Goal: Task Accomplishment & Management: Complete application form

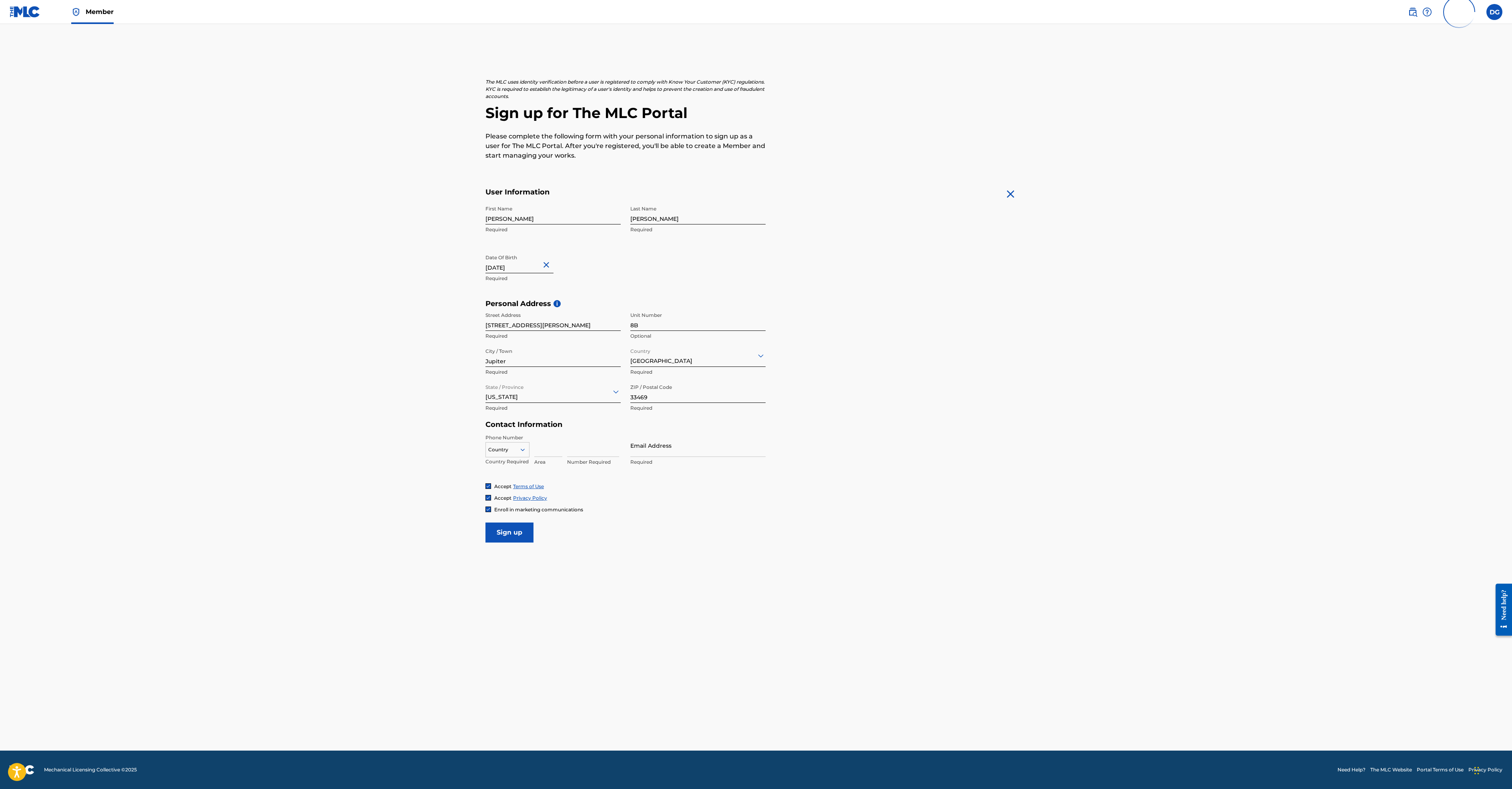
scroll to position [38, 0]
click at [485, 454] on div "Country" at bounding box center [507, 448] width 44 height 12
click at [486, 485] on div "US, CA +1" at bounding box center [508, 469] width 43 height 31
click at [534, 457] on input at bounding box center [548, 445] width 28 height 23
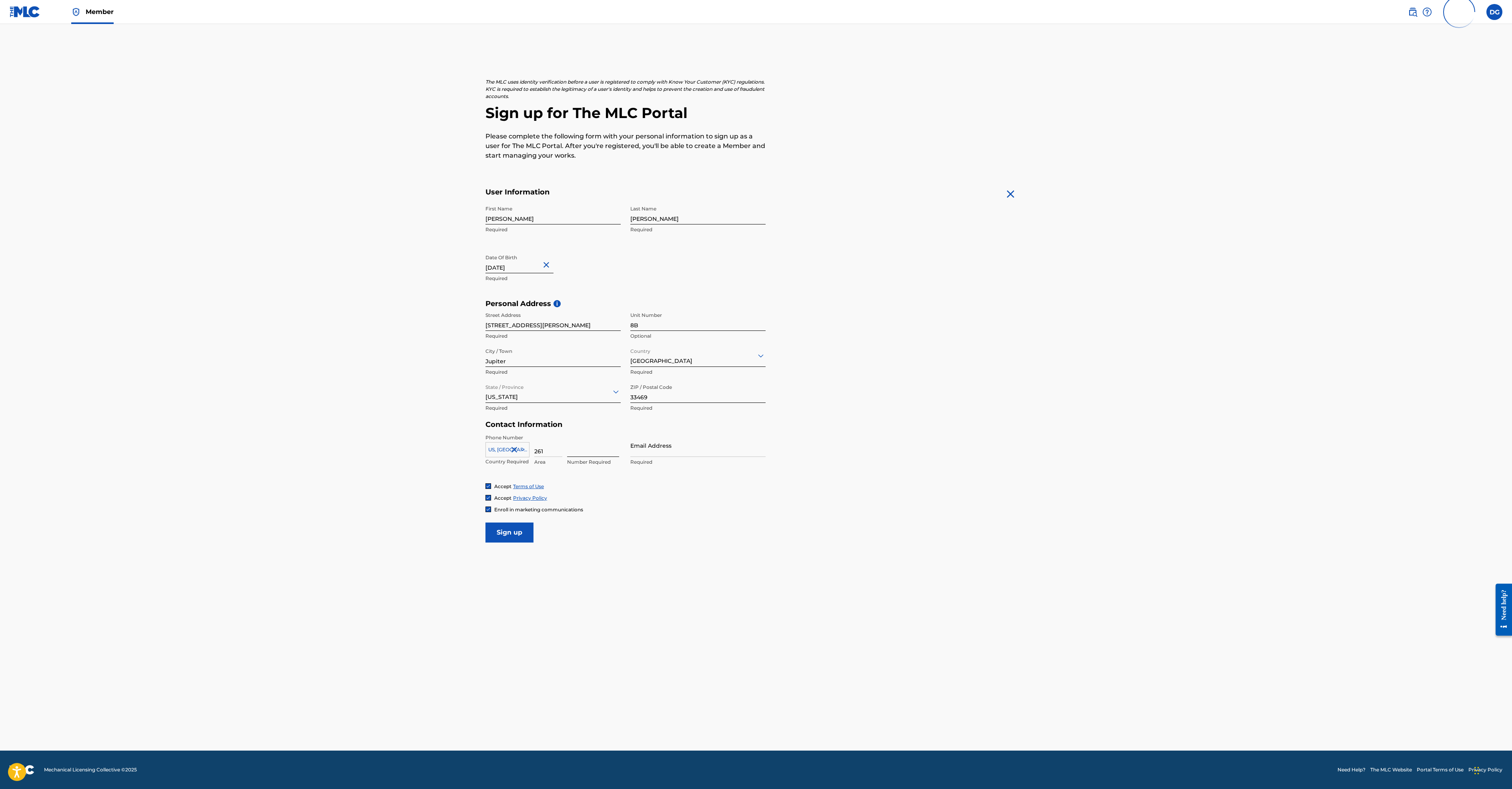
type input "261"
type input "401"
type input "3106"
click at [485, 543] on input "Sign up" at bounding box center [509, 532] width 48 height 20
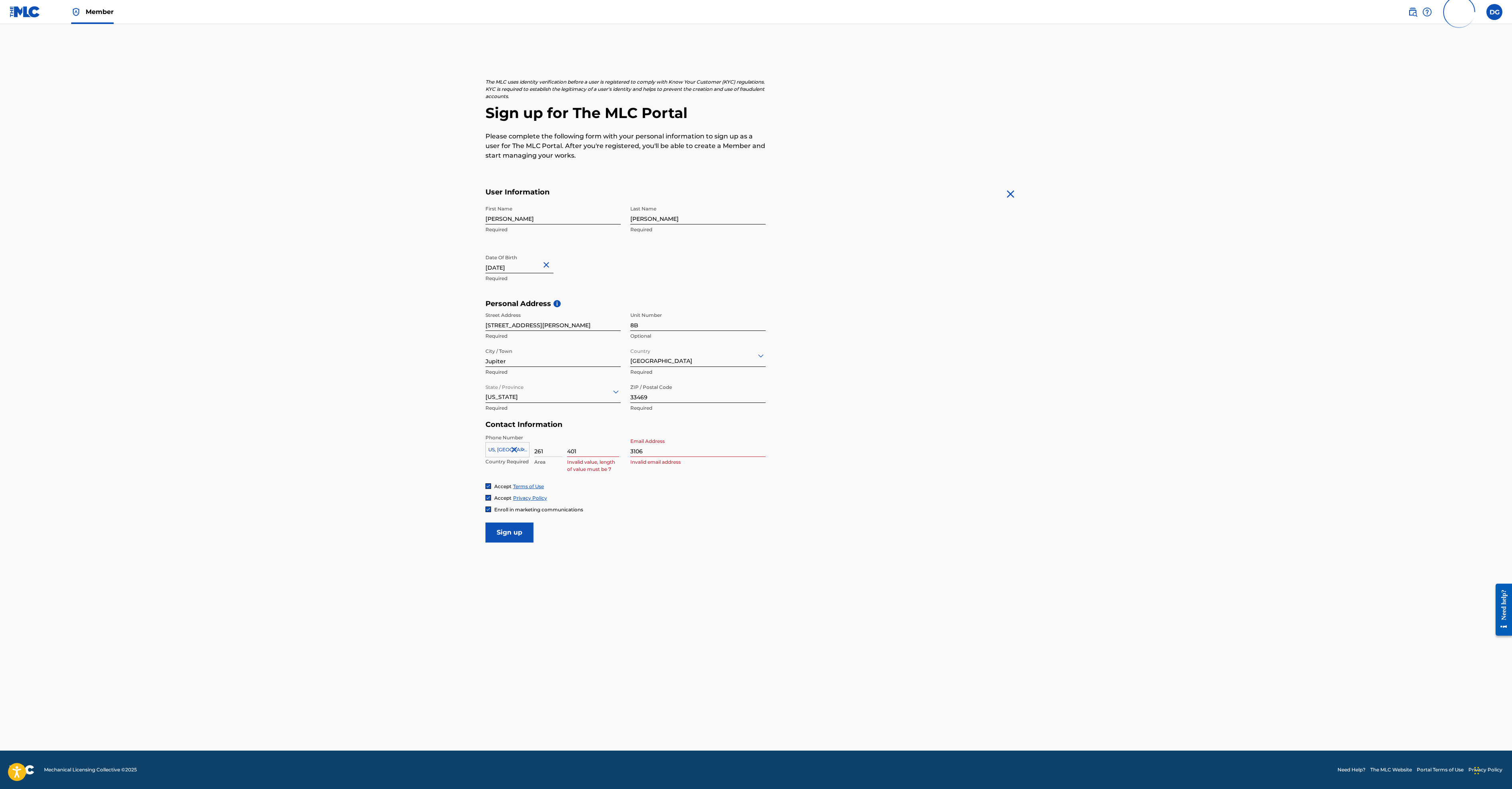
click at [567, 457] on input "401" at bounding box center [593, 445] width 52 height 23
type input "3106401"
drag, startPoint x: 546, startPoint y: 480, endPoint x: 502, endPoint y: 479, distance: 44.0
click at [502, 479] on div "Phone Number US, CA +1 Country Required 261 Area 3106401 Number Required Email …" at bounding box center [625, 458] width 280 height 49
type input "[EMAIL_ADDRESS][DOMAIN_NAME]"
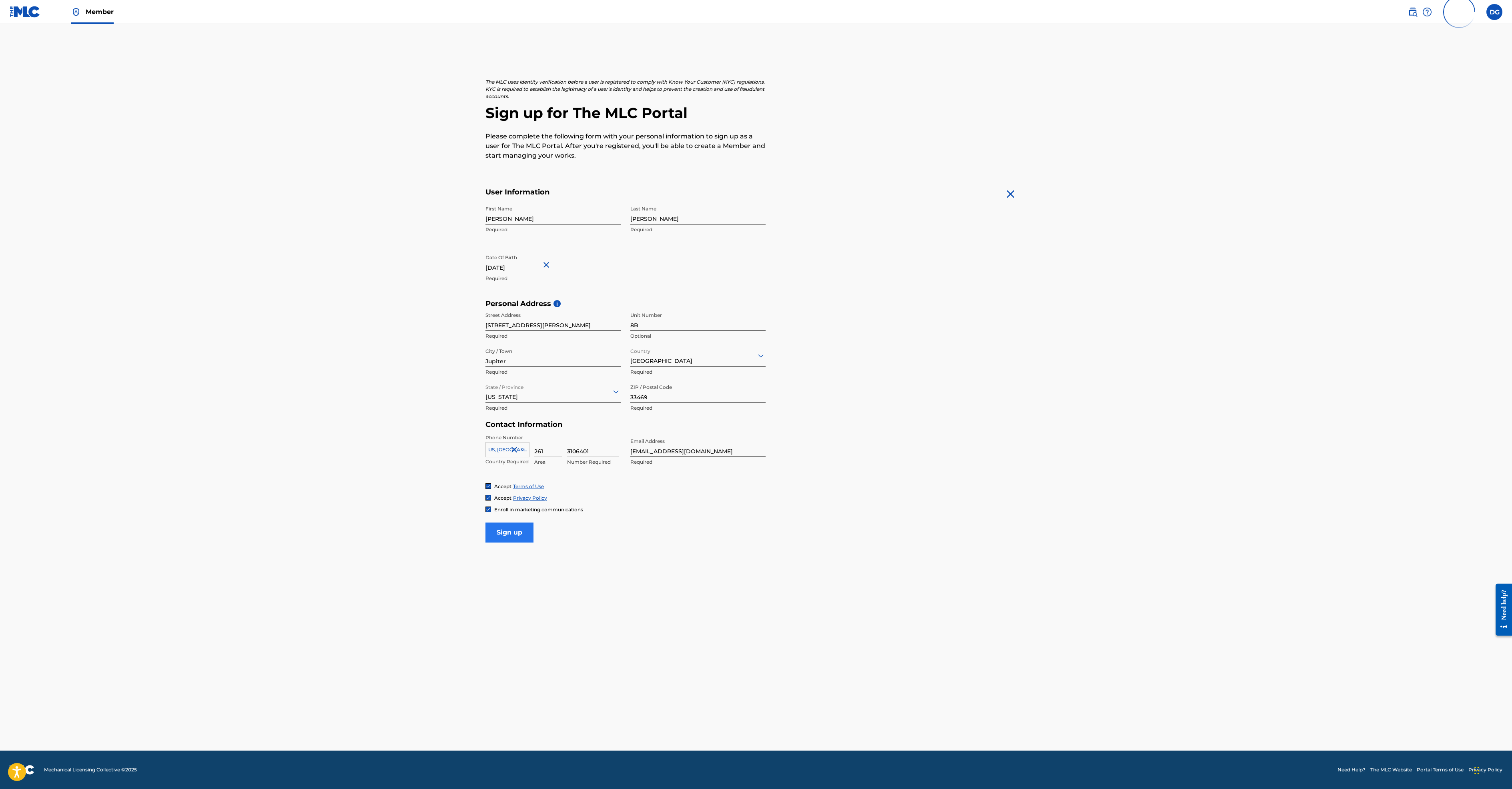
click at [485, 543] on input "Sign up" at bounding box center [509, 532] width 48 height 20
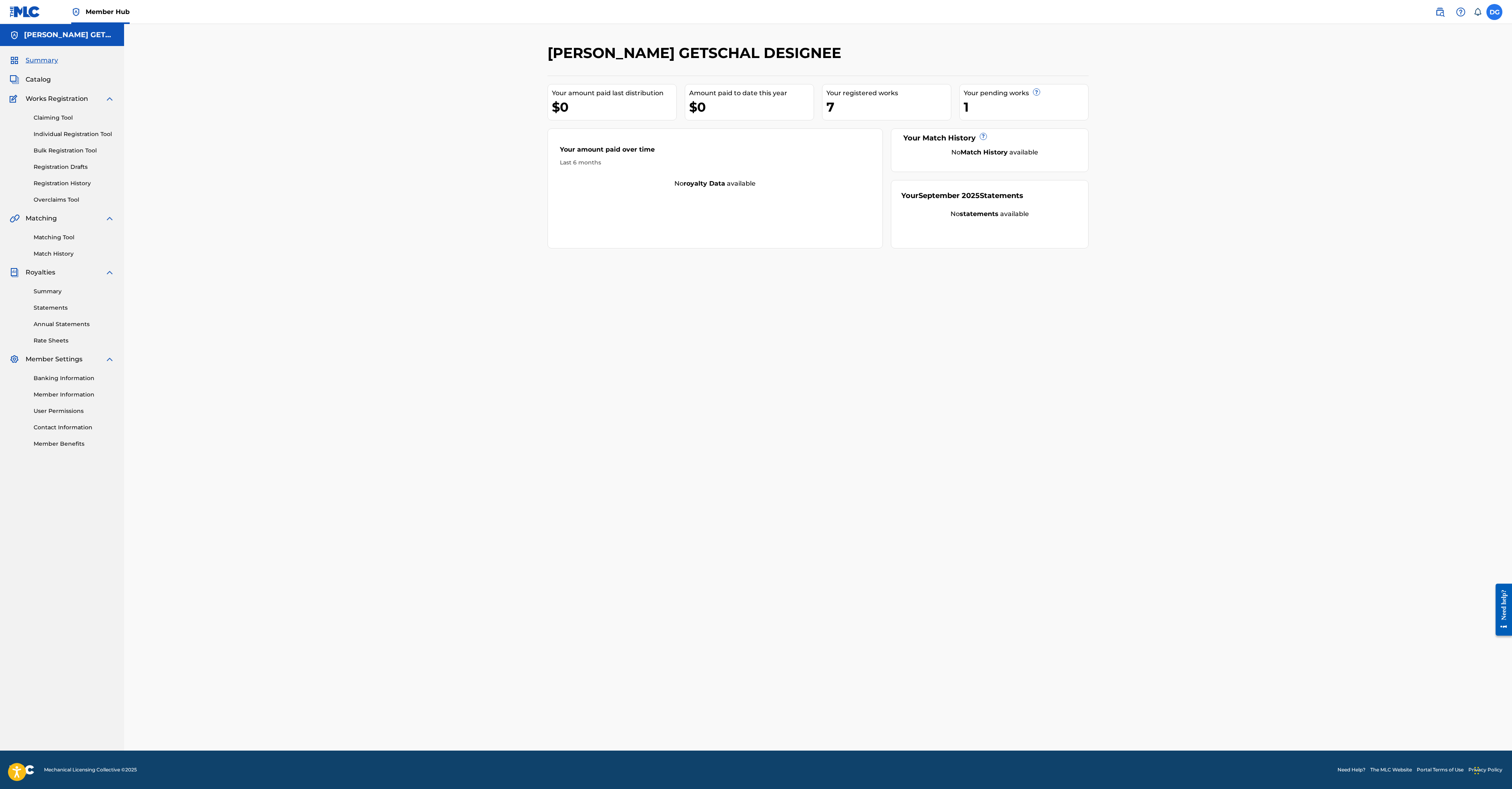
click at [1486, 19] on label at bounding box center [1494, 12] width 16 height 16
click at [1494, 12] on input "DG [PERSON_NAME] [EMAIL_ADDRESS][DOMAIN_NAME] Notification Preferences Profile …" at bounding box center [1494, 12] width 0 height 0
click at [1408, 117] on p "Log out" at bounding box center [1417, 113] width 19 height 7
click at [1494, 12] on input "DG [PERSON_NAME] [EMAIL_ADDRESS][DOMAIN_NAME] Notification Preferences Profile …" at bounding box center [1494, 12] width 0 height 0
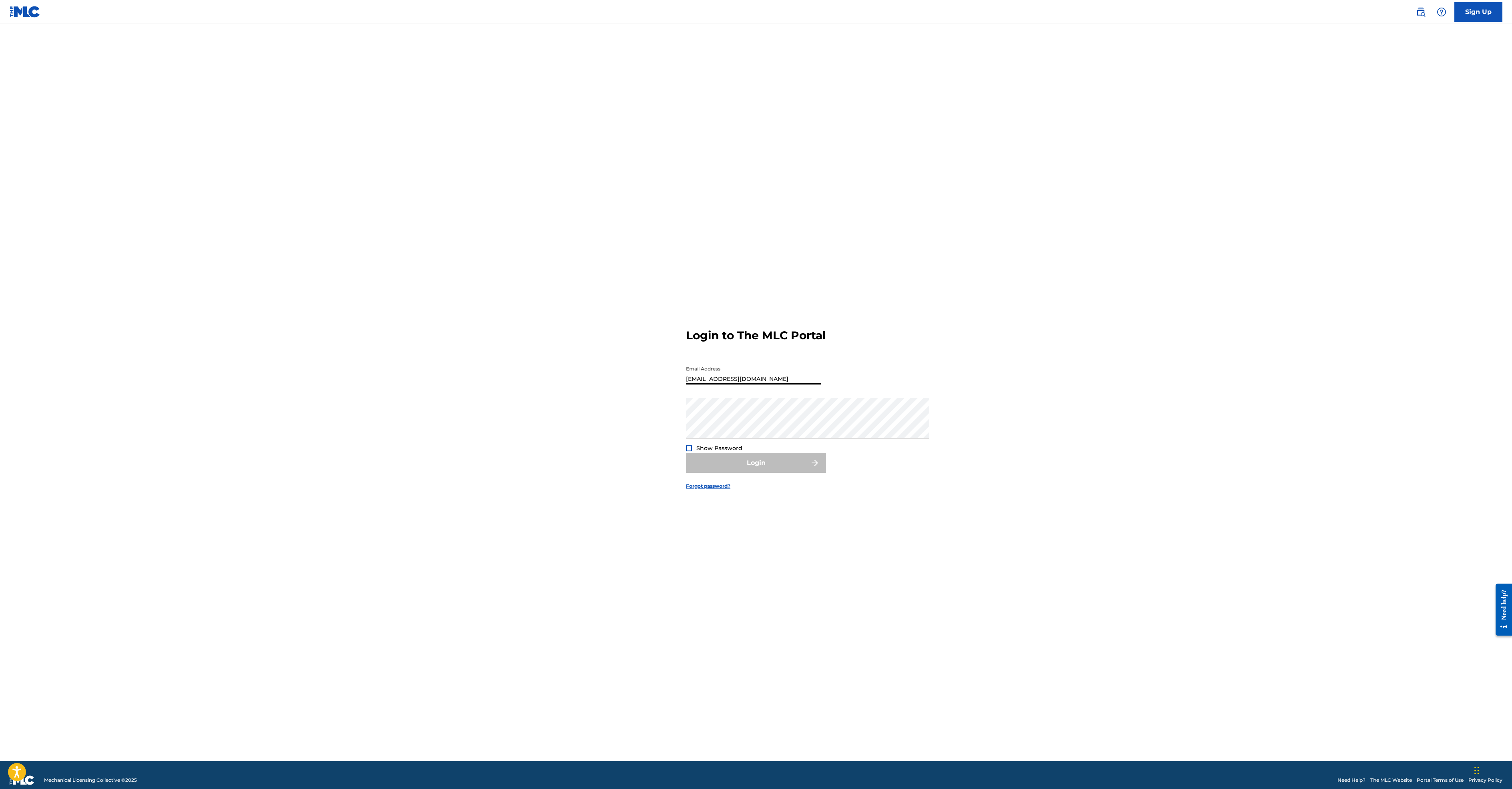
type input "[EMAIL_ADDRESS][DOMAIN_NAME]"
click at [686, 451] on div at bounding box center [689, 448] width 6 height 6
click at [756, 473] on button "Login" at bounding box center [756, 463] width 140 height 20
click at [696, 409] on input "Code" at bounding box center [754, 408] width 135 height 23
type input "169971"
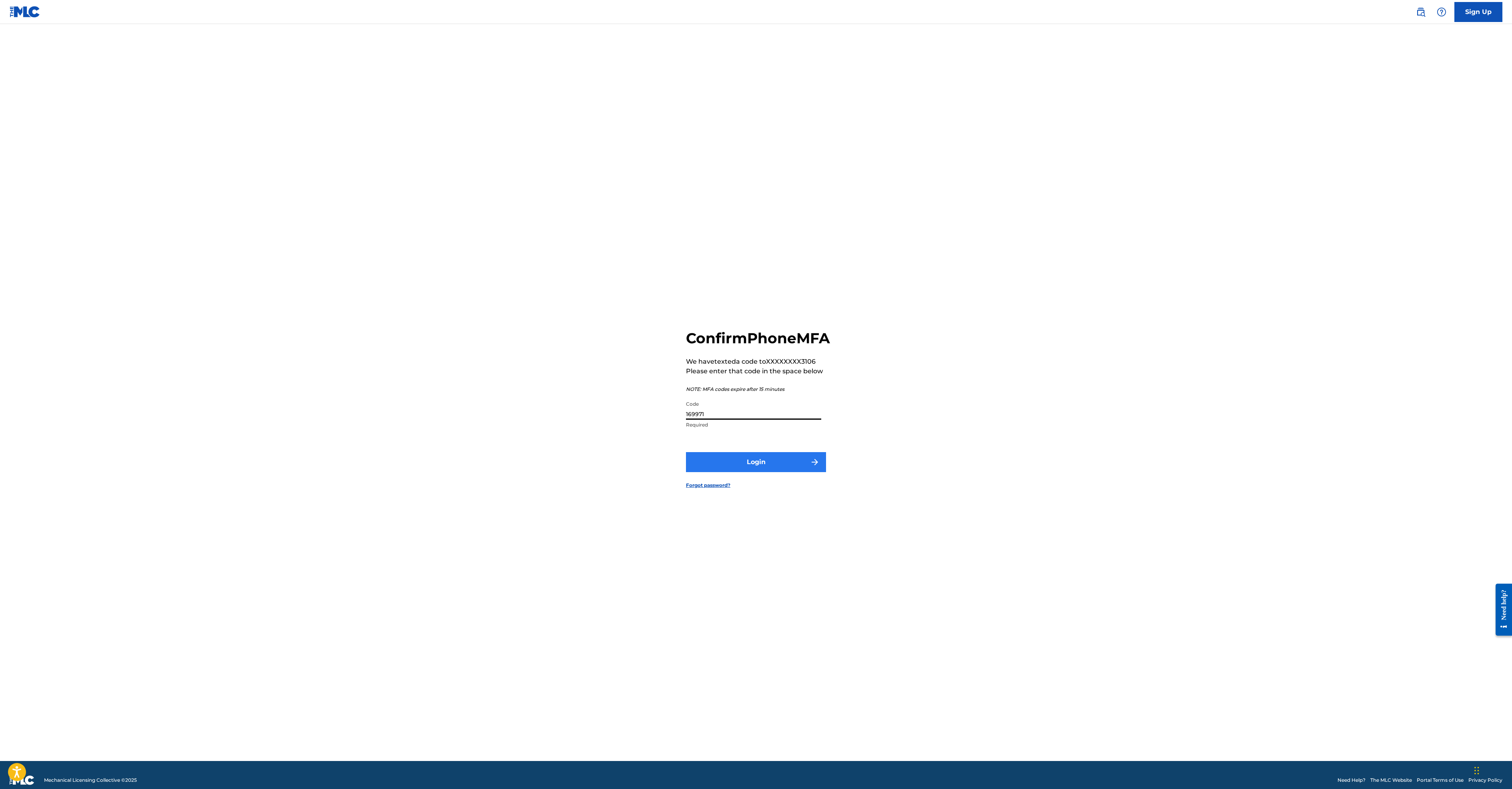
click at [742, 472] on button "Login" at bounding box center [756, 462] width 140 height 20
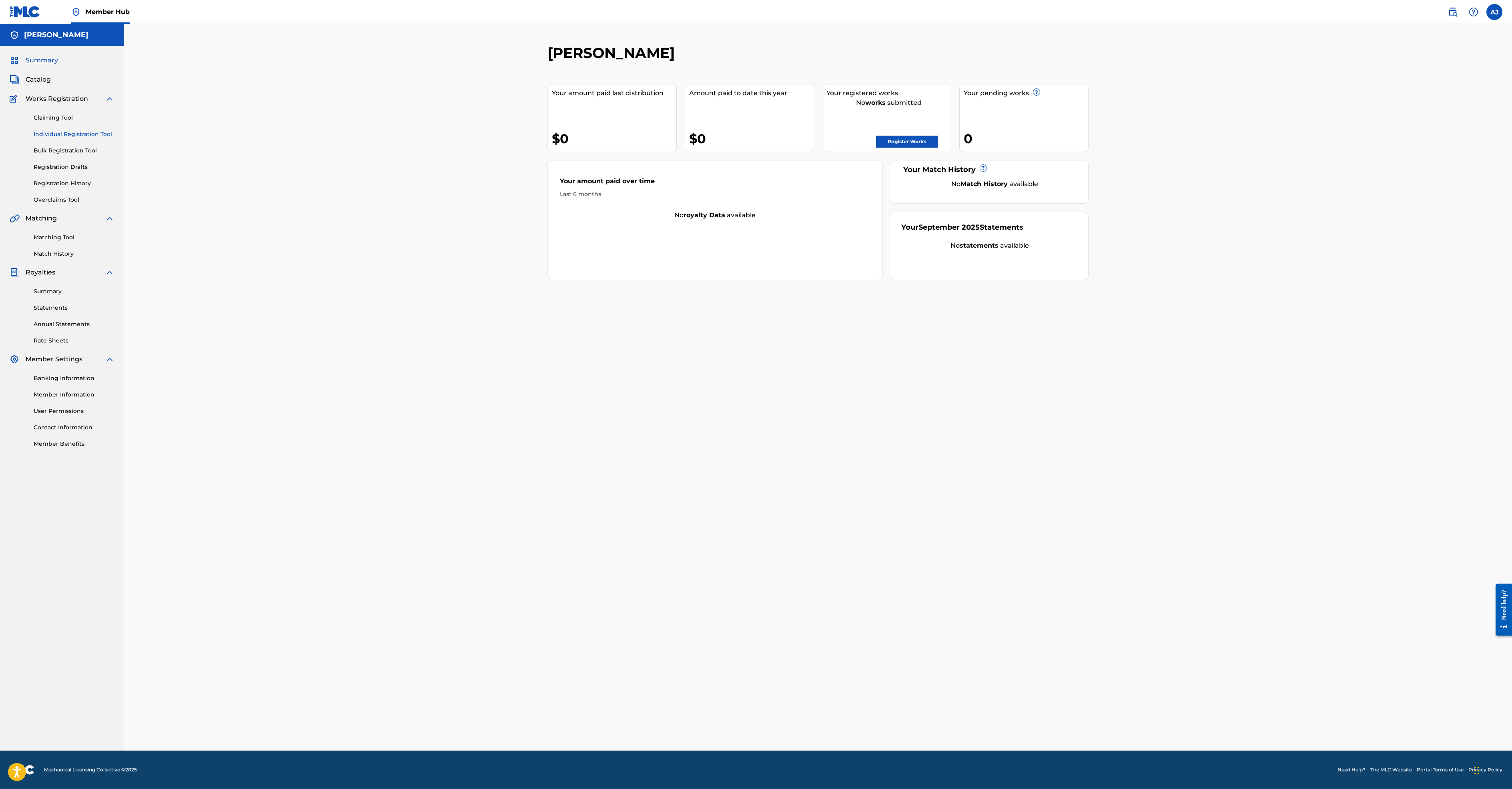
click at [90, 138] on link "Individual Registration Tool" at bounding box center [74, 134] width 81 height 8
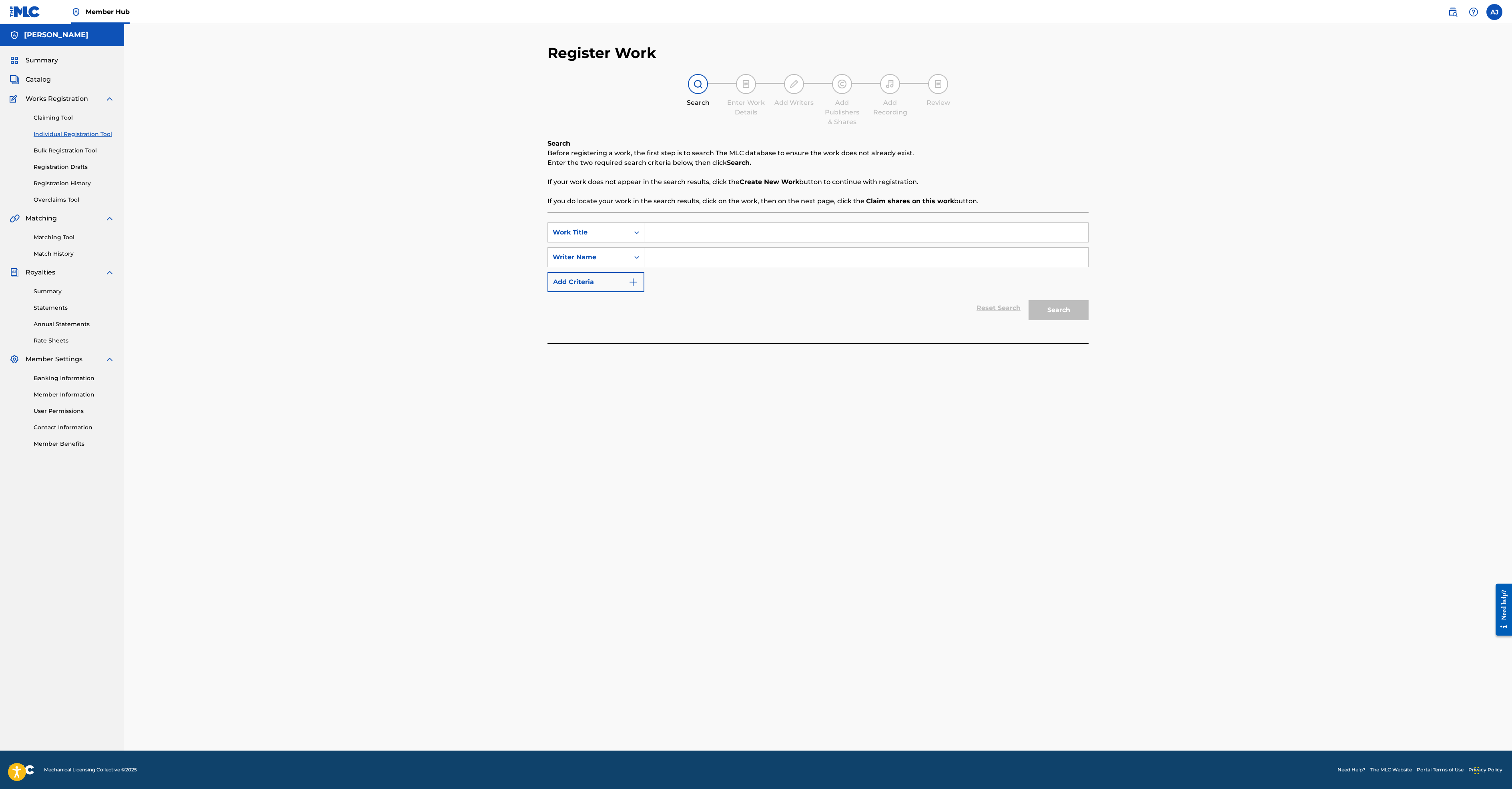
click at [644, 242] on input "Search Form" at bounding box center [866, 232] width 444 height 19
type input "One Second Past Forever"
click at [671, 267] on input "Search Form" at bounding box center [866, 257] width 444 height 19
type input "[PERSON_NAME]"
click at [1089, 320] on button "Search" at bounding box center [1058, 310] width 60 height 20
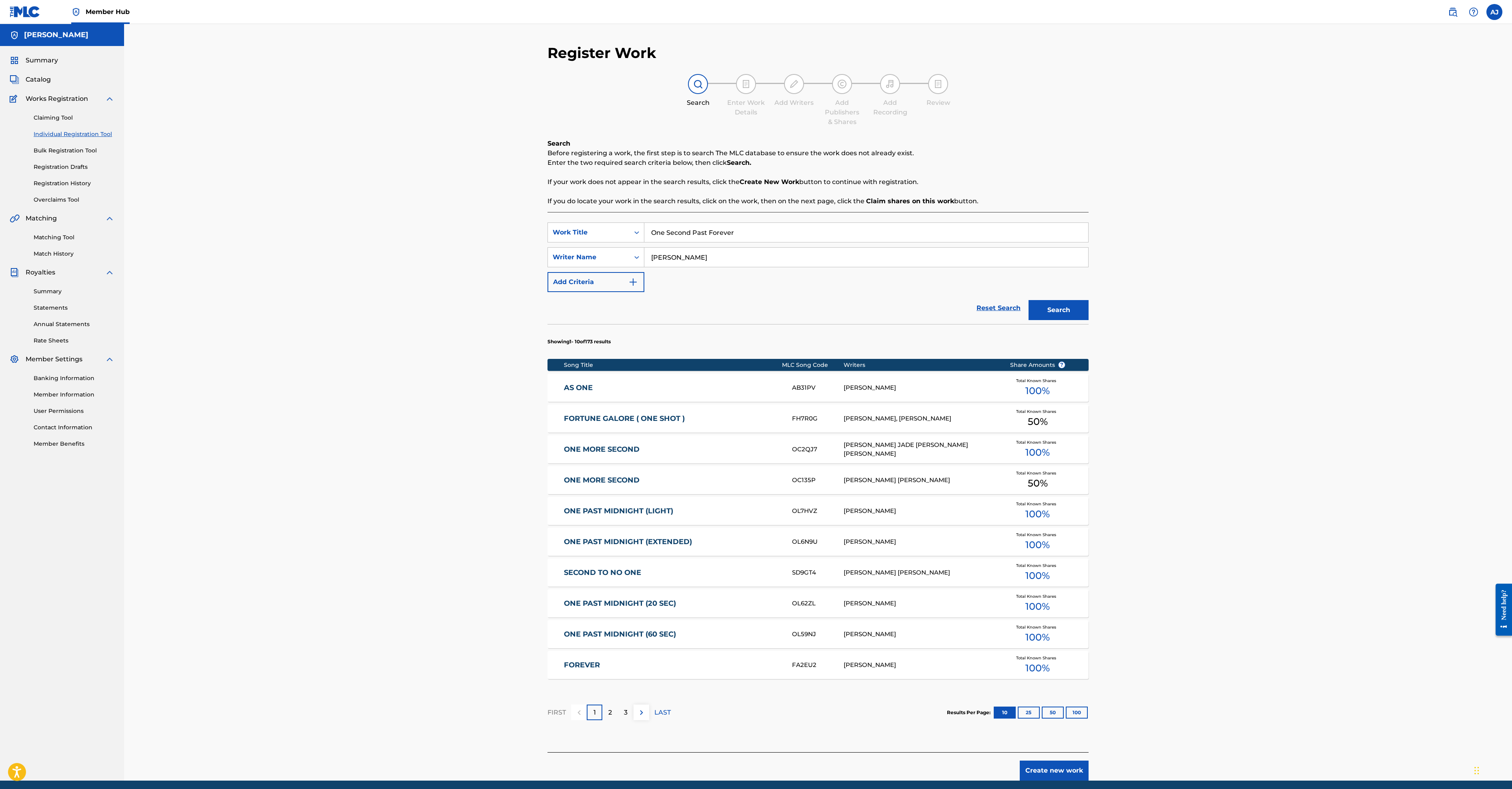
scroll to position [330, 0]
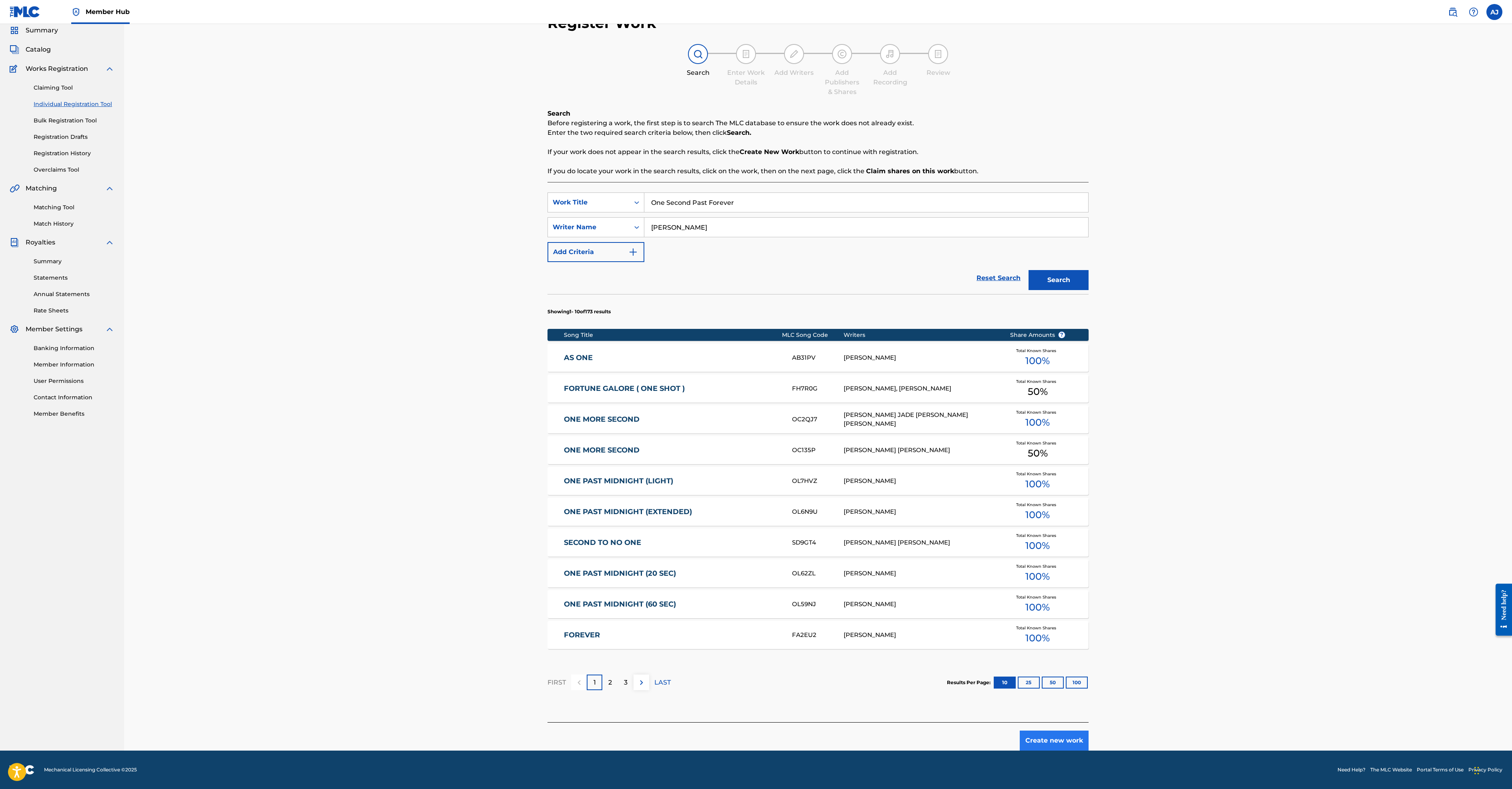
click at [1089, 730] on button "Create new work" at bounding box center [1054, 740] width 69 height 20
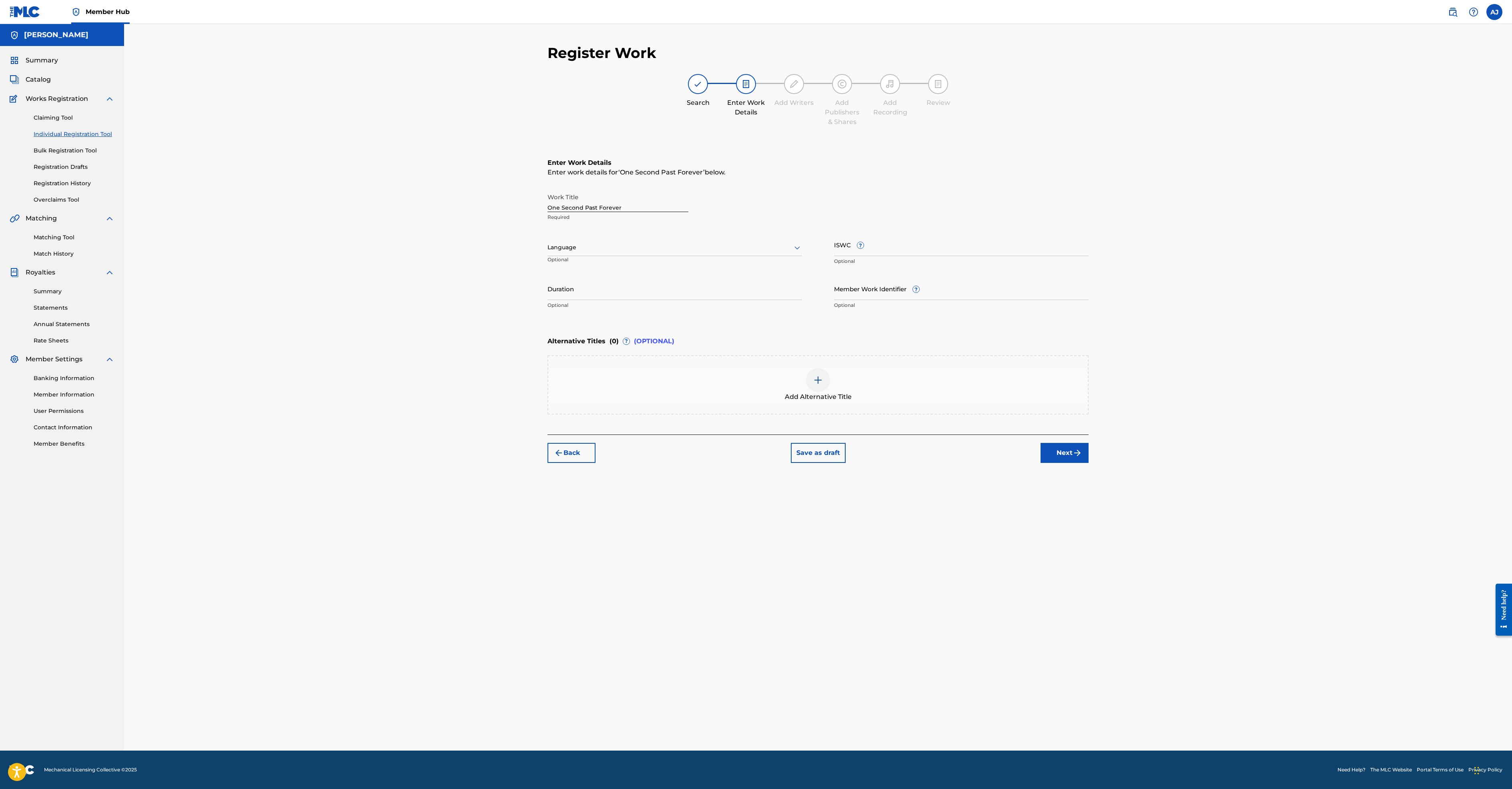
scroll to position [35, 0]
click at [1089, 463] on button "Next" at bounding box center [1065, 453] width 48 height 20
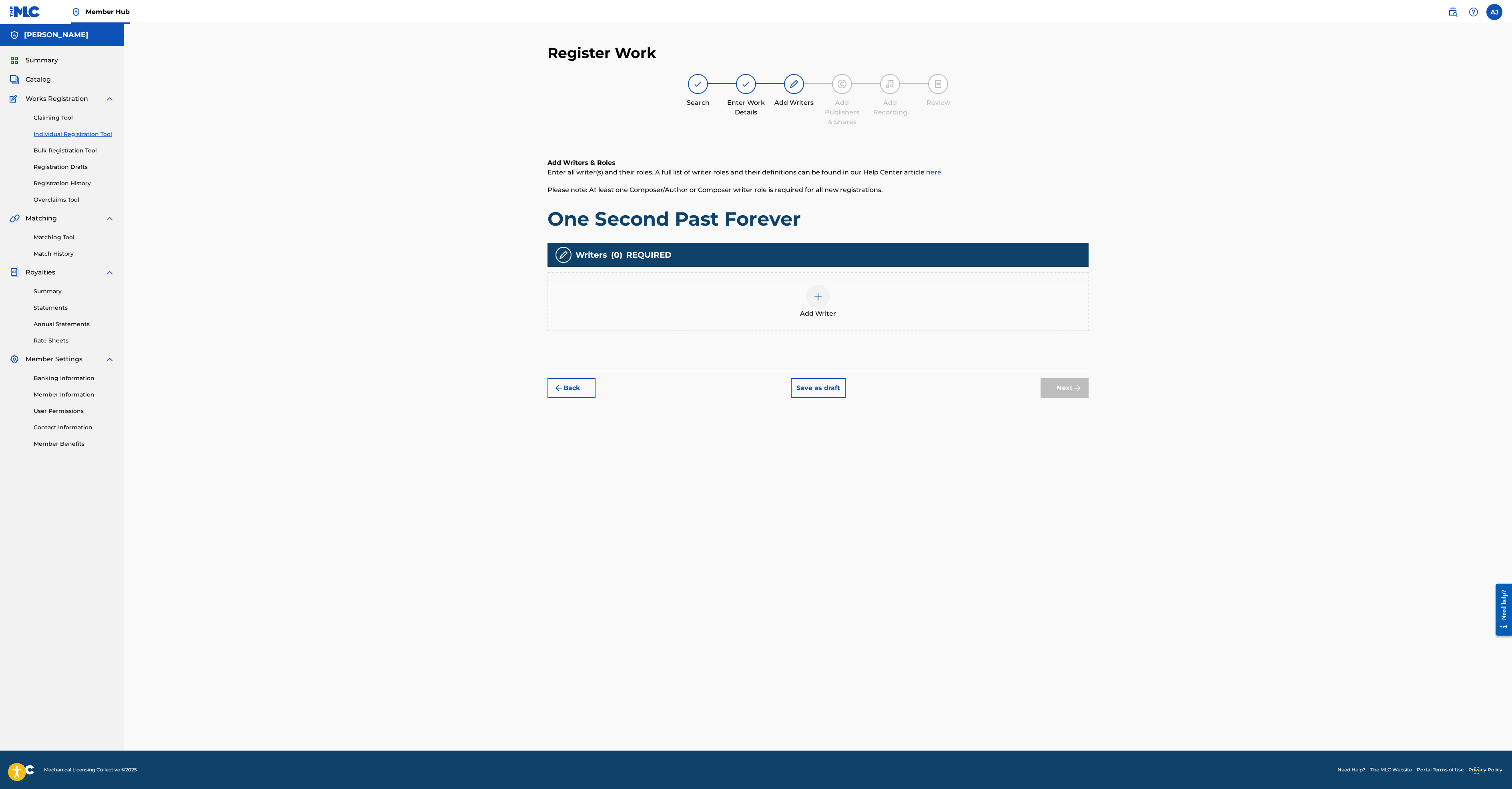
scroll to position [24, 0]
click at [823, 302] on img at bounding box center [818, 297] width 9 height 9
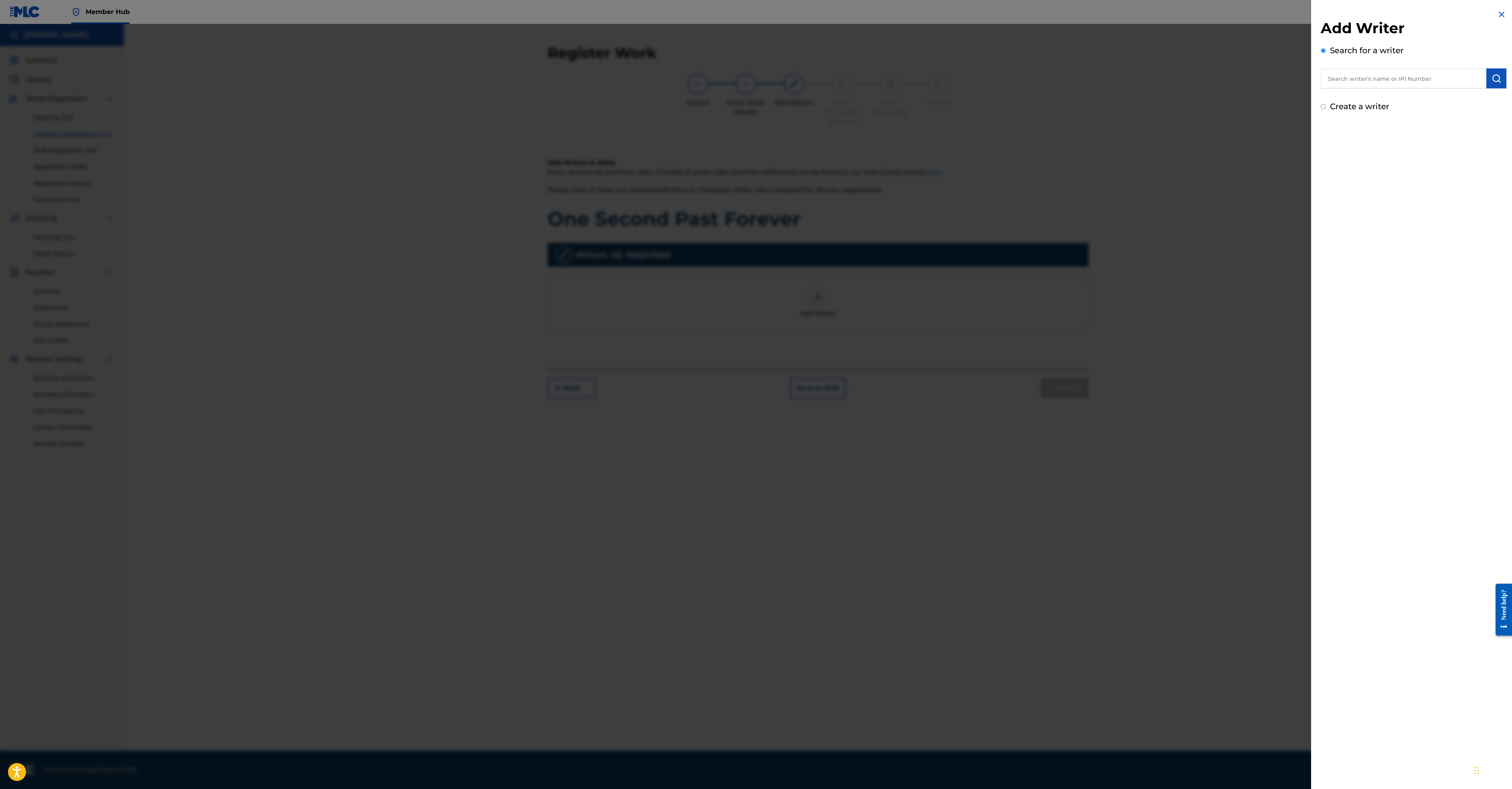
click at [1362, 89] on input "text" at bounding box center [1403, 79] width 166 height 20
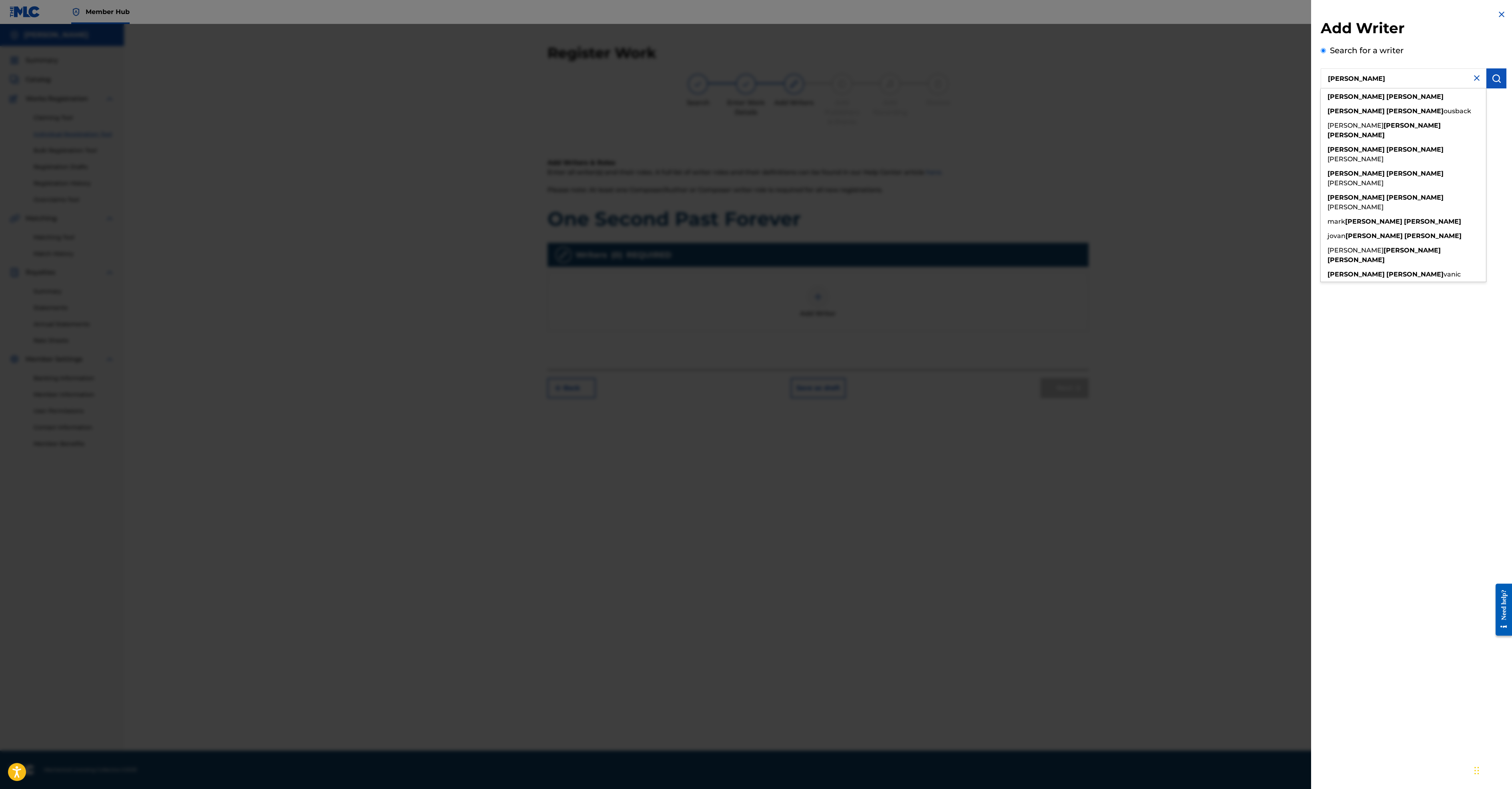
click at [1321, 89] on input "[PERSON_NAME]" at bounding box center [1403, 79] width 166 height 20
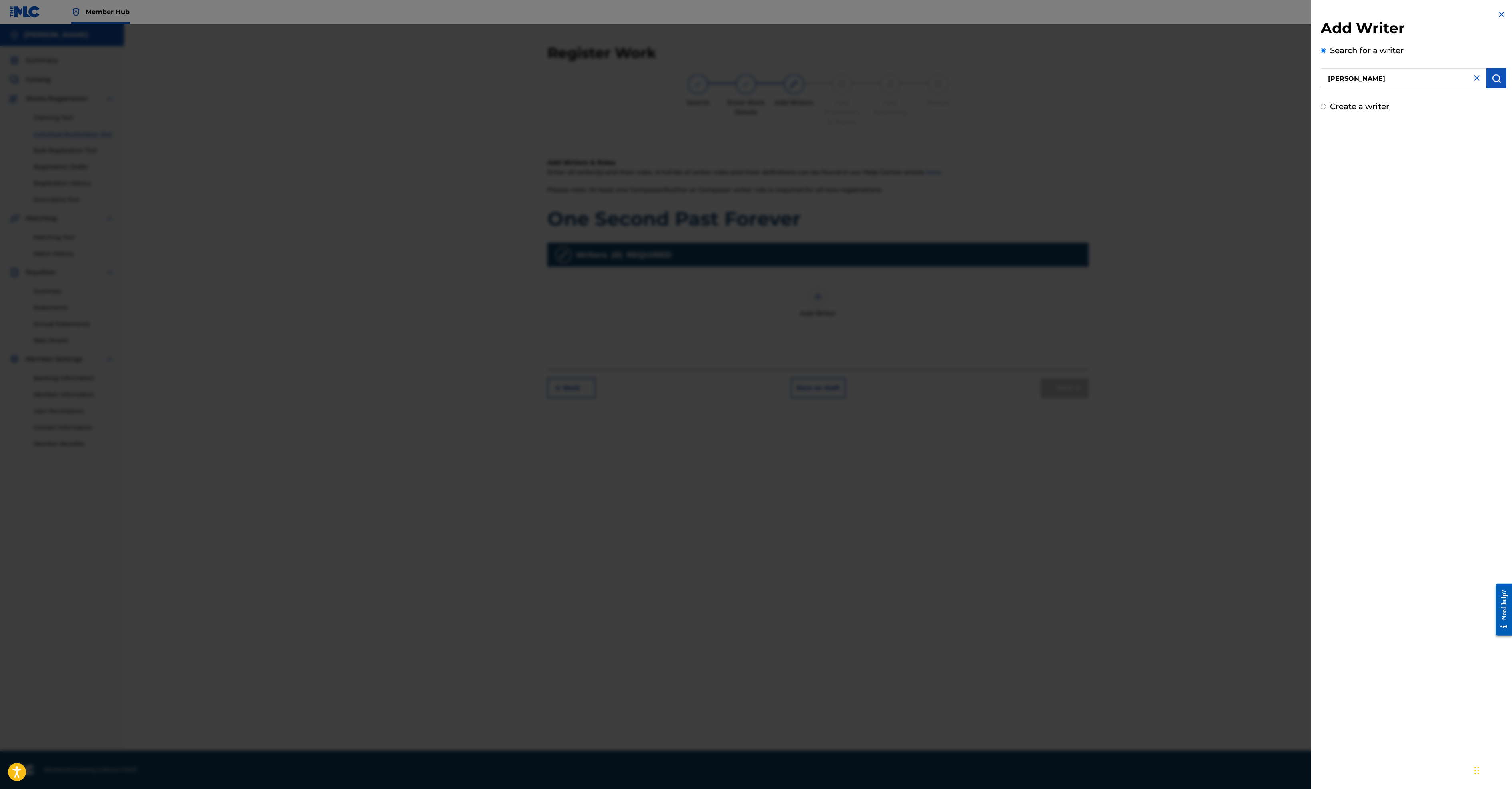
type input "[PERSON_NAME]"
click at [1330, 111] on label "Create a writer" at bounding box center [1359, 106] width 59 height 9
radio input "true"
click at [1321, 109] on input "Create a writer" at bounding box center [1323, 106] width 5 height 5
radio input "false"
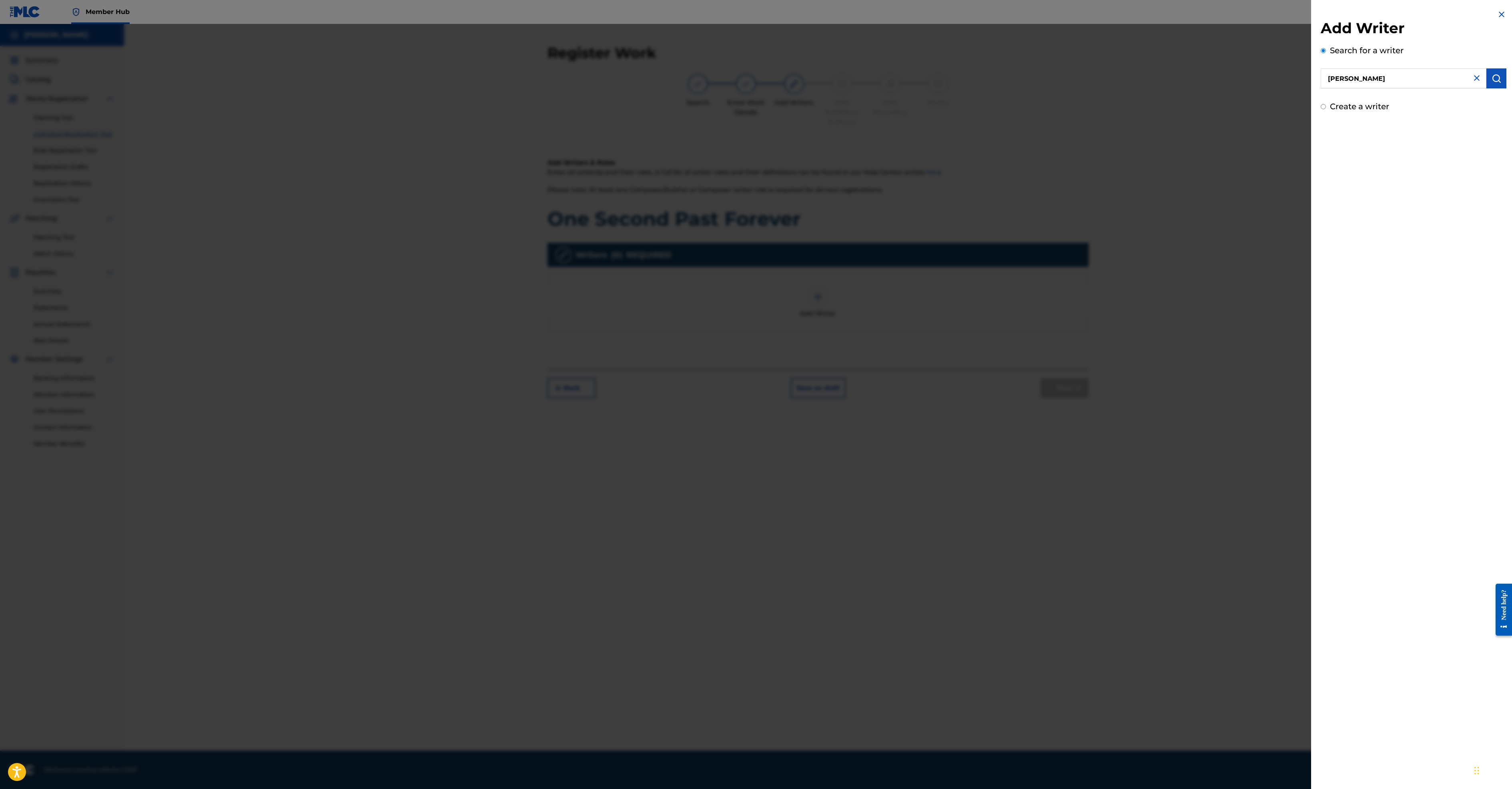
radio input "true"
click at [1321, 172] on input "Writer First Name" at bounding box center [1391, 161] width 141 height 23
drag, startPoint x: 1250, startPoint y: 283, endPoint x: 1254, endPoint y: 306, distance: 23.3
click at [1321, 208] on input "Writer Last Name" at bounding box center [1391, 197] width 141 height 23
click at [1321, 172] on input "[PERSON_NAME]" at bounding box center [1391, 161] width 141 height 23
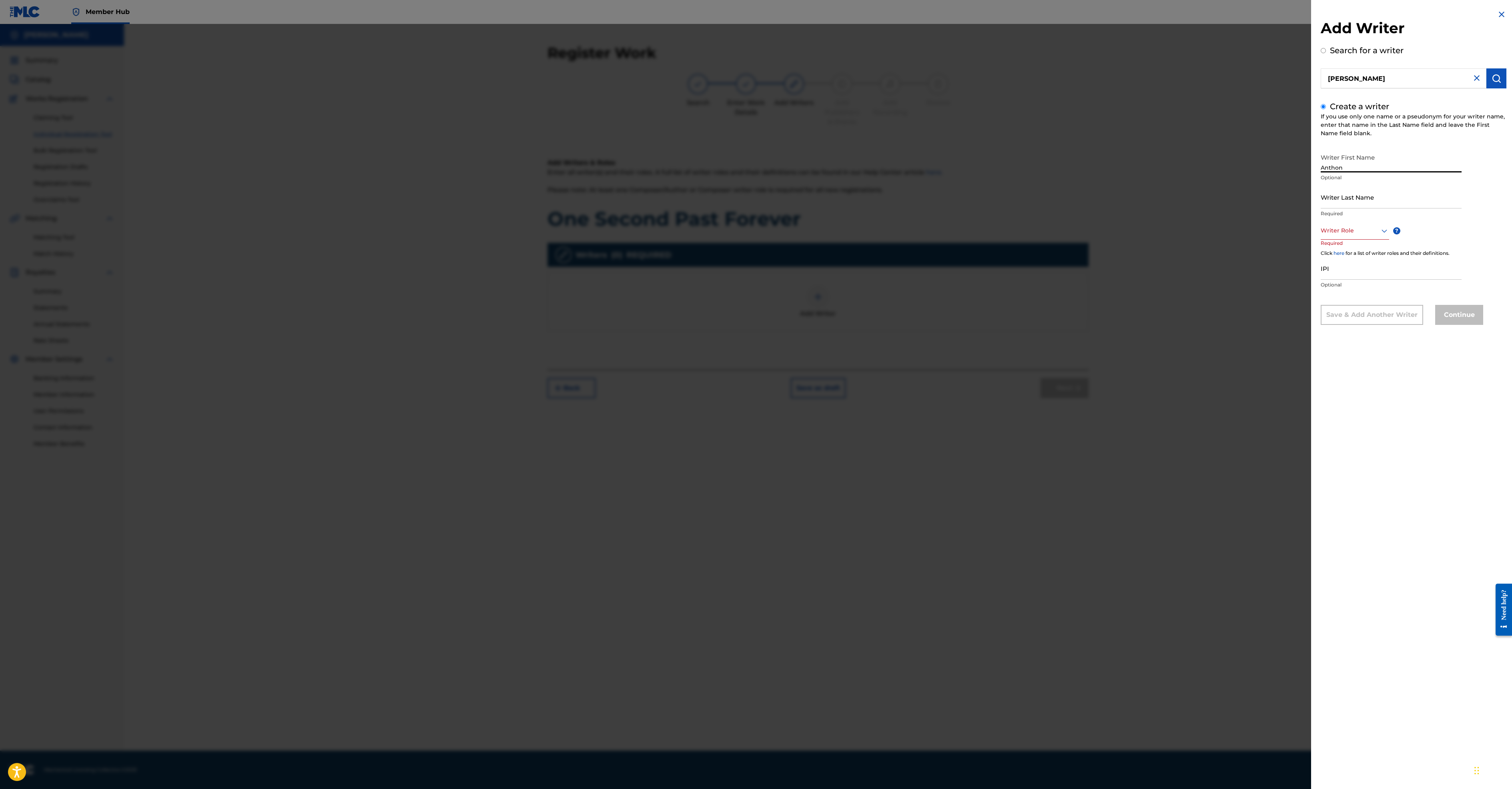
type input "[PERSON_NAME]"
click at [1371, 208] on input "[PERSON_NAME]" at bounding box center [1391, 197] width 141 height 23
type input "[PERSON_NAME]"
click at [1321, 236] on div at bounding box center [1355, 231] width 69 height 10
click at [1321, 258] on div "Composer/Author" at bounding box center [1355, 248] width 68 height 18
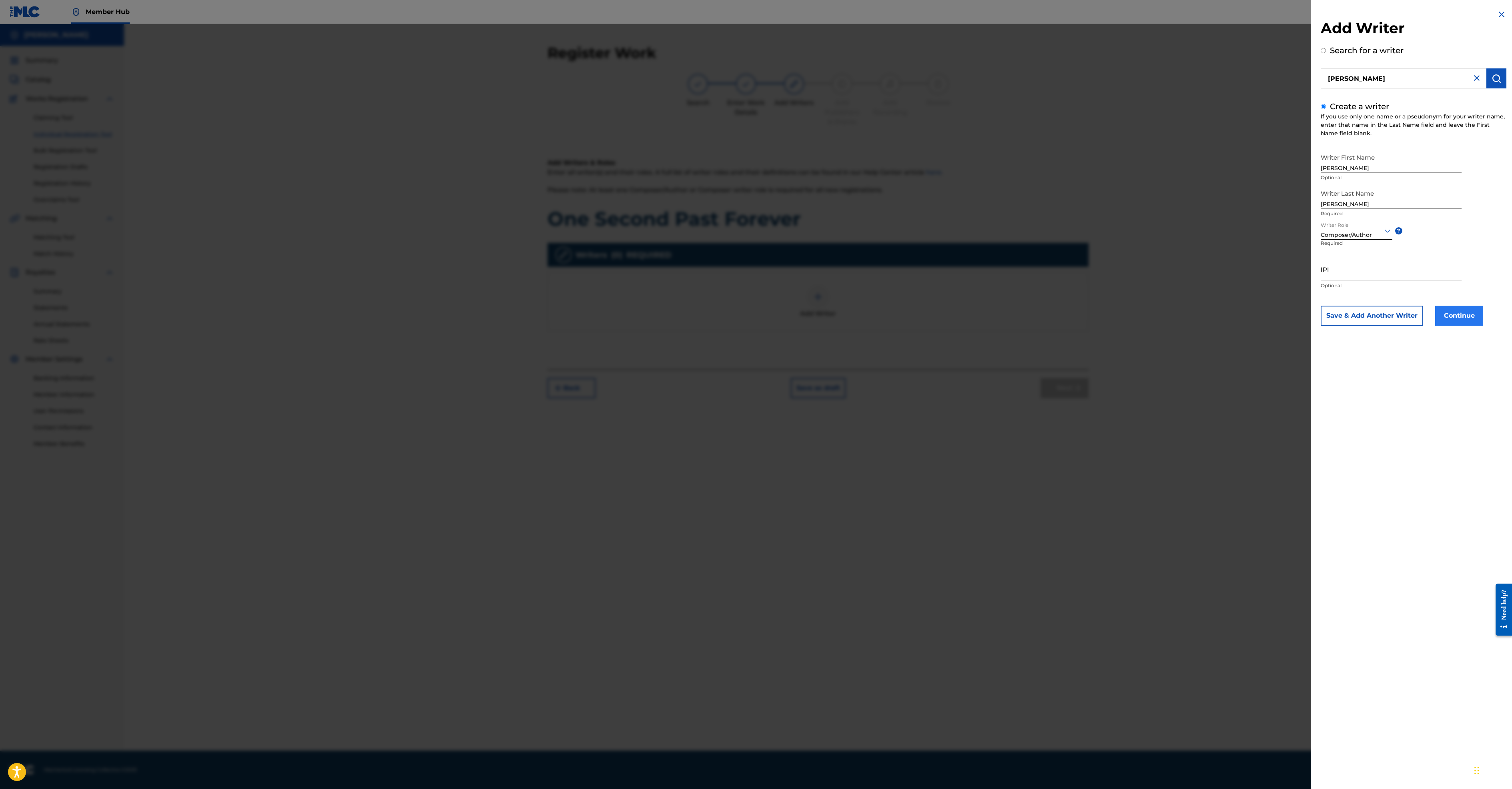
click at [1435, 326] on button "Continue" at bounding box center [1459, 316] width 48 height 20
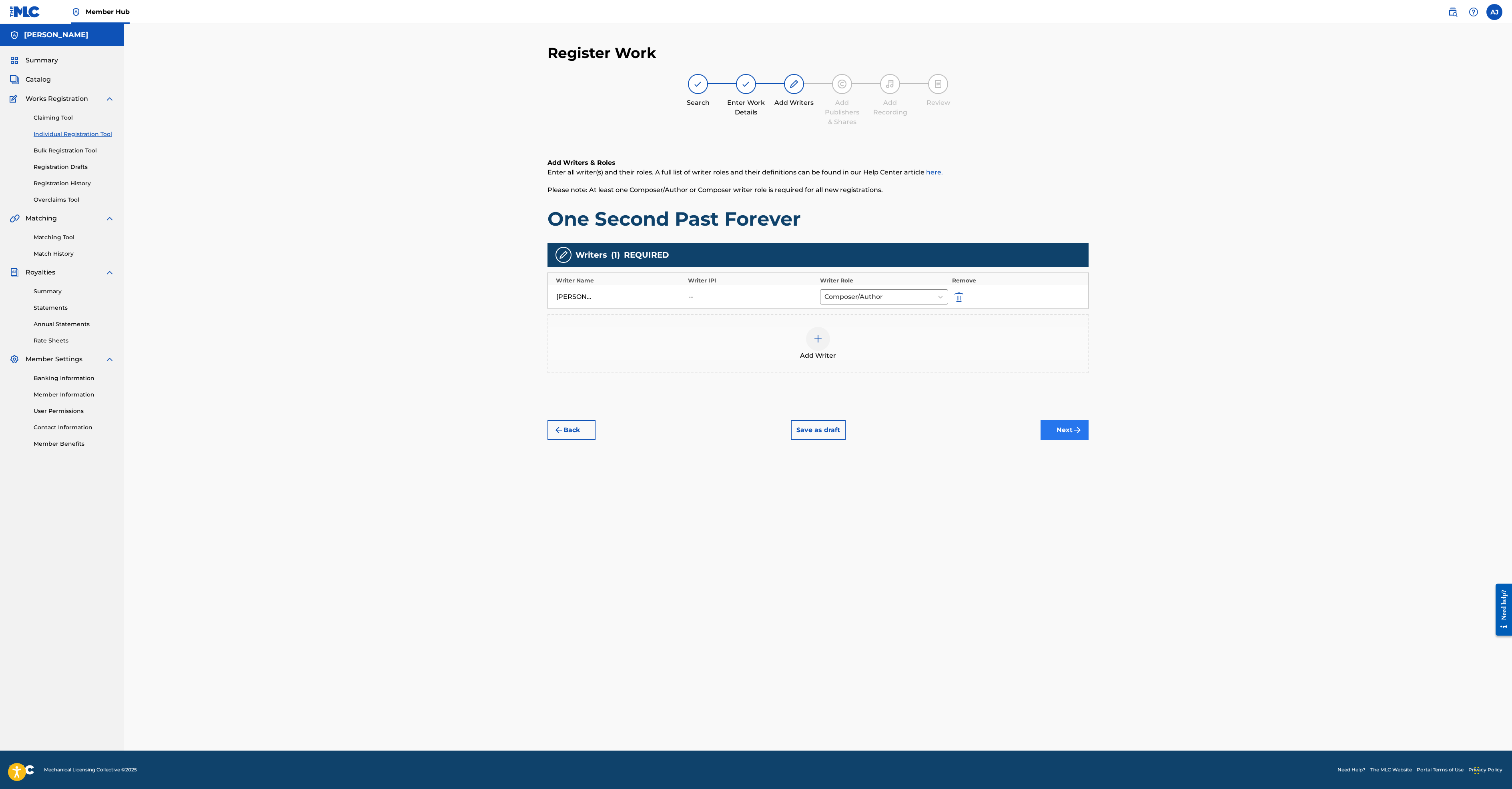
click at [1089, 440] on button "Next" at bounding box center [1065, 430] width 48 height 20
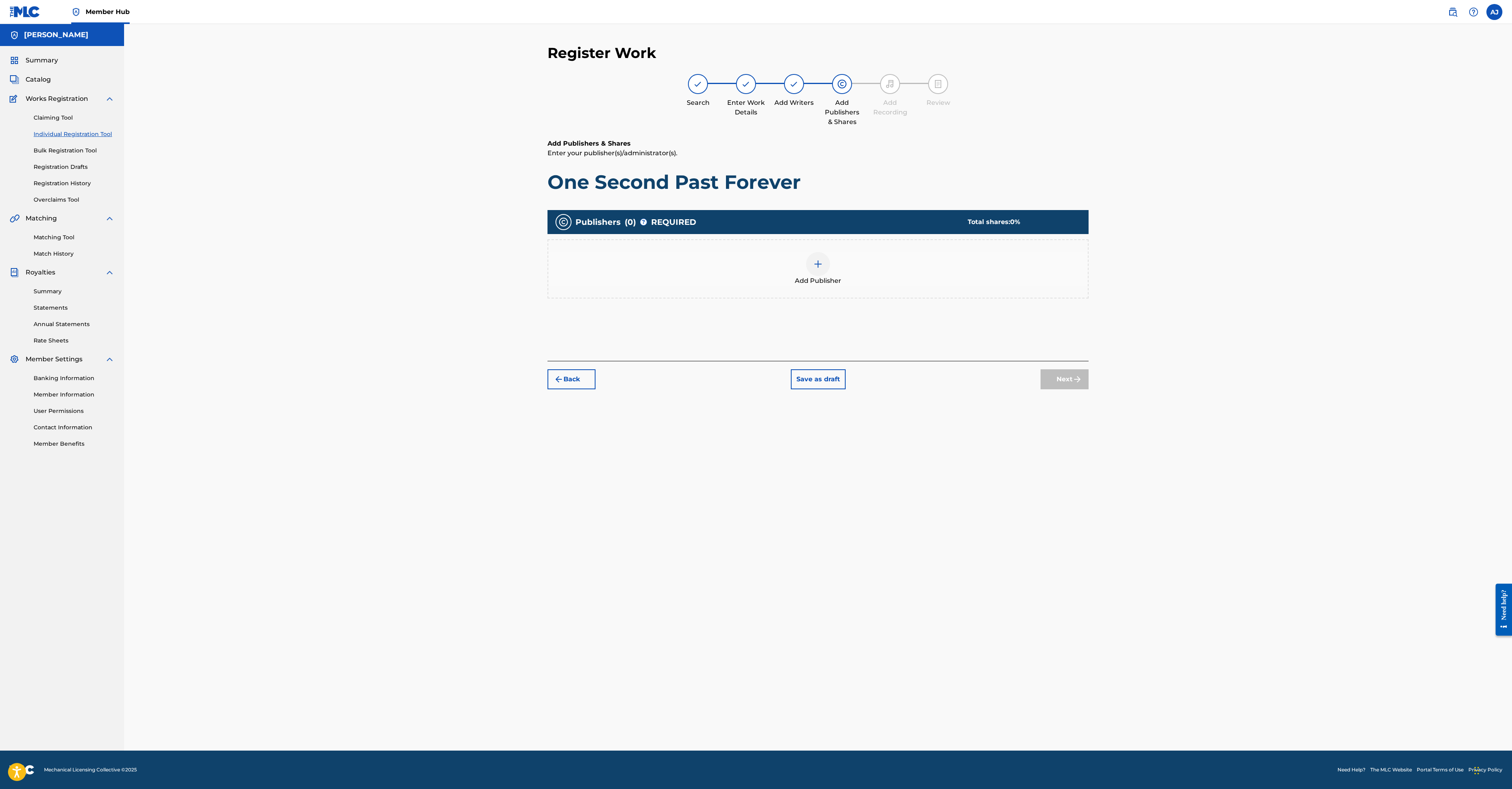
click at [823, 269] on img at bounding box center [818, 264] width 9 height 9
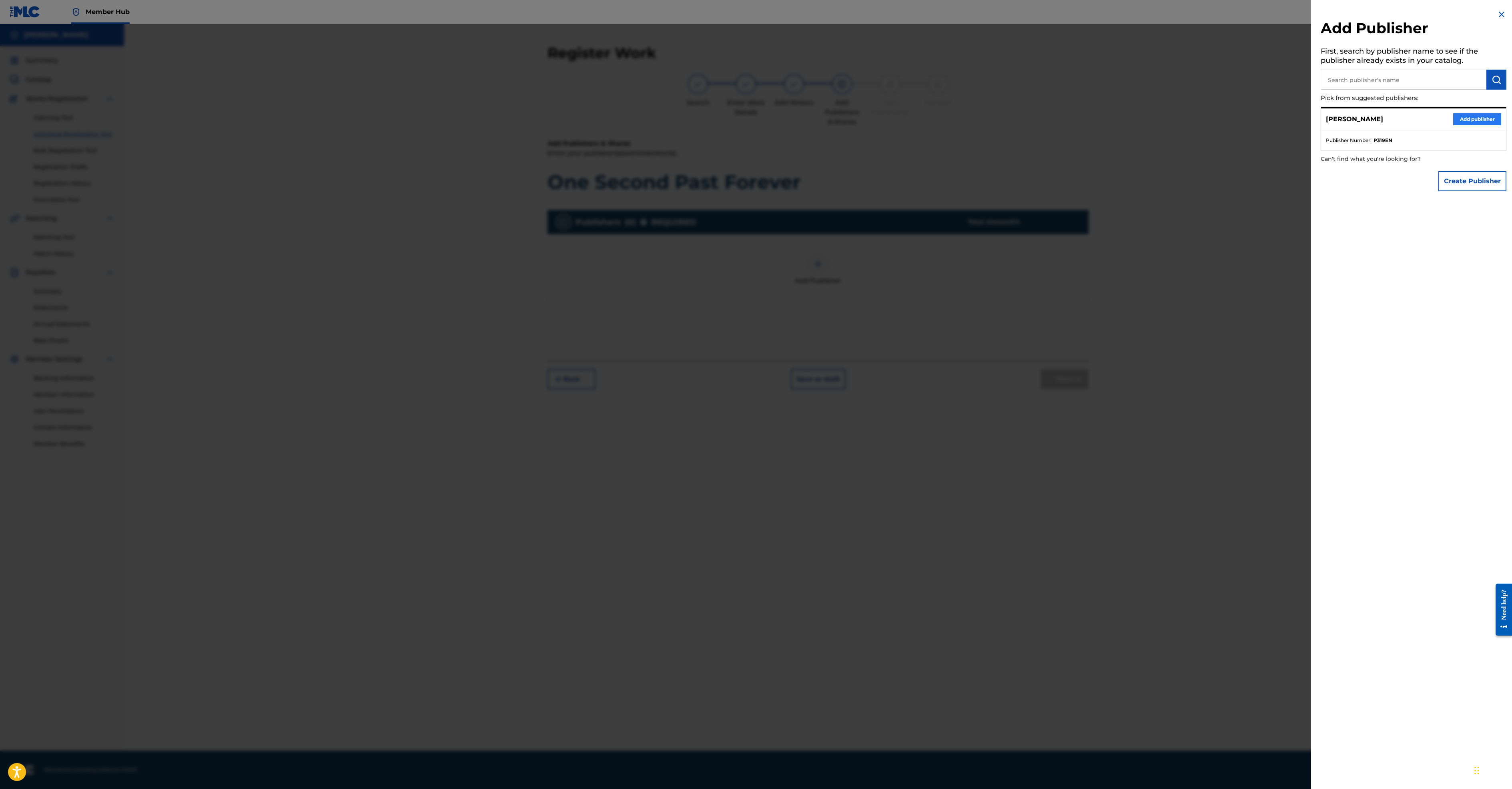
click at [1453, 125] on button "Add publisher" at bounding box center [1477, 119] width 48 height 12
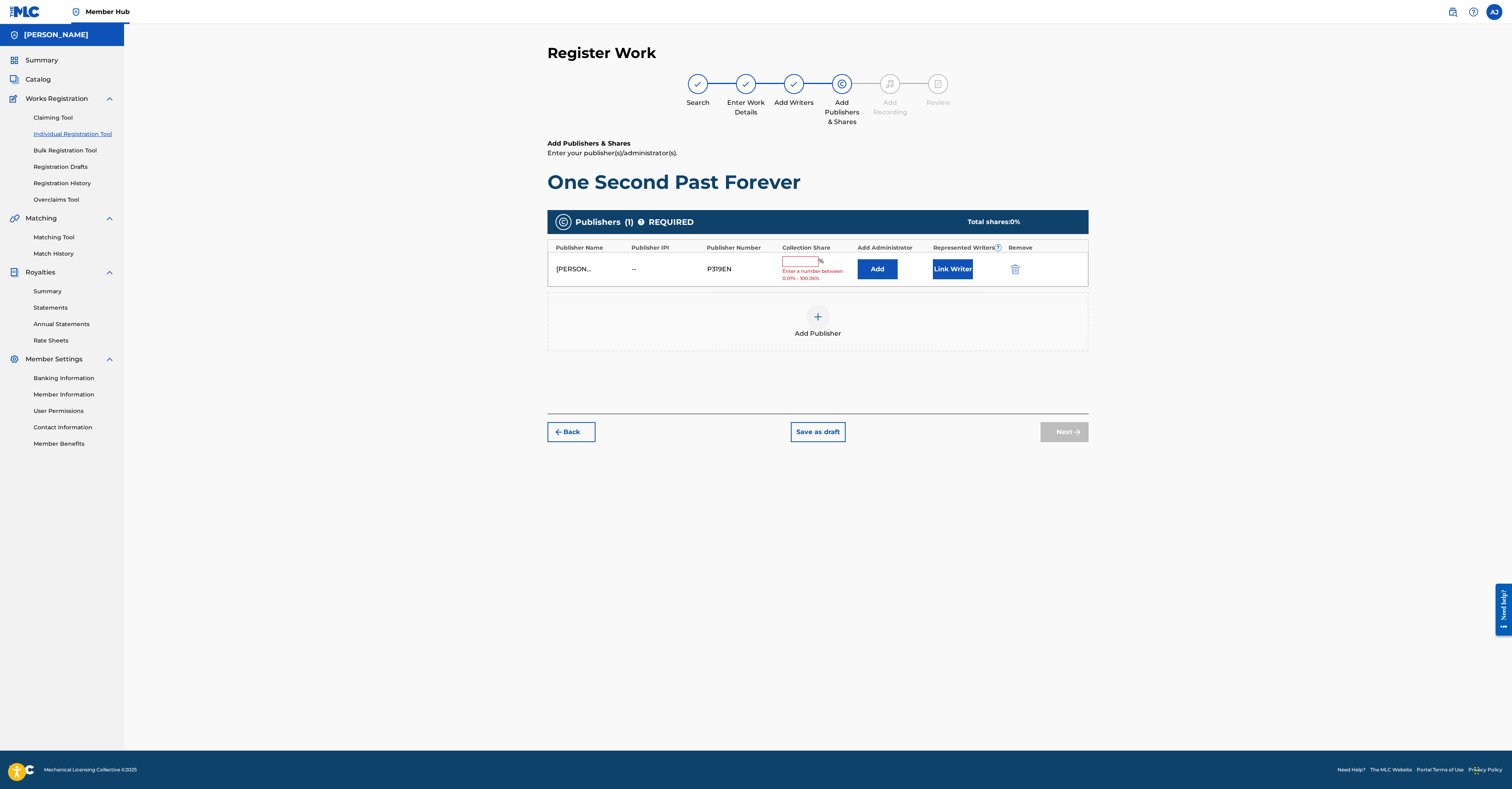
click at [818, 267] on input "text" at bounding box center [800, 262] width 36 height 11
type input "100"
click at [973, 276] on button "Link Writer" at bounding box center [953, 266] width 40 height 20
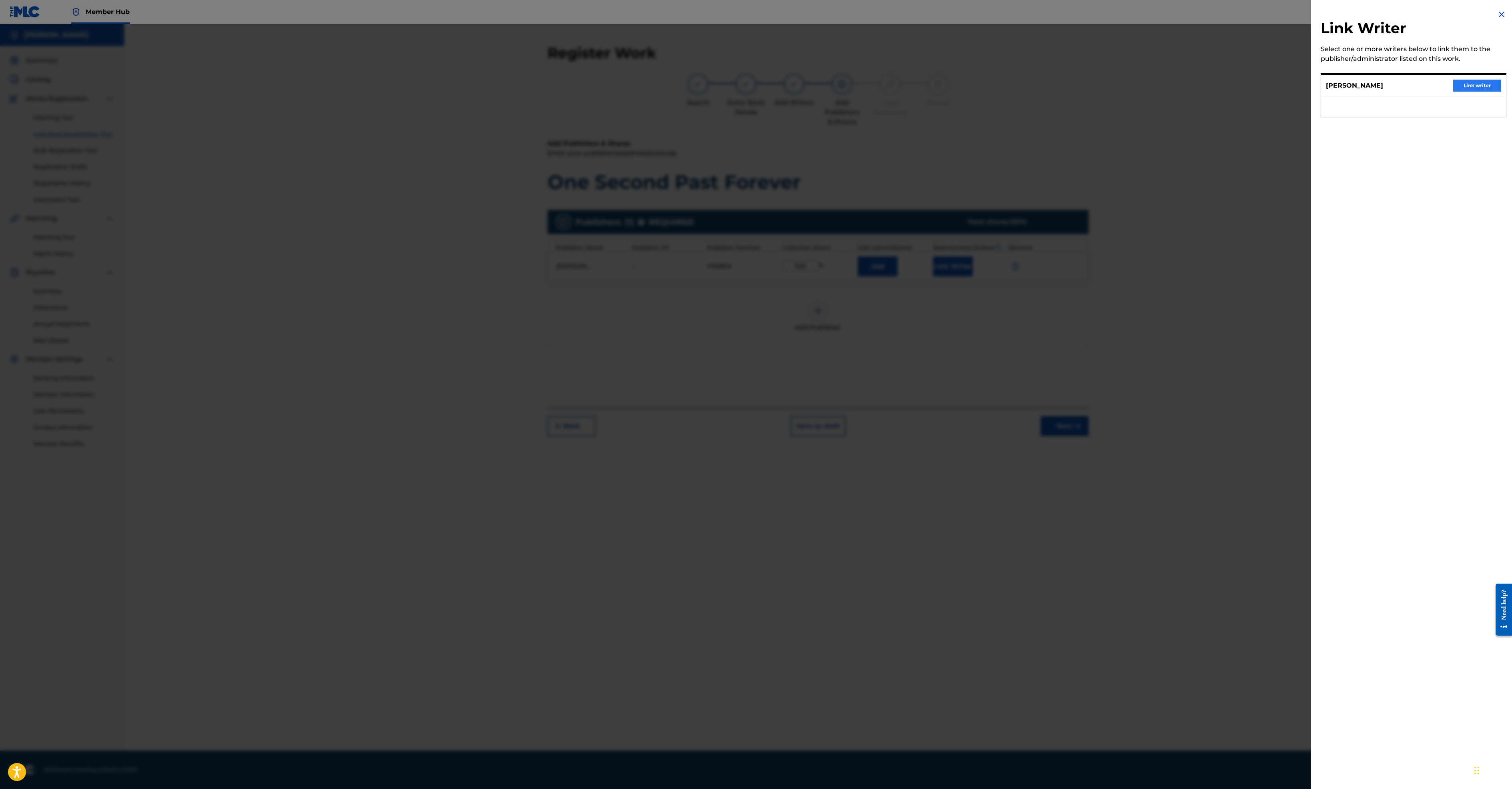
click at [1453, 92] on button "Link writer" at bounding box center [1477, 86] width 48 height 12
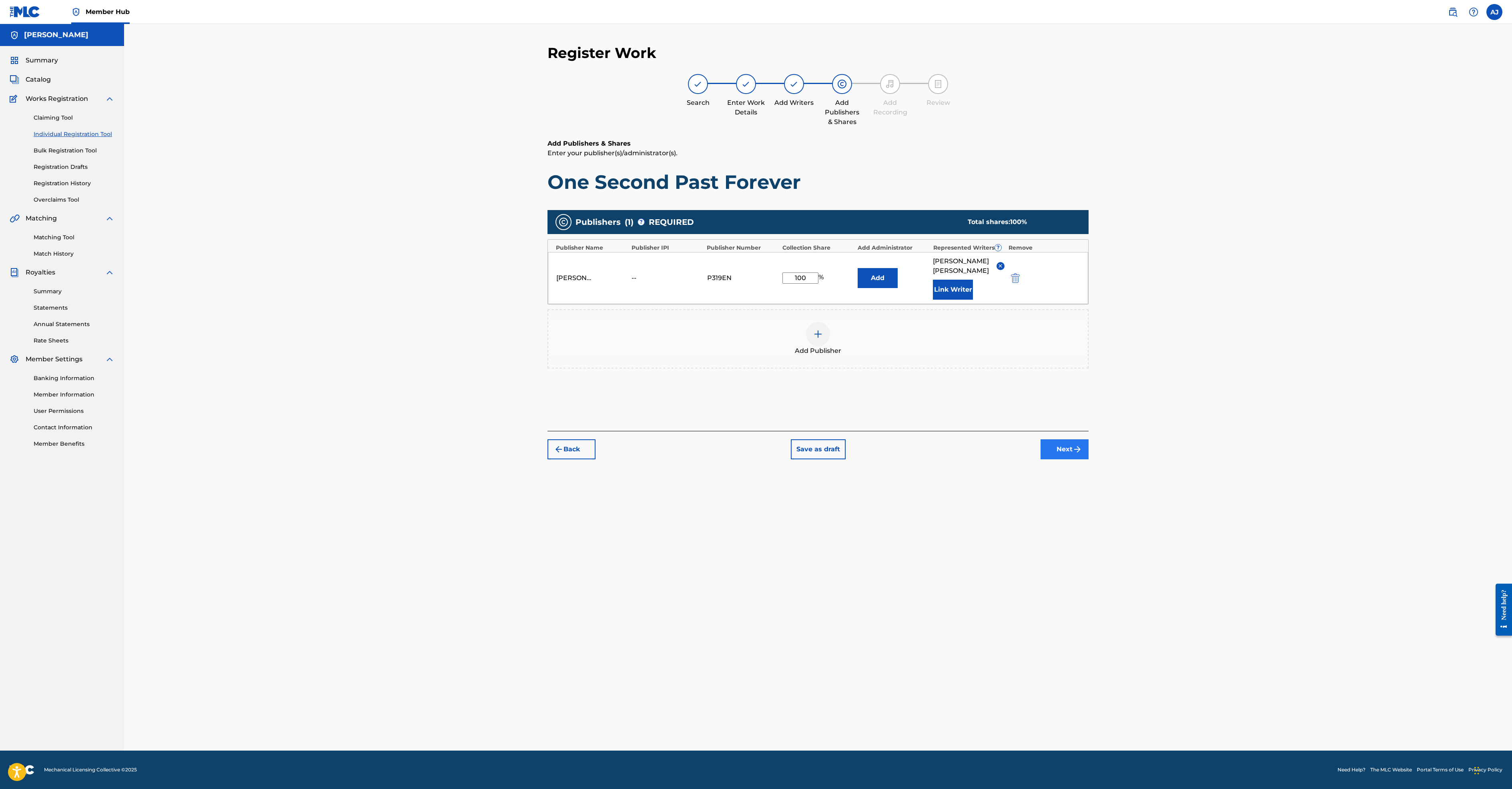
click at [1089, 459] on button "Next" at bounding box center [1065, 449] width 48 height 20
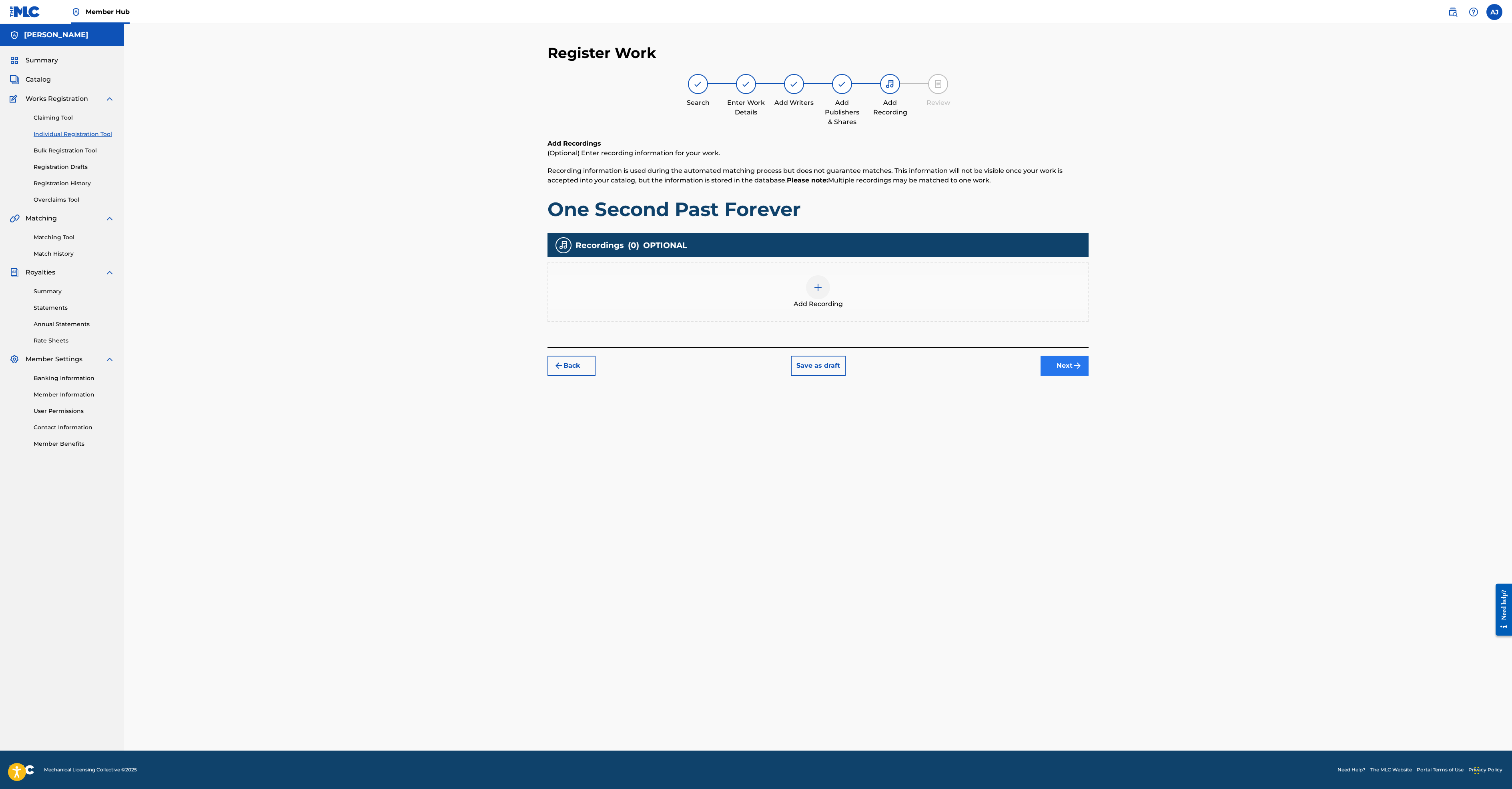
click at [1089, 375] on button "Next" at bounding box center [1065, 365] width 48 height 20
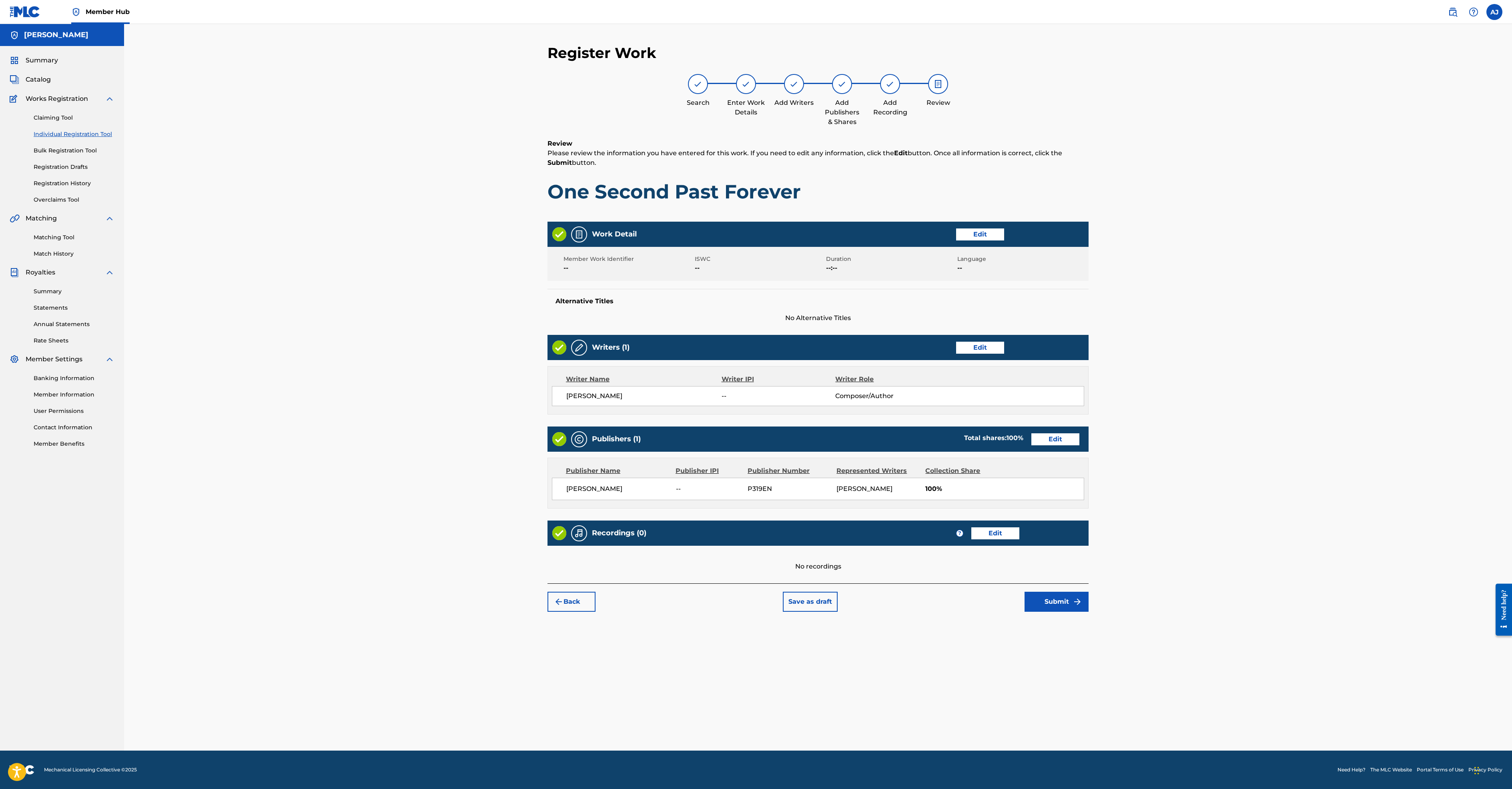
scroll to position [231, 0]
click at [1089, 612] on button "Submit" at bounding box center [1057, 601] width 64 height 20
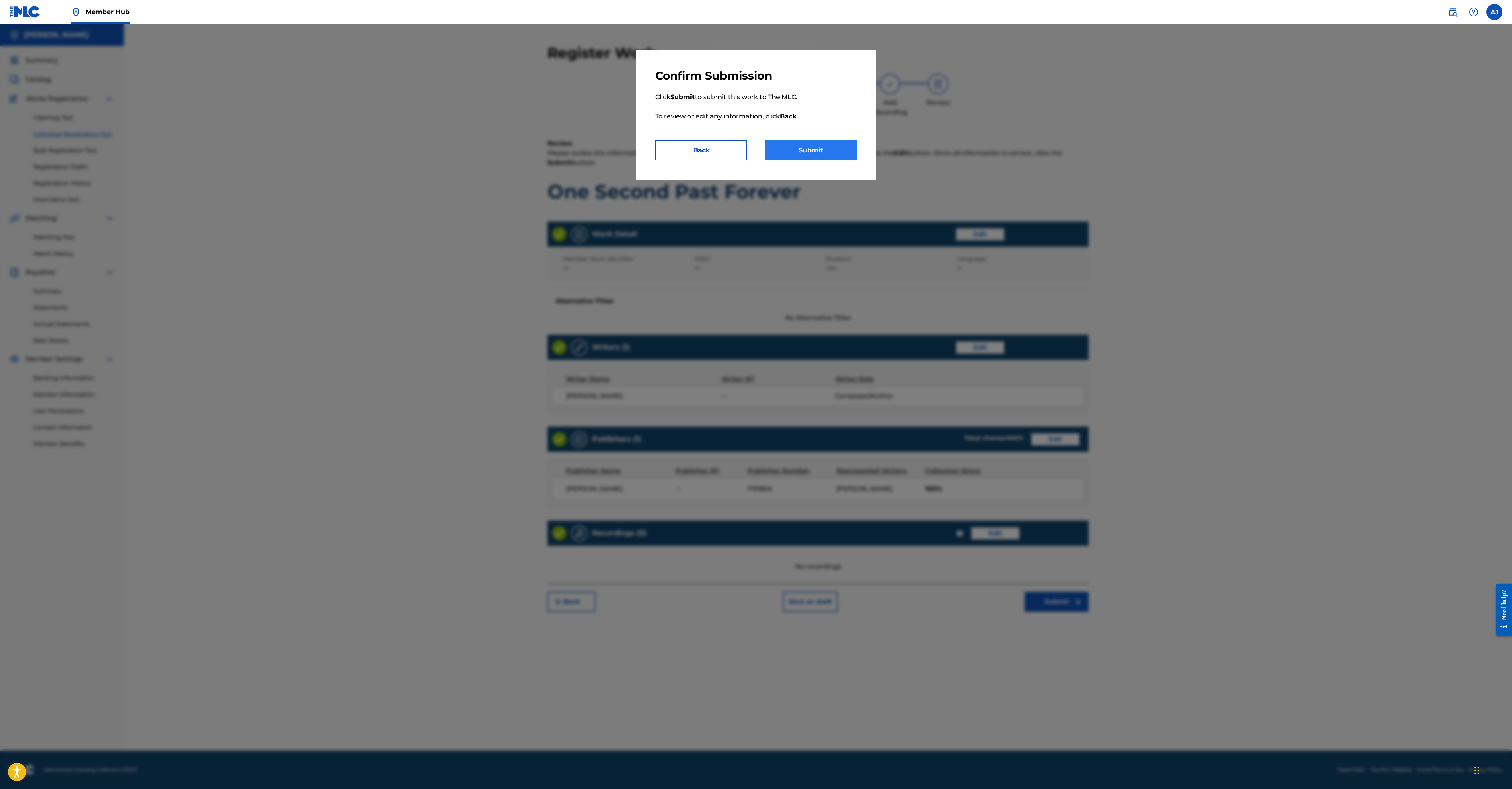
click at [857, 160] on button "Submit" at bounding box center [811, 150] width 92 height 20
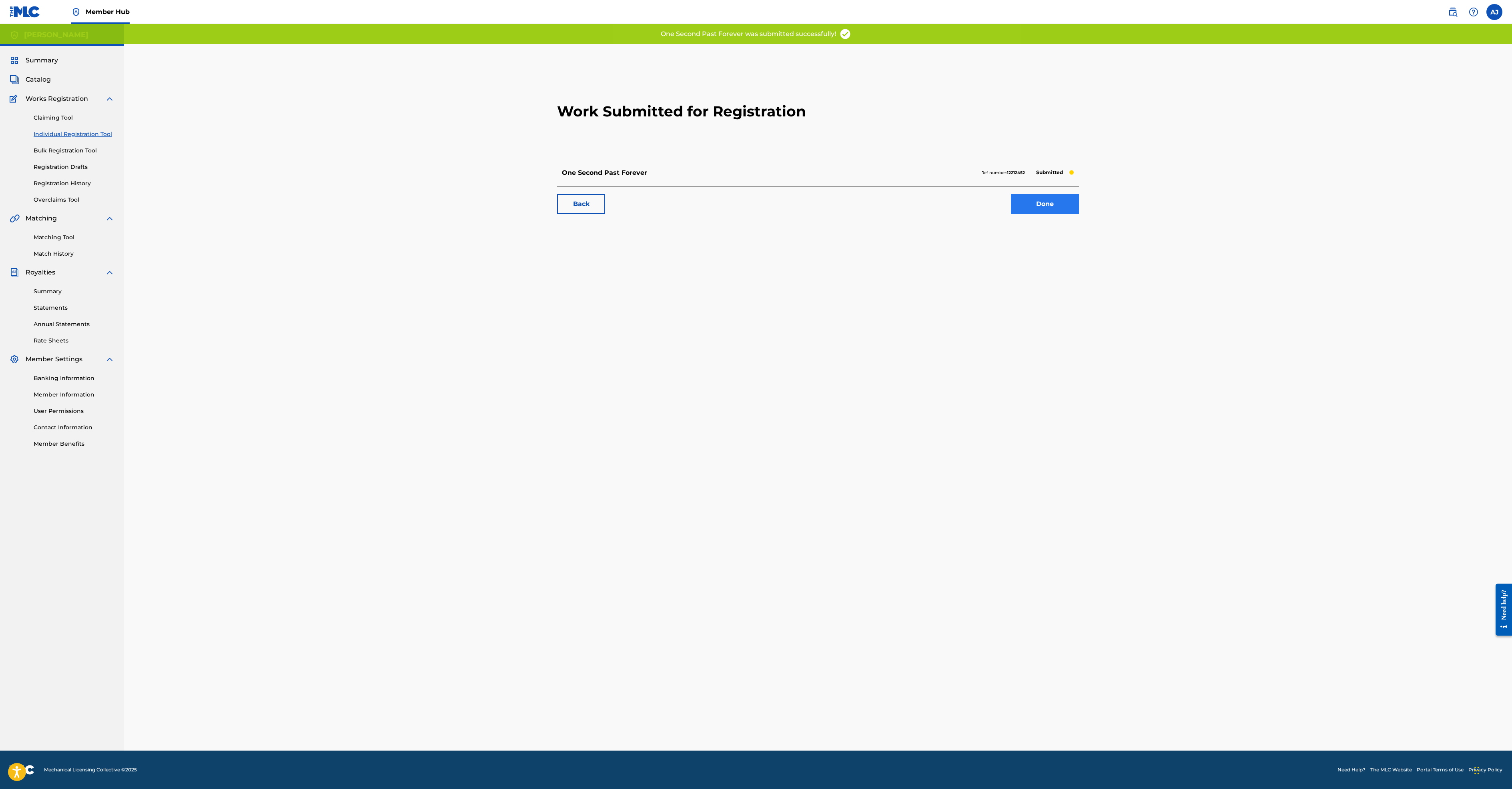
click at [1079, 214] on link "Done" at bounding box center [1045, 204] width 68 height 20
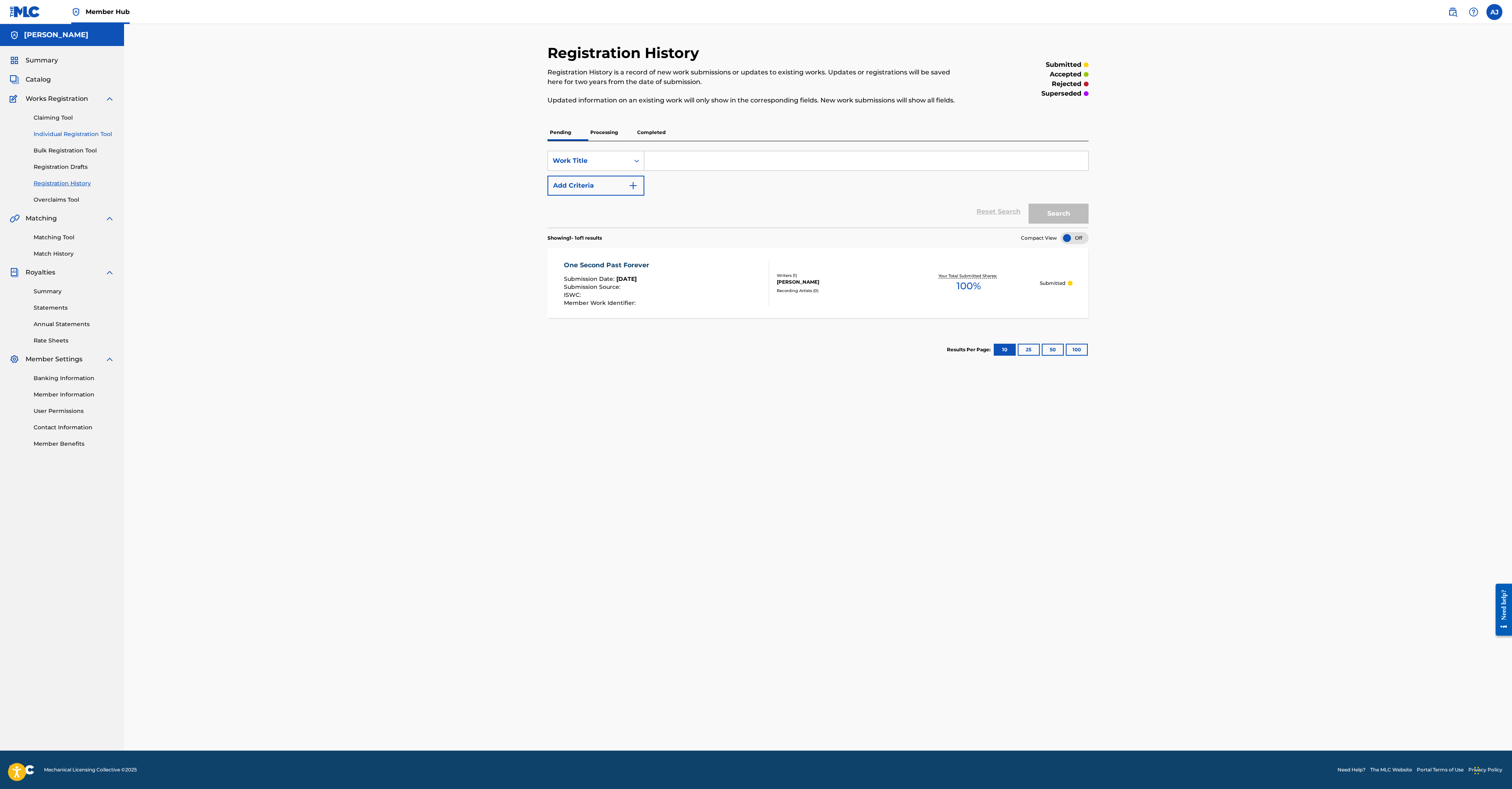
click at [114, 138] on link "Individual Registration Tool" at bounding box center [74, 134] width 81 height 8
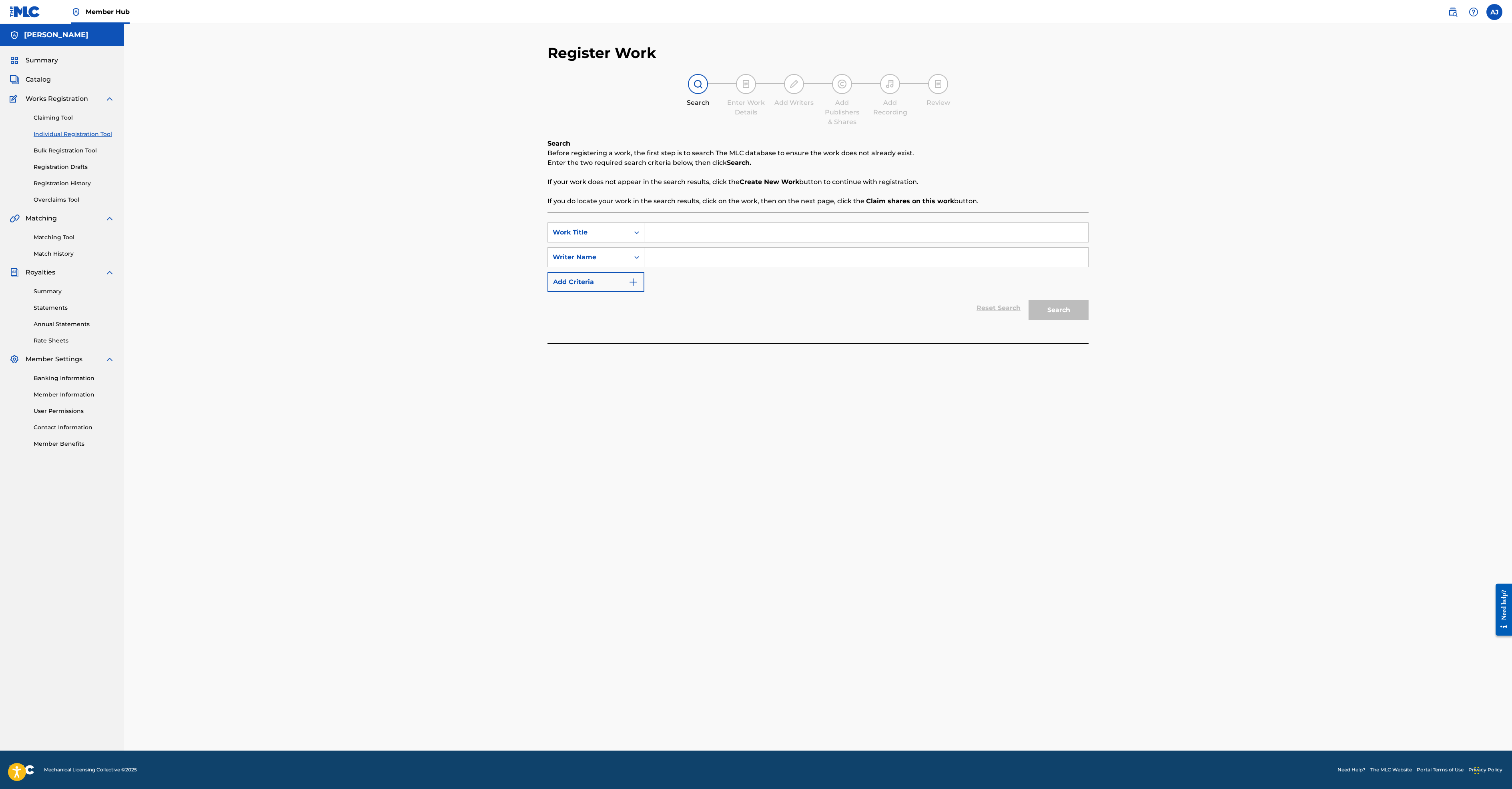
click at [661, 242] on input "Search Form" at bounding box center [866, 232] width 444 height 19
type input "My Best Work"
click at [644, 267] on input "Search Form" at bounding box center [866, 257] width 444 height 19
click at [1089, 320] on button "Search" at bounding box center [1058, 310] width 60 height 20
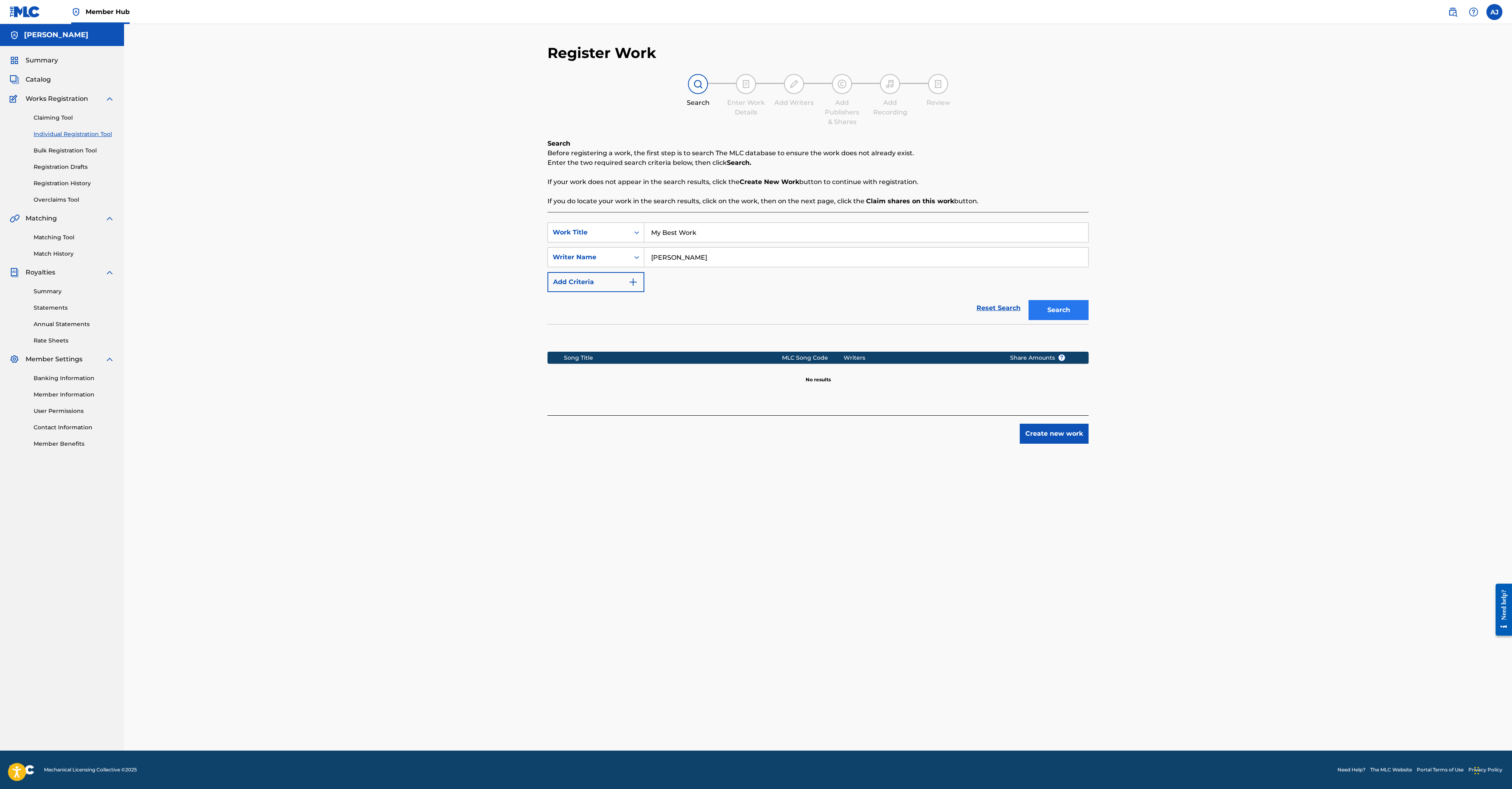
type input "[PERSON_NAME]"
click at [1089, 320] on button "Search" at bounding box center [1058, 310] width 60 height 20
click at [1089, 443] on button "Create new work" at bounding box center [1054, 434] width 69 height 20
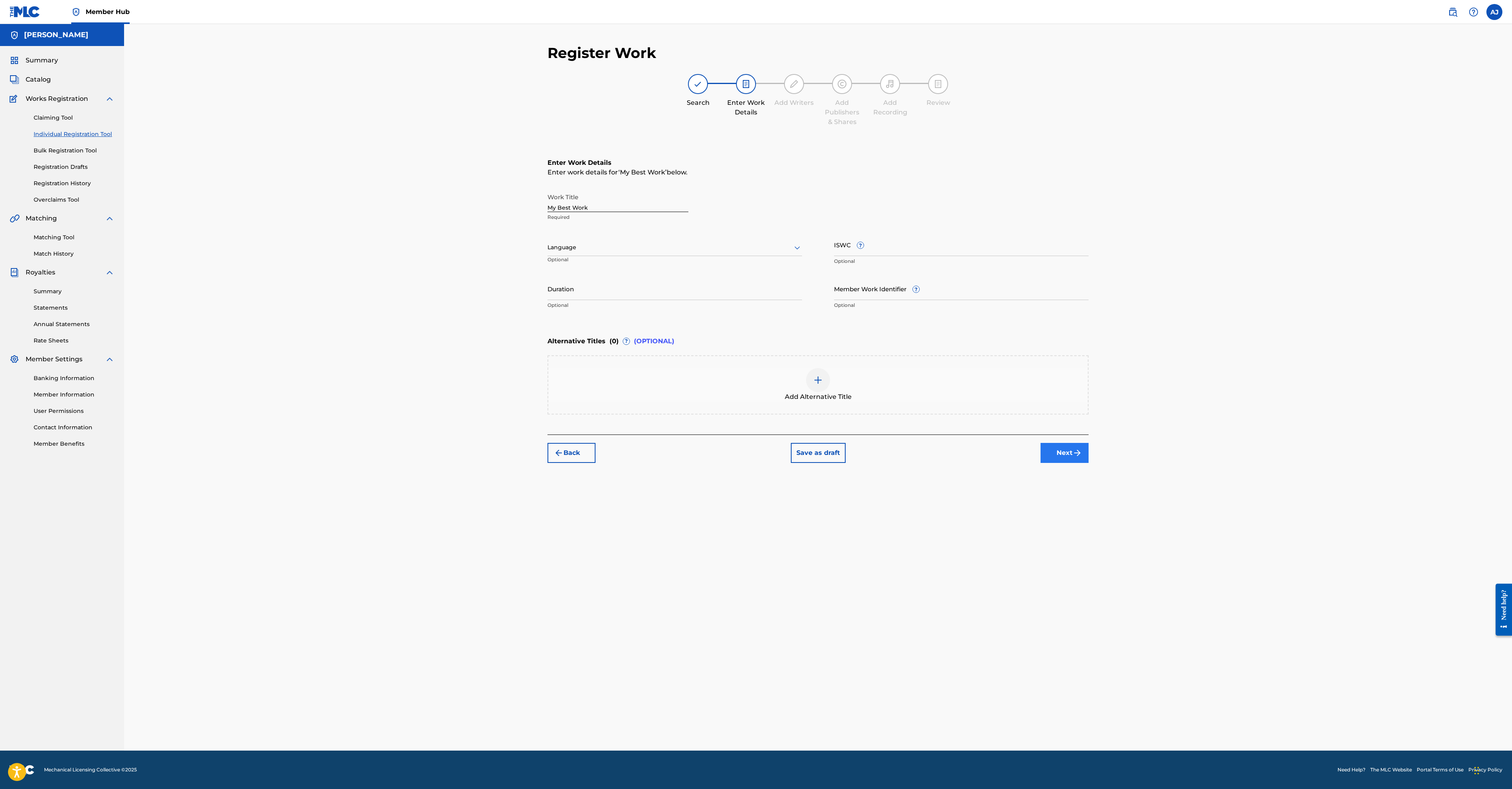
click at [1089, 463] on button "Next" at bounding box center [1065, 453] width 48 height 20
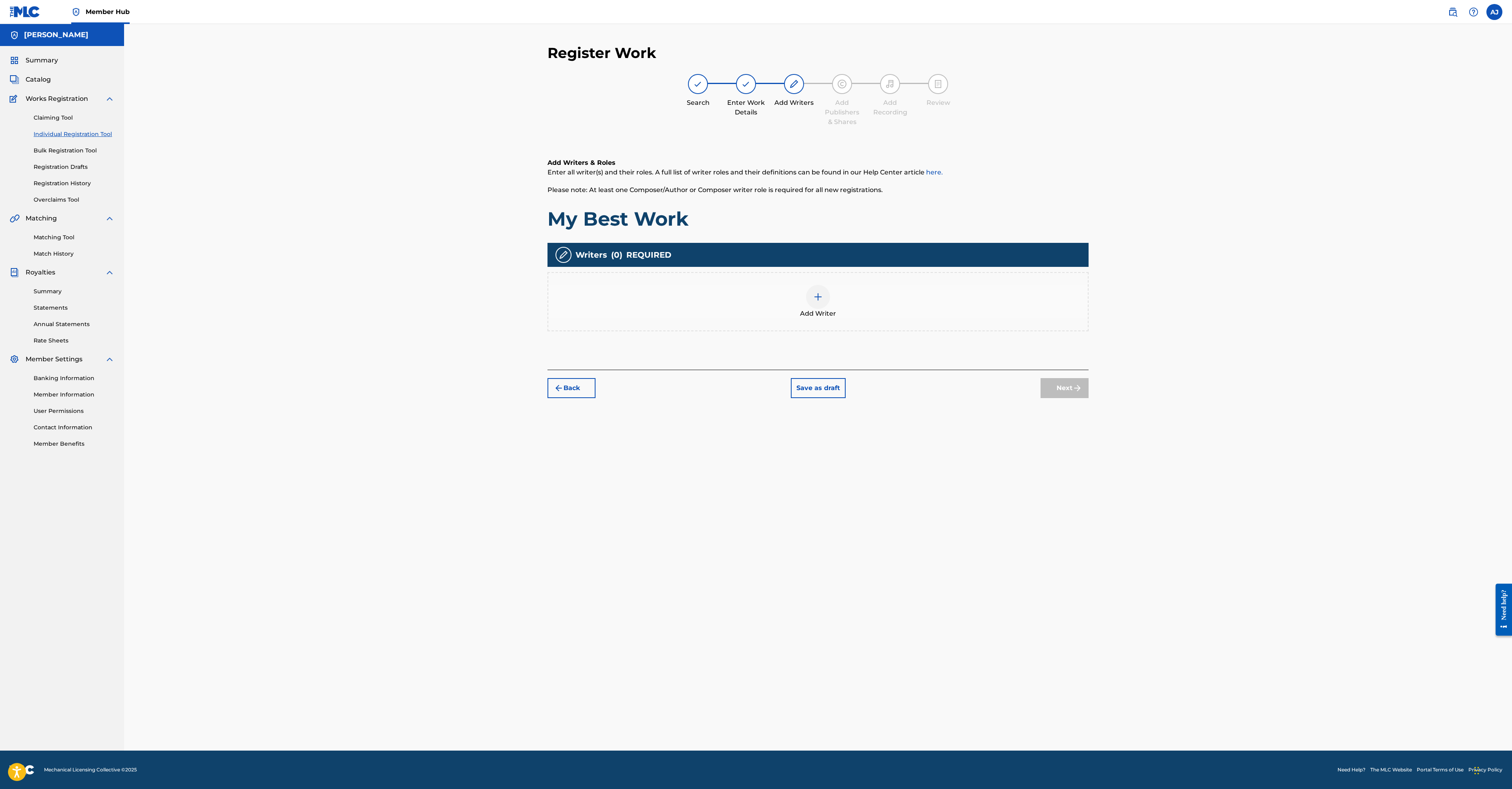
click at [823, 302] on img at bounding box center [818, 297] width 9 height 9
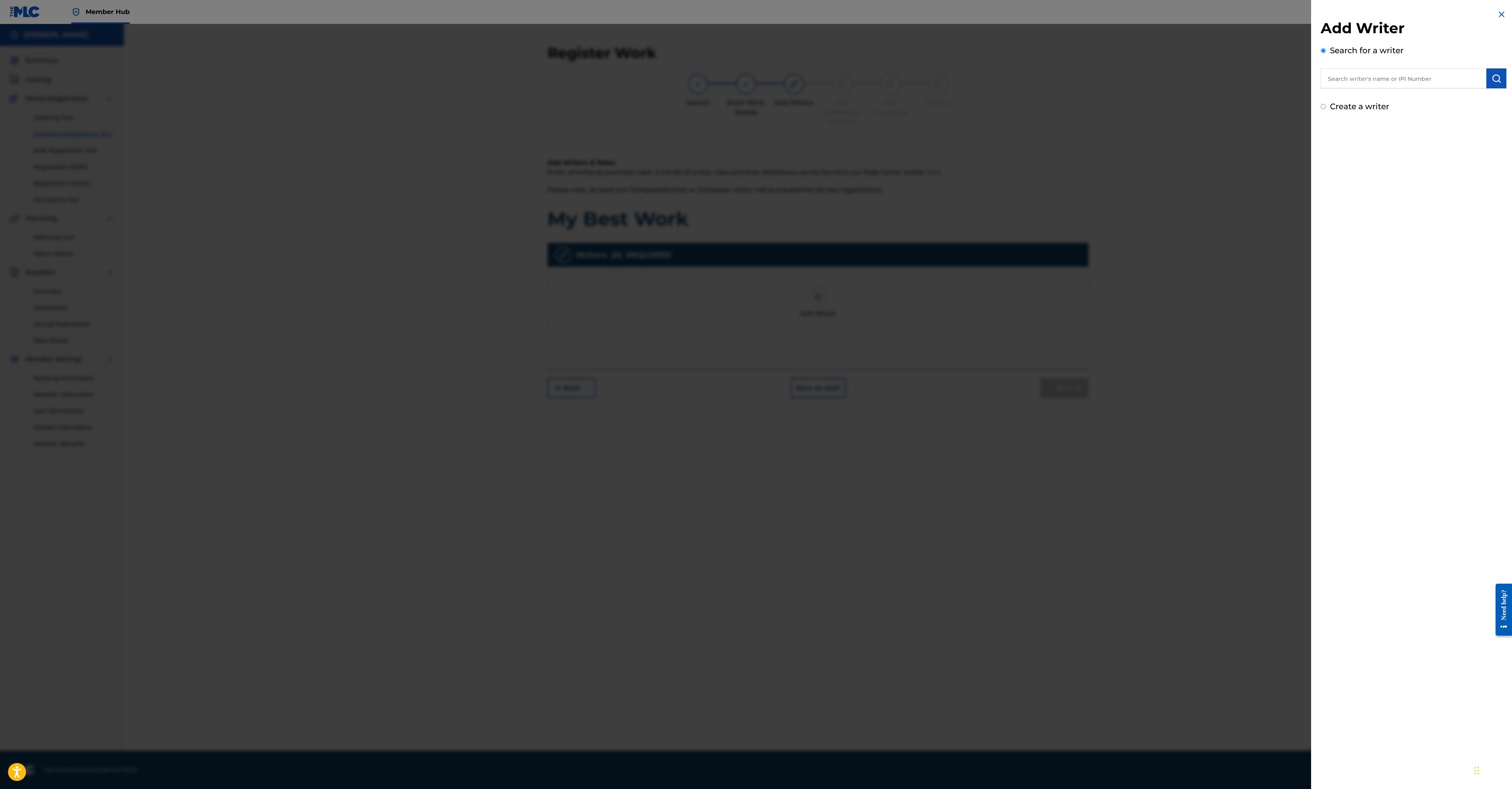
click at [1321, 89] on input "text" at bounding box center [1403, 79] width 166 height 20
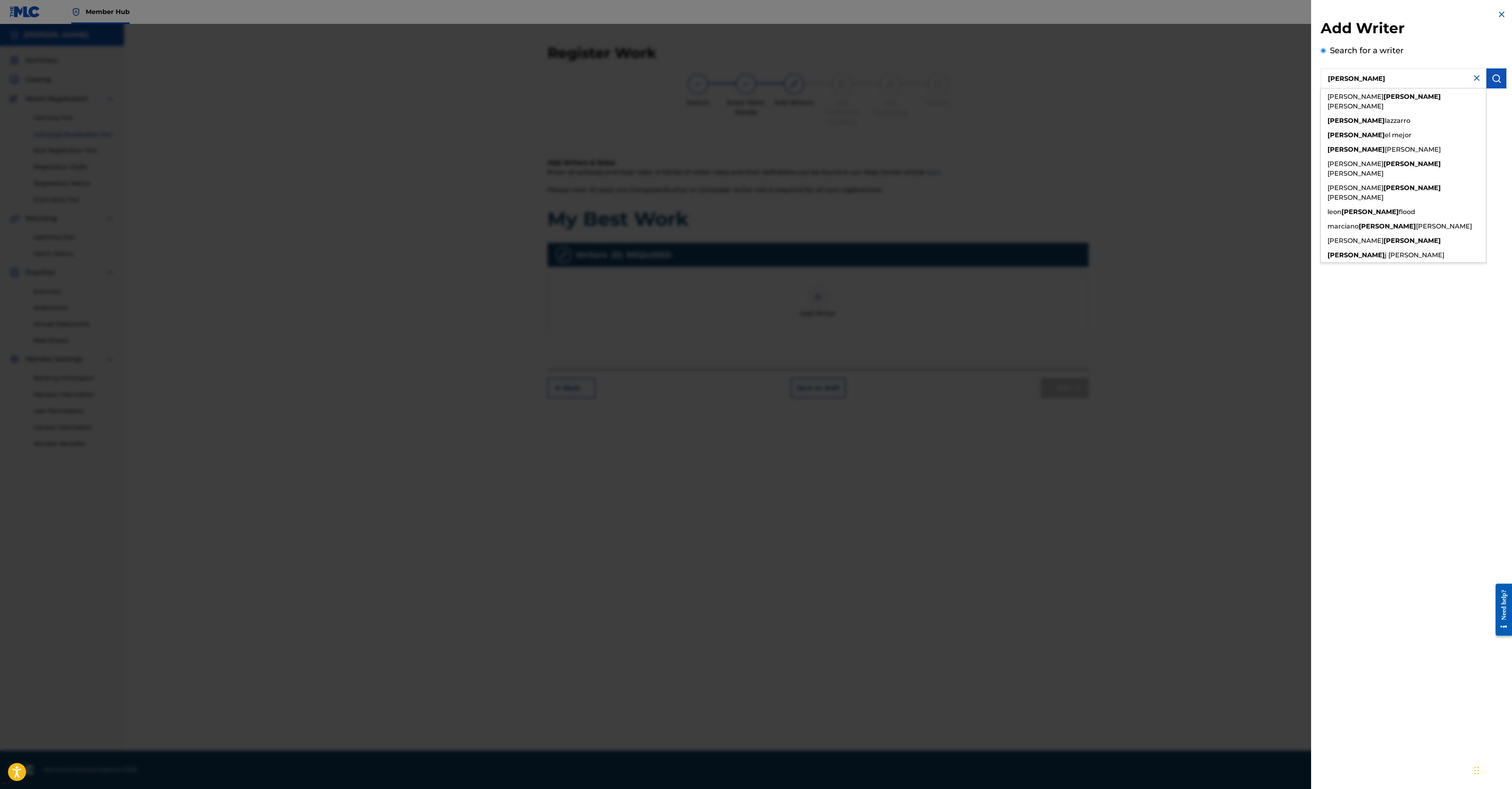
type input "[PERSON_NAME]"
drag, startPoint x: 1239, startPoint y: 121, endPoint x: 1273, endPoint y: 464, distance: 344.7
click at [1311, 464] on div "Add Writer Search for a writer [PERSON_NAME] [PERSON_NAME] [PERSON_NAME] el mej…" at bounding box center [1413, 394] width 205 height 789
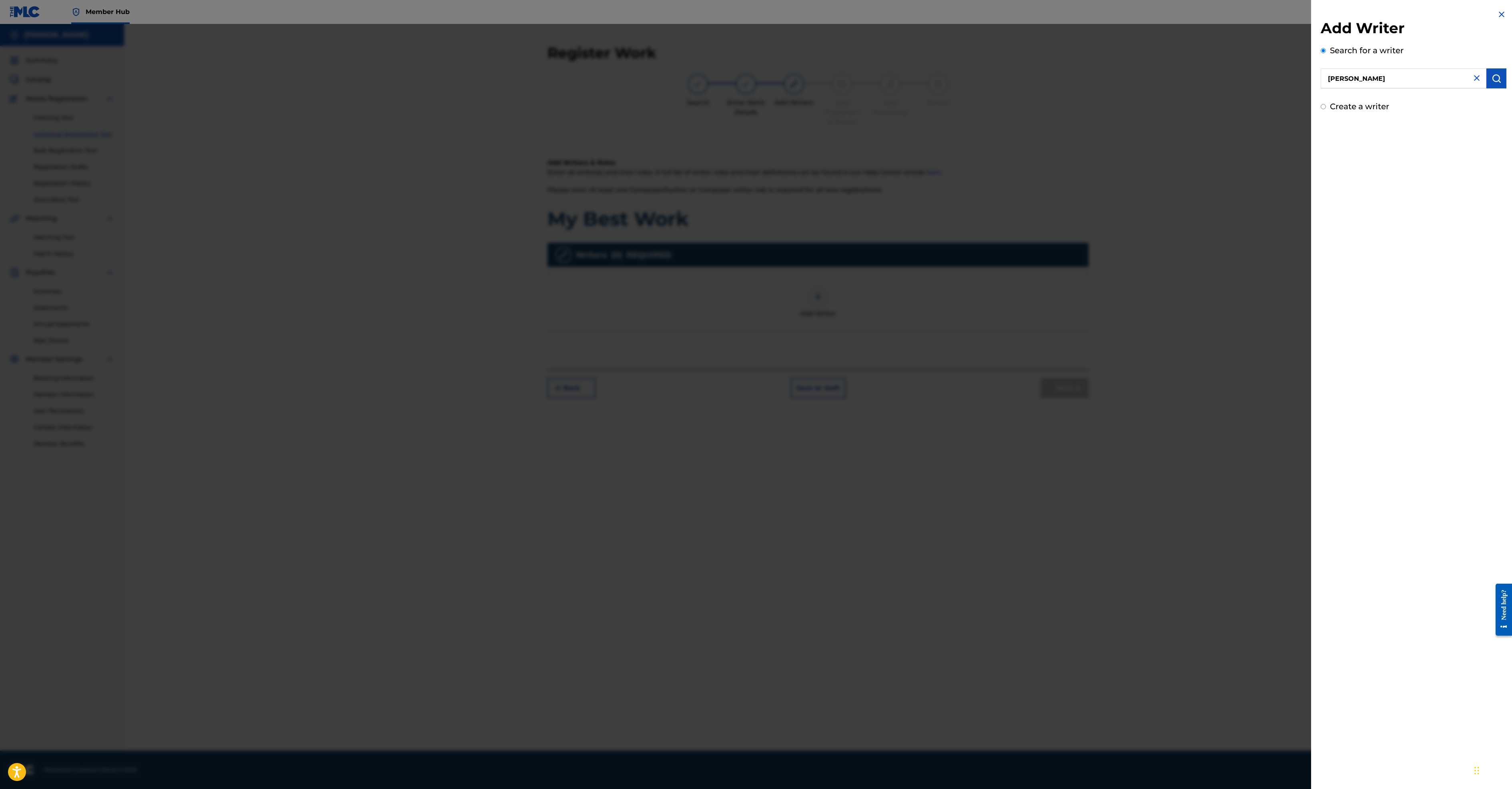
click at [1321, 109] on input "Create a writer" at bounding box center [1323, 106] width 5 height 5
radio input "false"
radio input "true"
click at [1321, 172] on input "Writer First Name" at bounding box center [1391, 161] width 141 height 23
type input "[PERSON_NAME]"
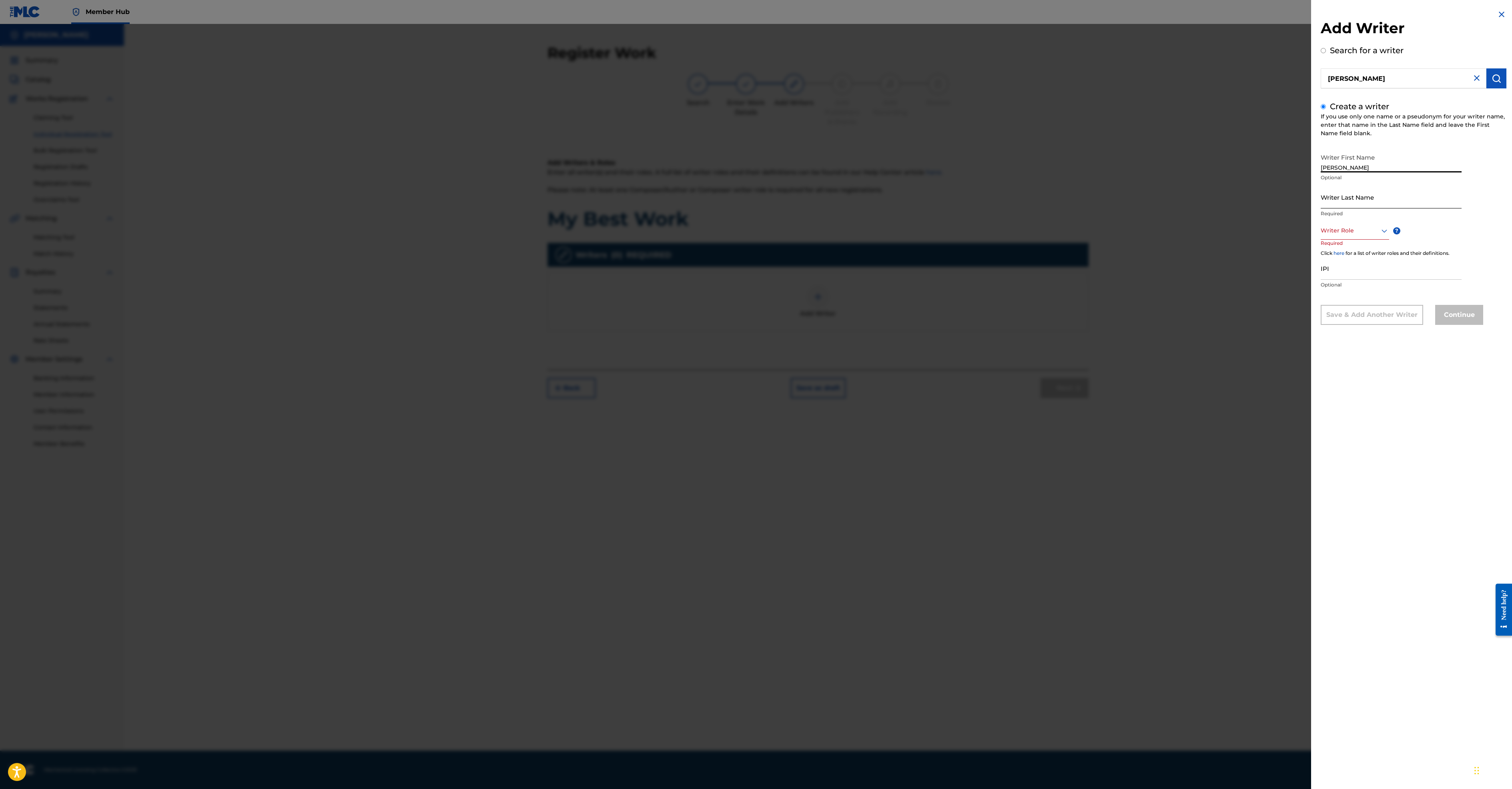
click at [1321, 208] on input "Writer Last Name" at bounding box center [1391, 197] width 141 height 23
type input "[PERSON_NAME]"
click at [1321, 236] on div at bounding box center [1355, 231] width 69 height 10
click at [1321, 258] on div "Composer/Author" at bounding box center [1355, 248] width 68 height 18
click at [1435, 326] on button "Continue" at bounding box center [1459, 316] width 48 height 20
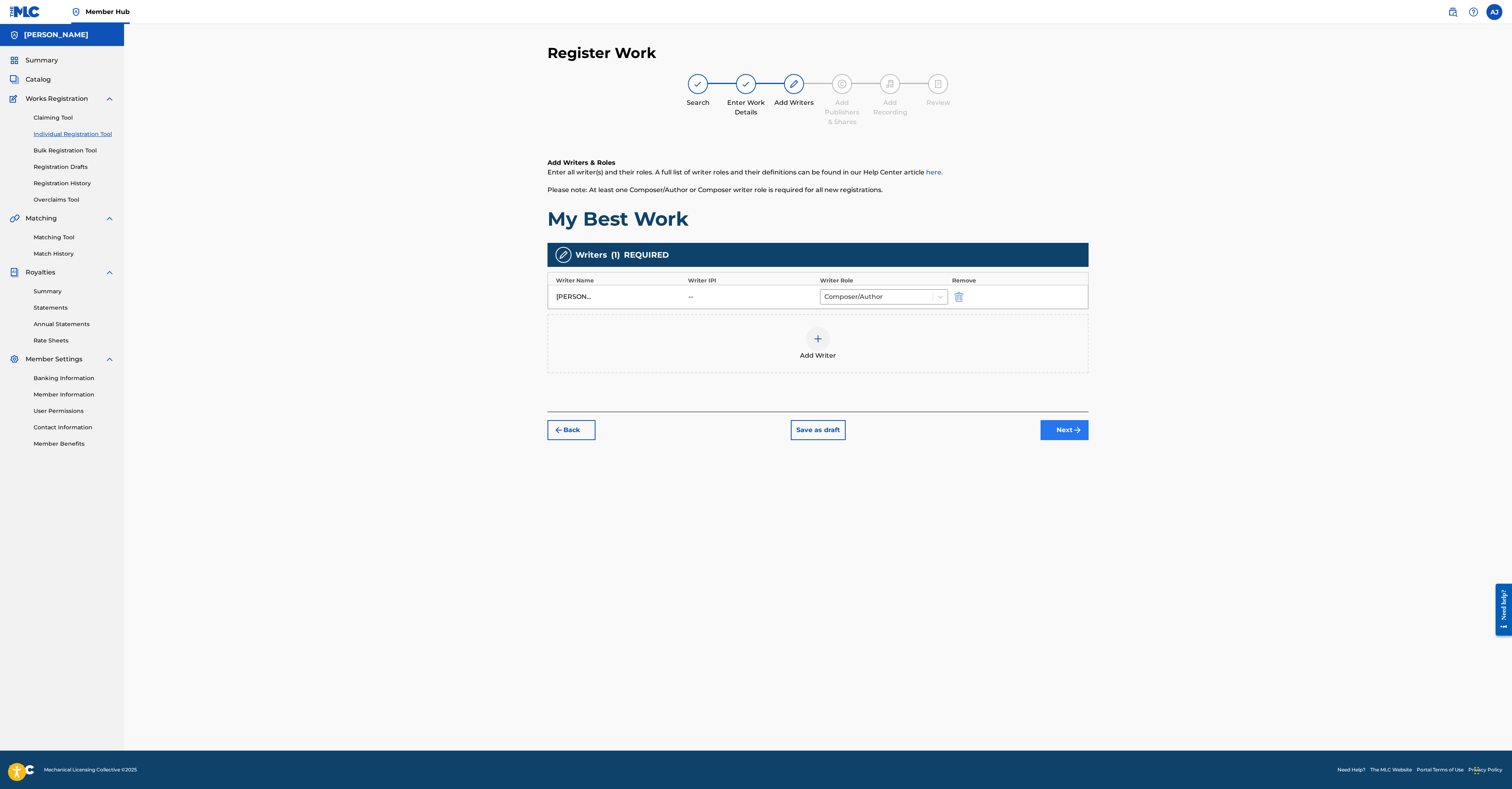
click at [1089, 440] on button "Next" at bounding box center [1065, 430] width 48 height 20
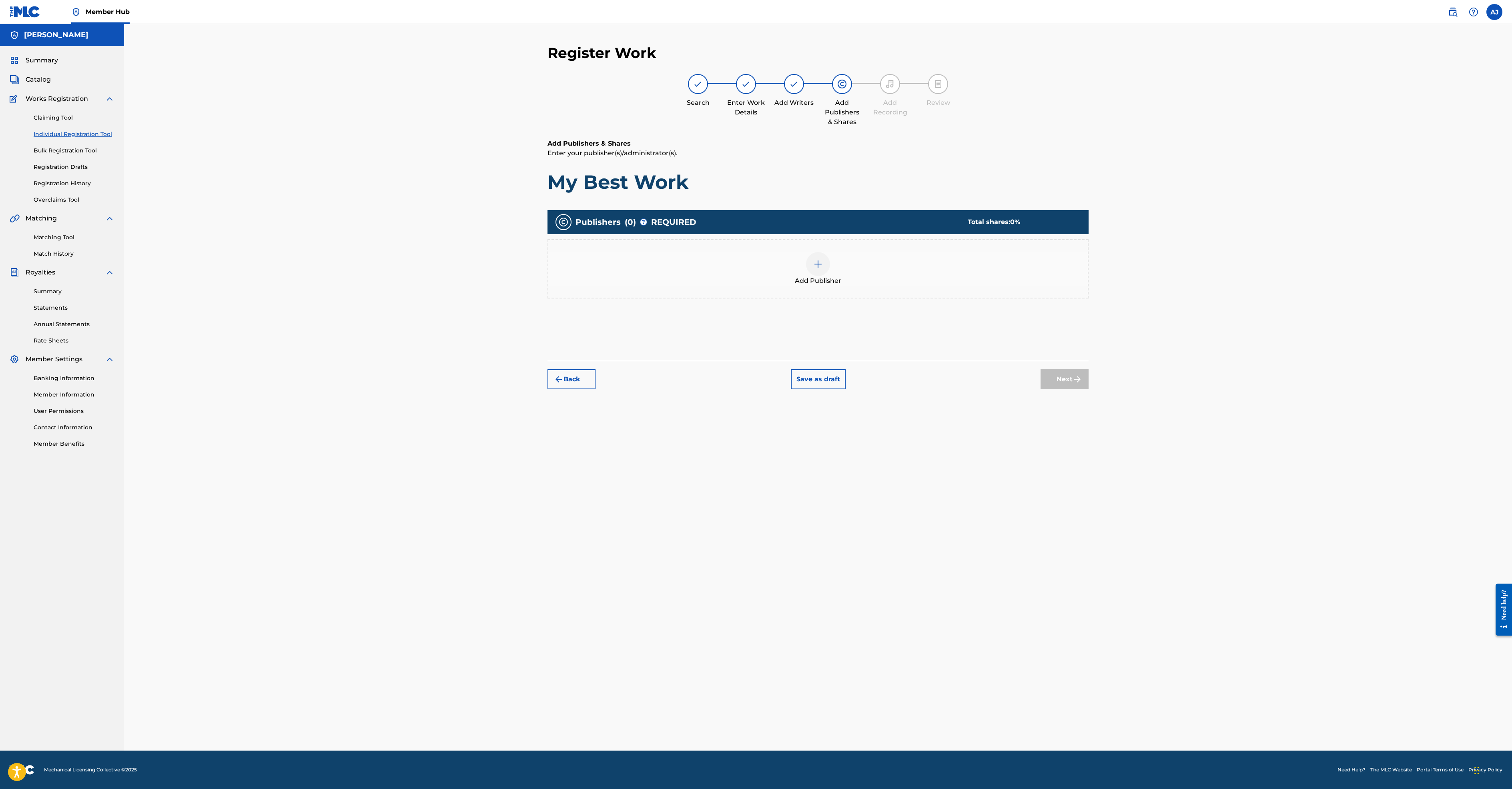
click at [823, 269] on img at bounding box center [818, 264] width 9 height 9
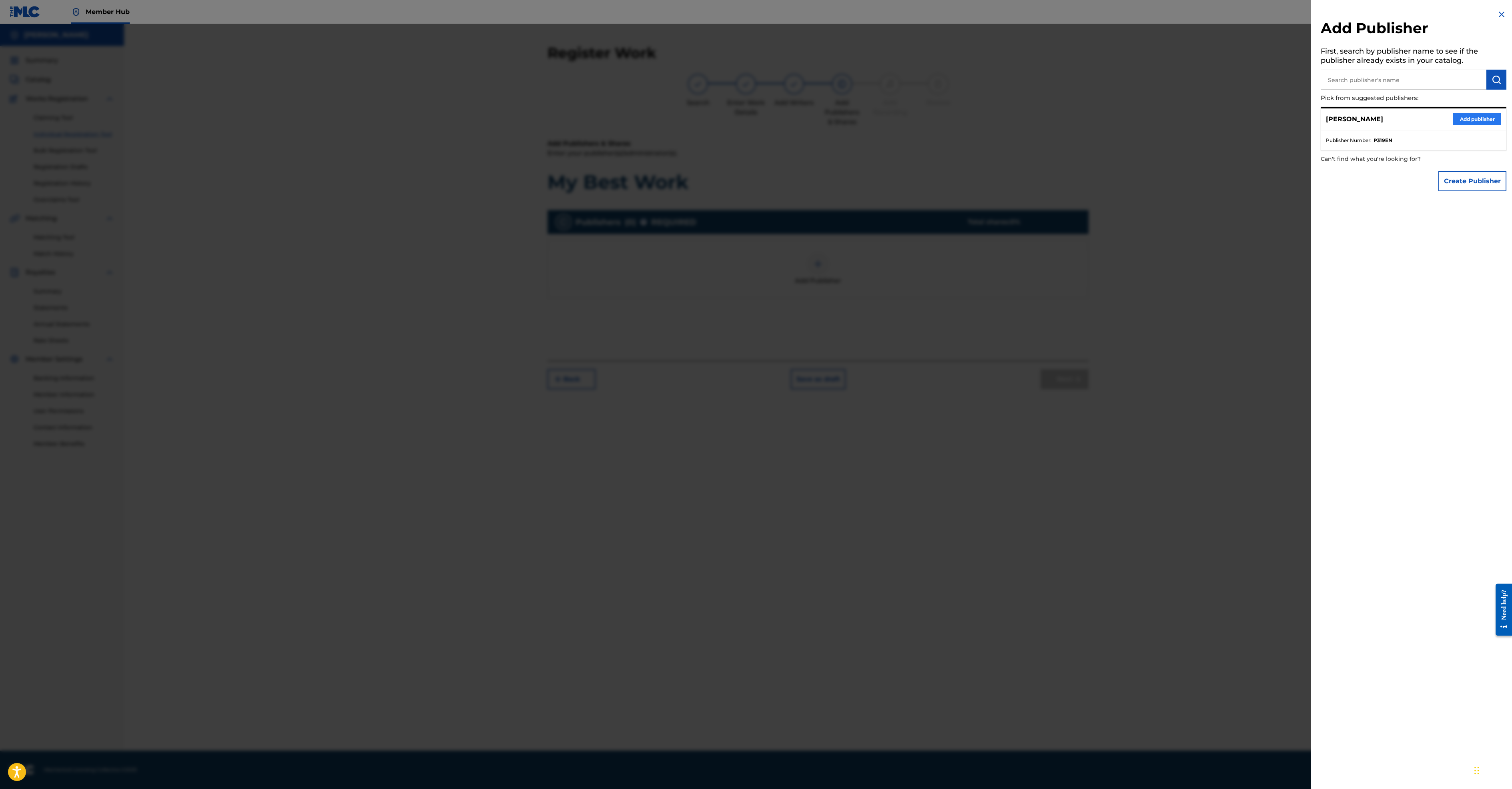
click at [1457, 125] on button "Add publisher" at bounding box center [1477, 119] width 48 height 12
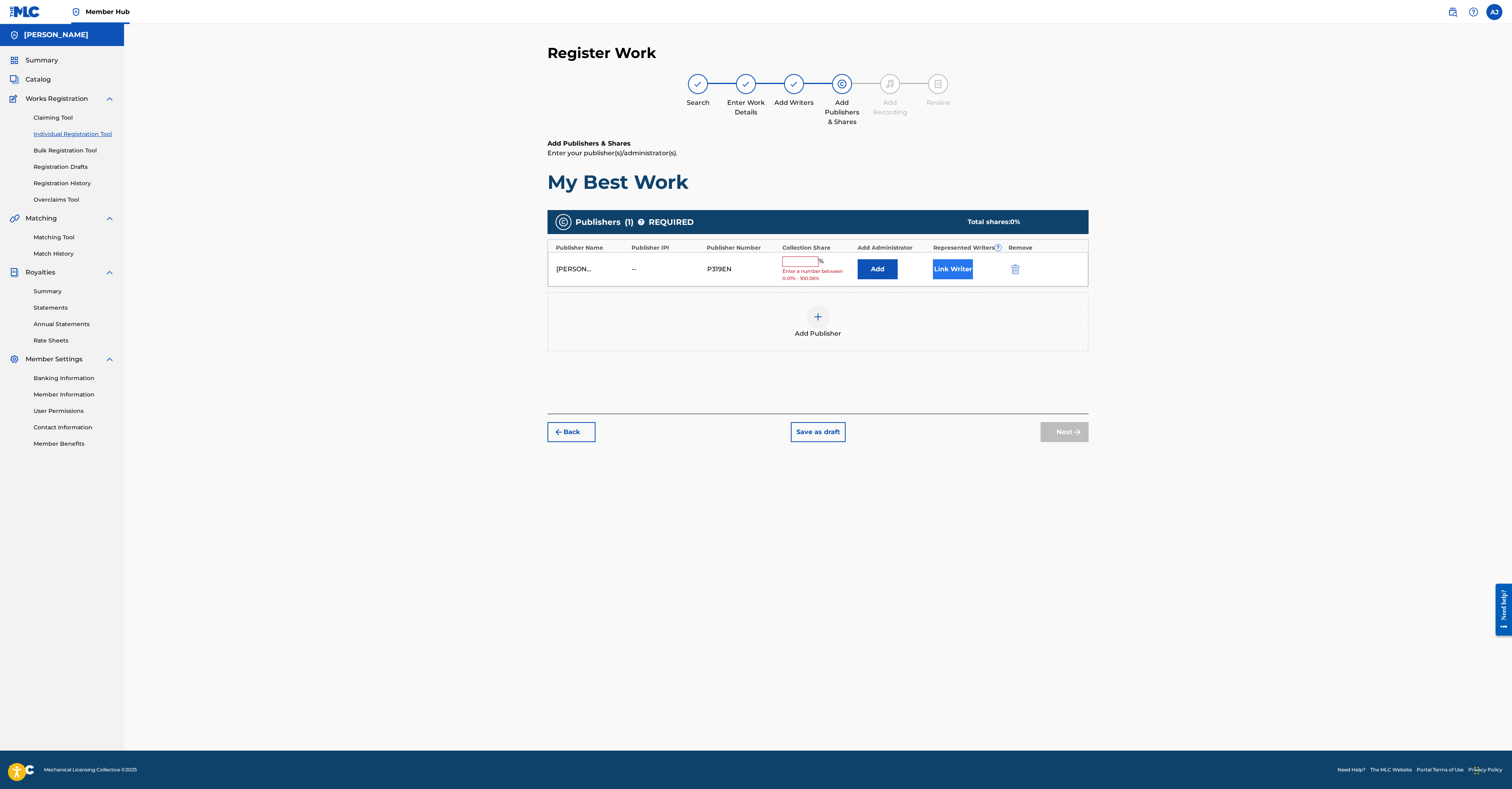
click at [973, 279] on button "Link Writer" at bounding box center [953, 269] width 40 height 20
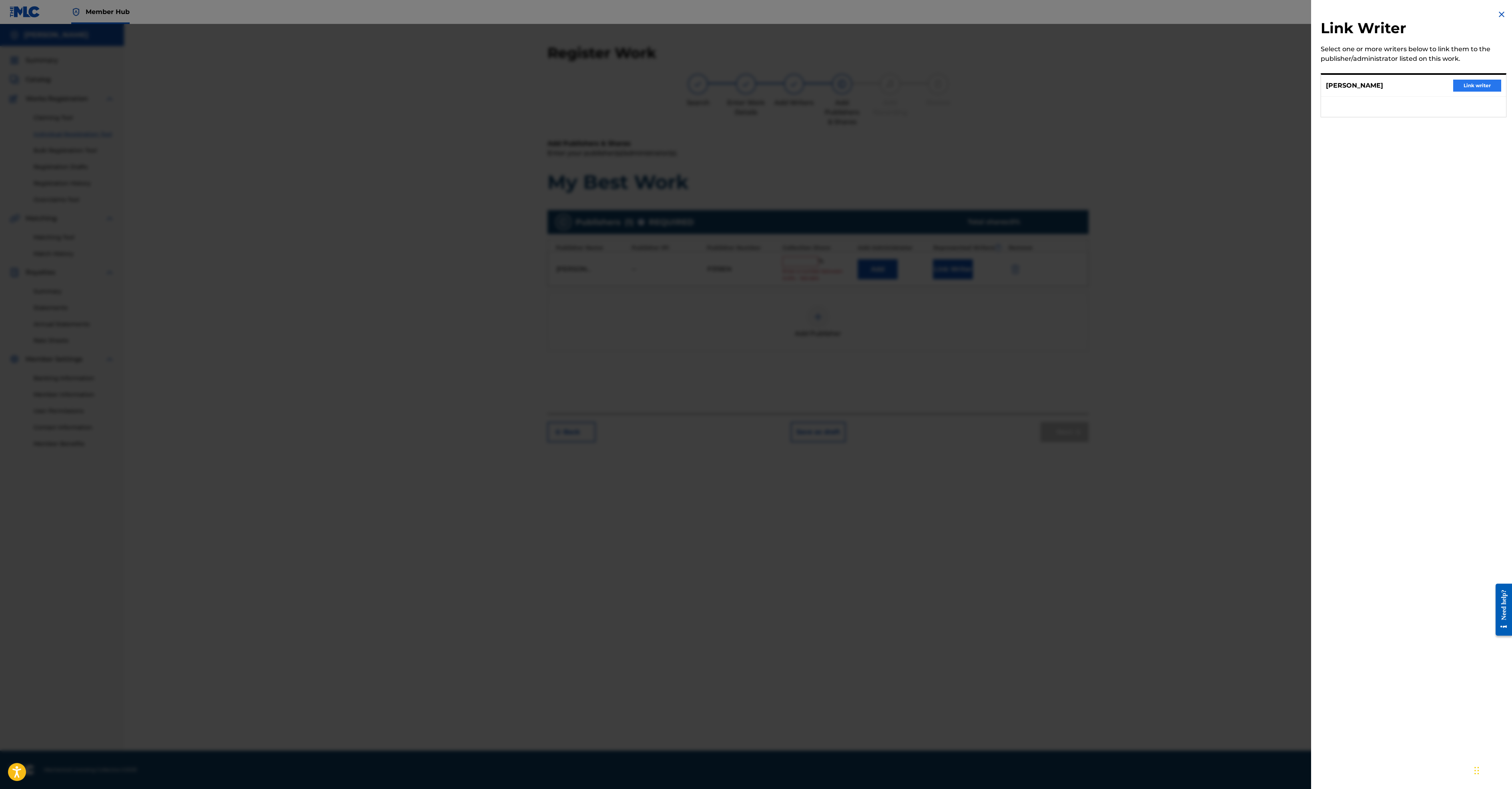
click at [1459, 92] on button "Link writer" at bounding box center [1477, 86] width 48 height 12
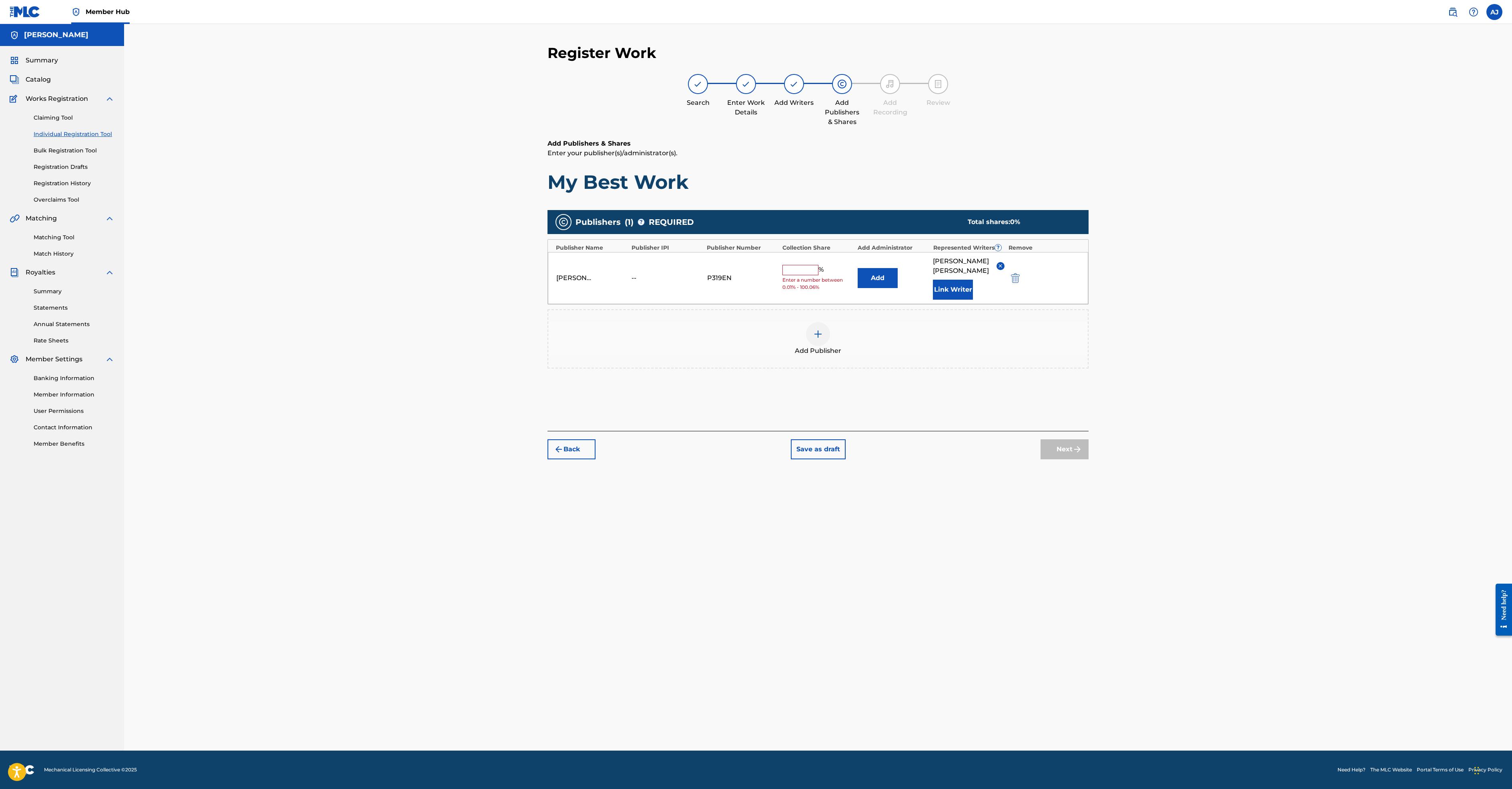
click at [818, 275] on input "text" at bounding box center [800, 270] width 36 height 11
type input "100"
click at [1089, 431] on div "Add Publishers & Shares Enter your publisher(s)/administrator(s). My Best Work …" at bounding box center [818, 285] width 541 height 292
click at [1089, 459] on button "Next" at bounding box center [1065, 449] width 48 height 20
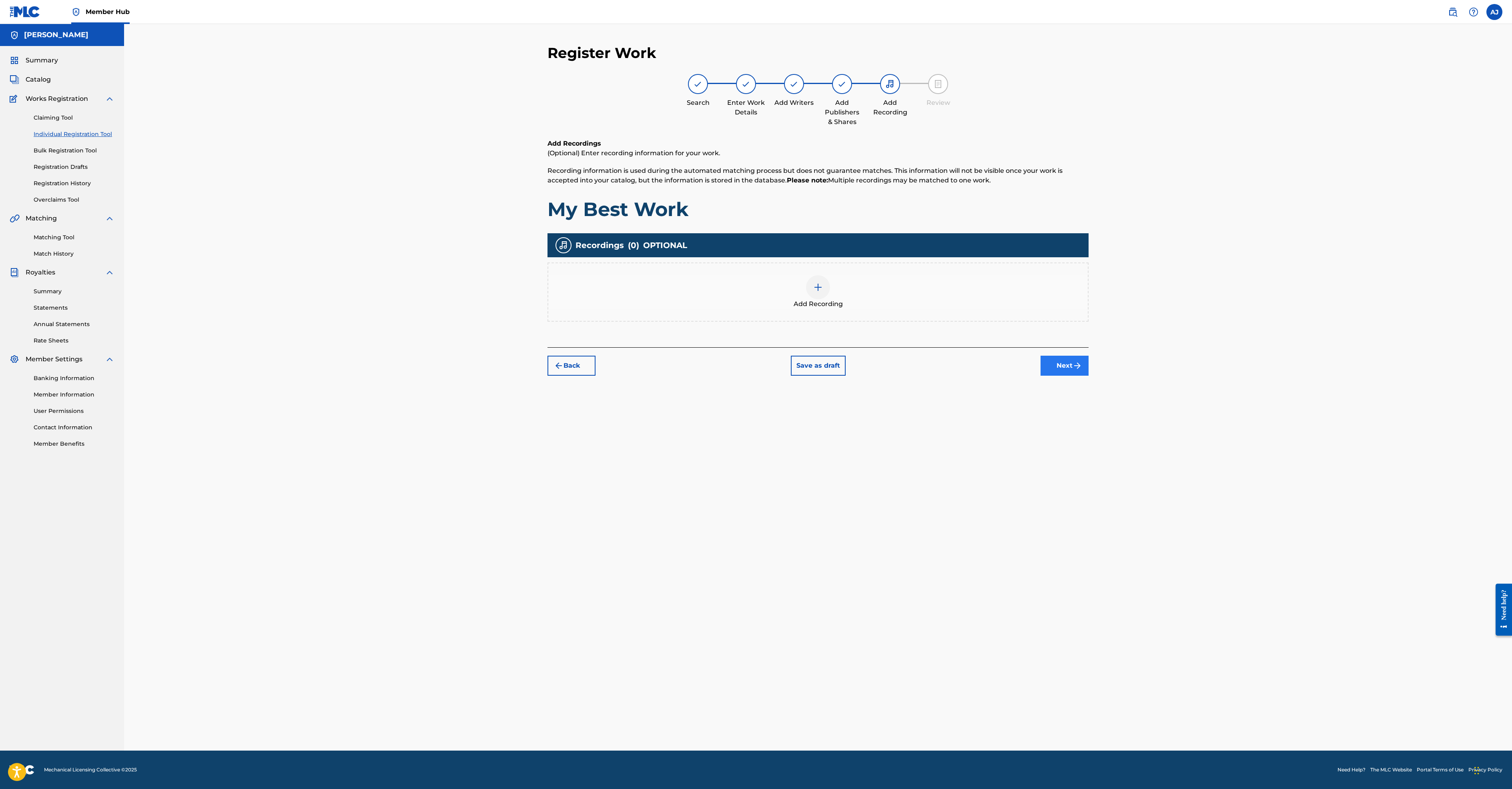
click at [1089, 375] on button "Next" at bounding box center [1065, 365] width 48 height 20
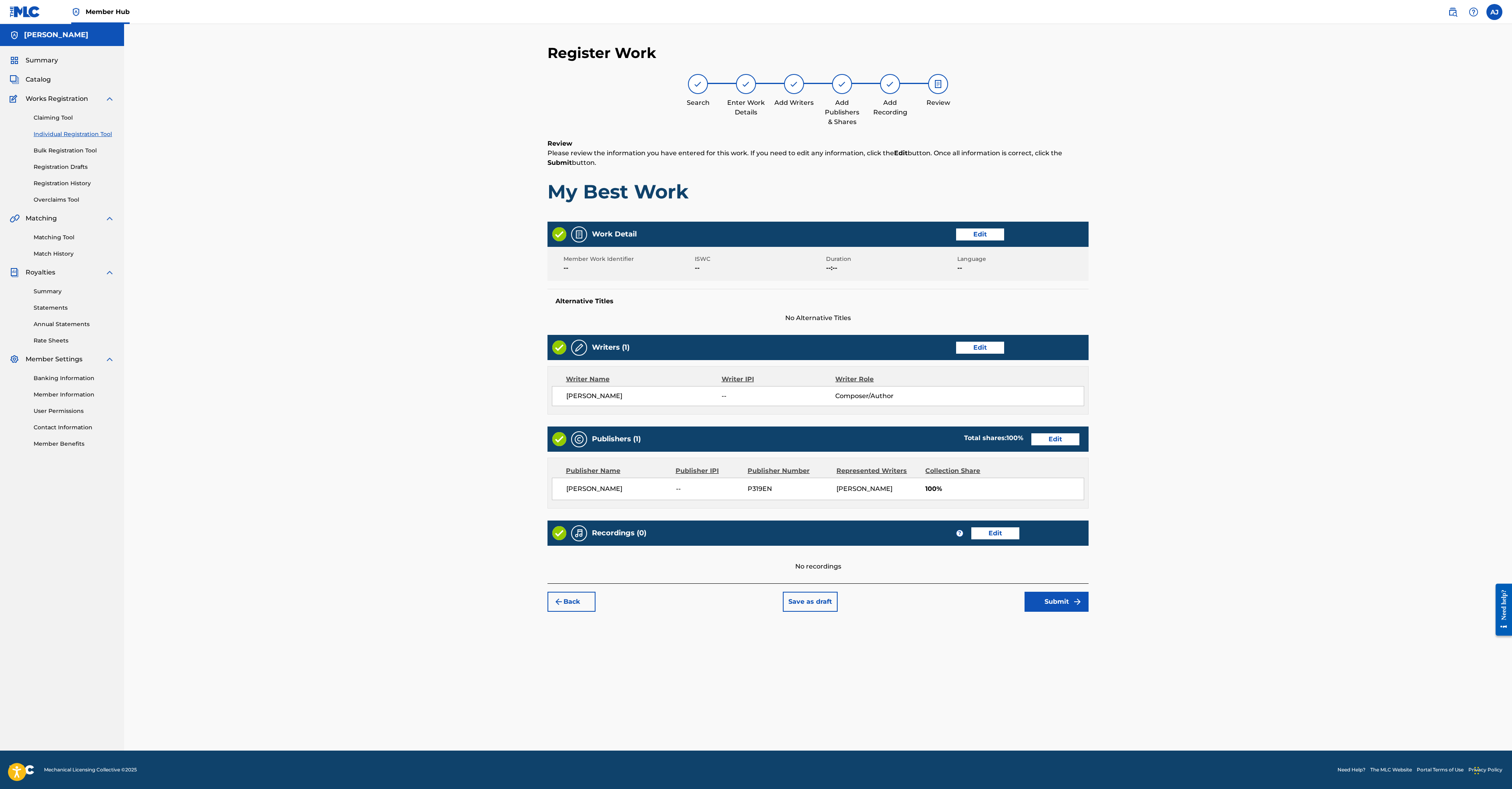
scroll to position [231, 0]
click at [1089, 612] on button "Submit" at bounding box center [1057, 601] width 64 height 20
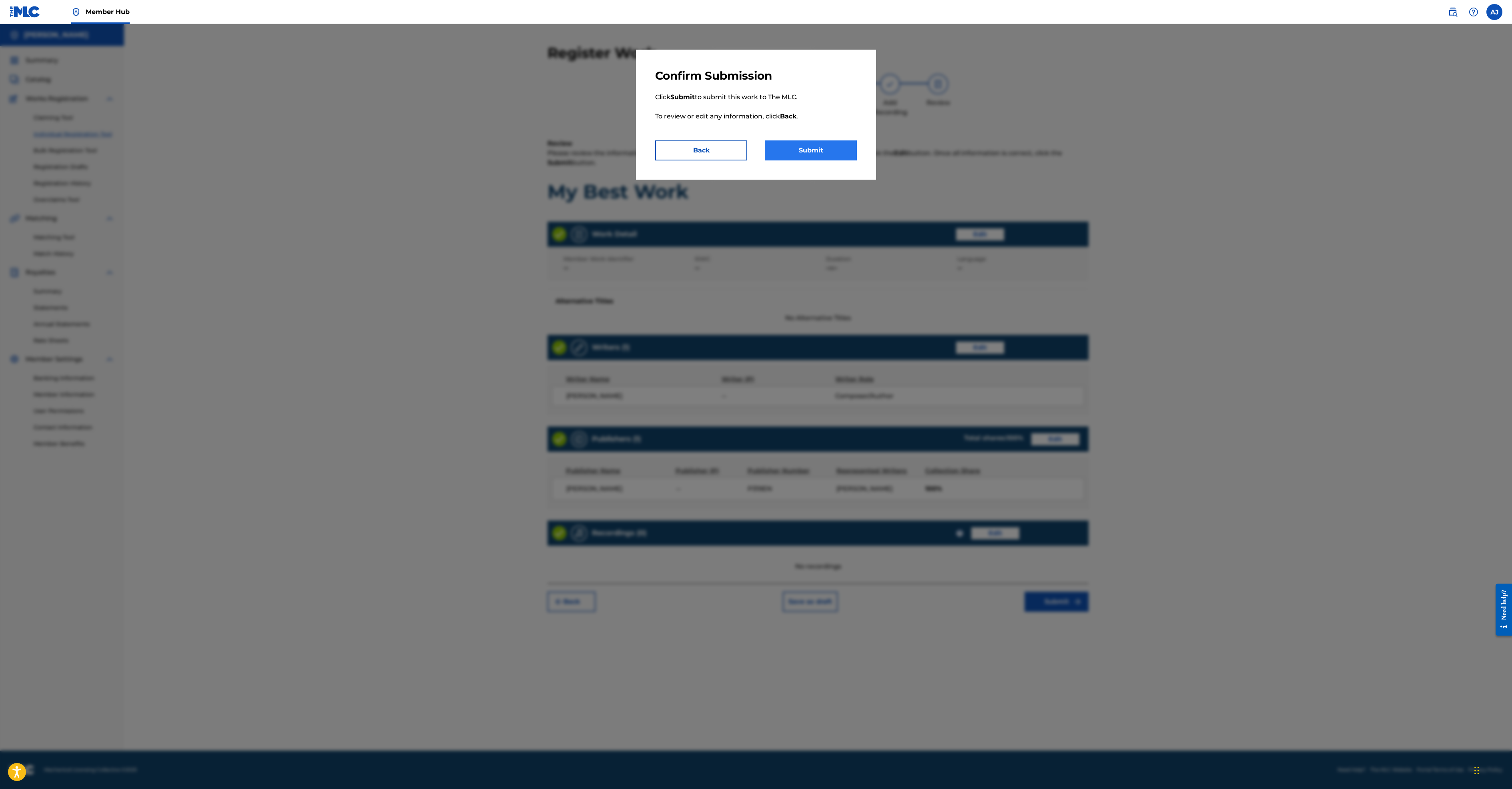
click at [857, 160] on button "Submit" at bounding box center [811, 150] width 92 height 20
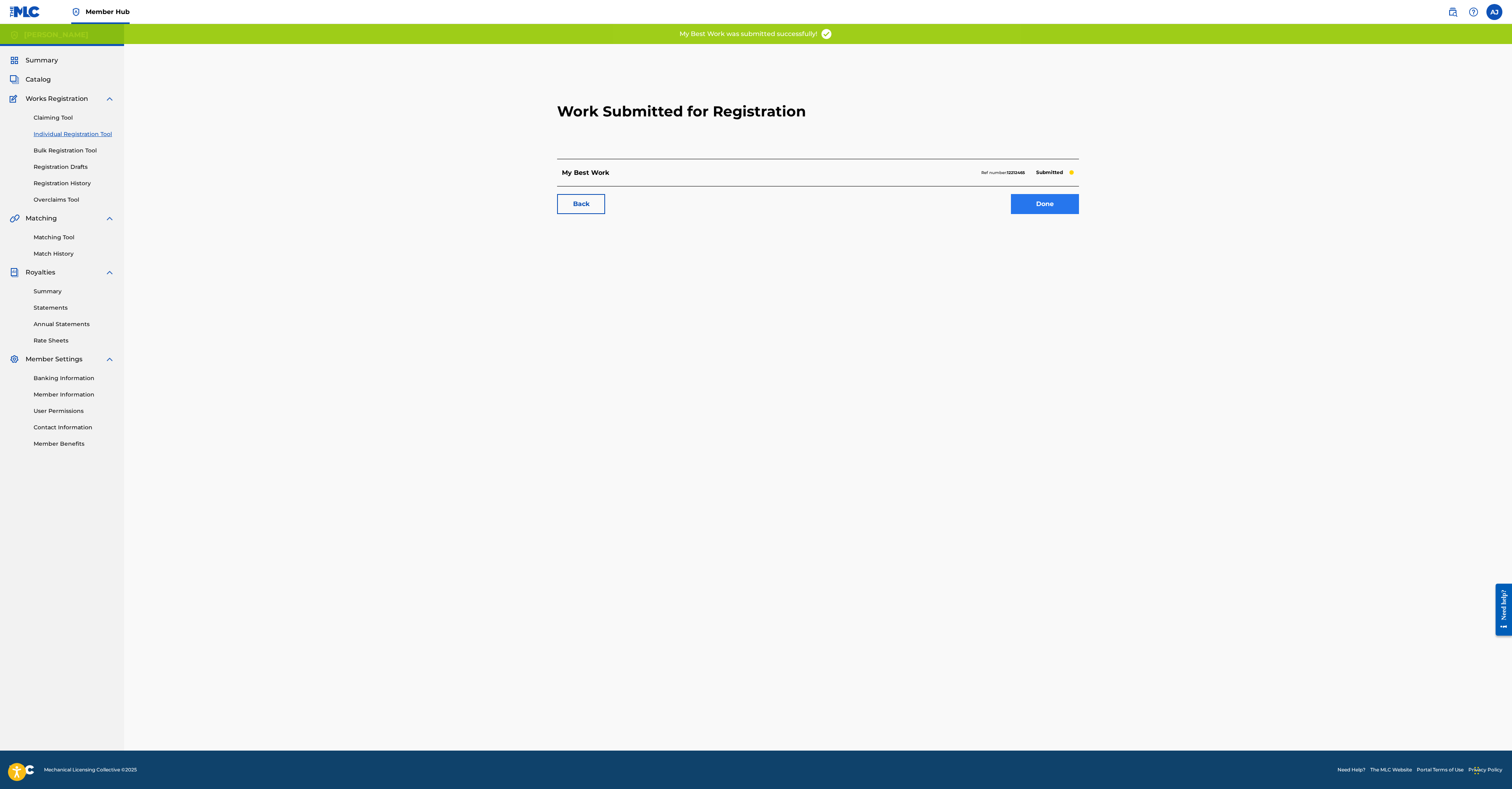
click at [1079, 214] on link "Done" at bounding box center [1045, 204] width 68 height 20
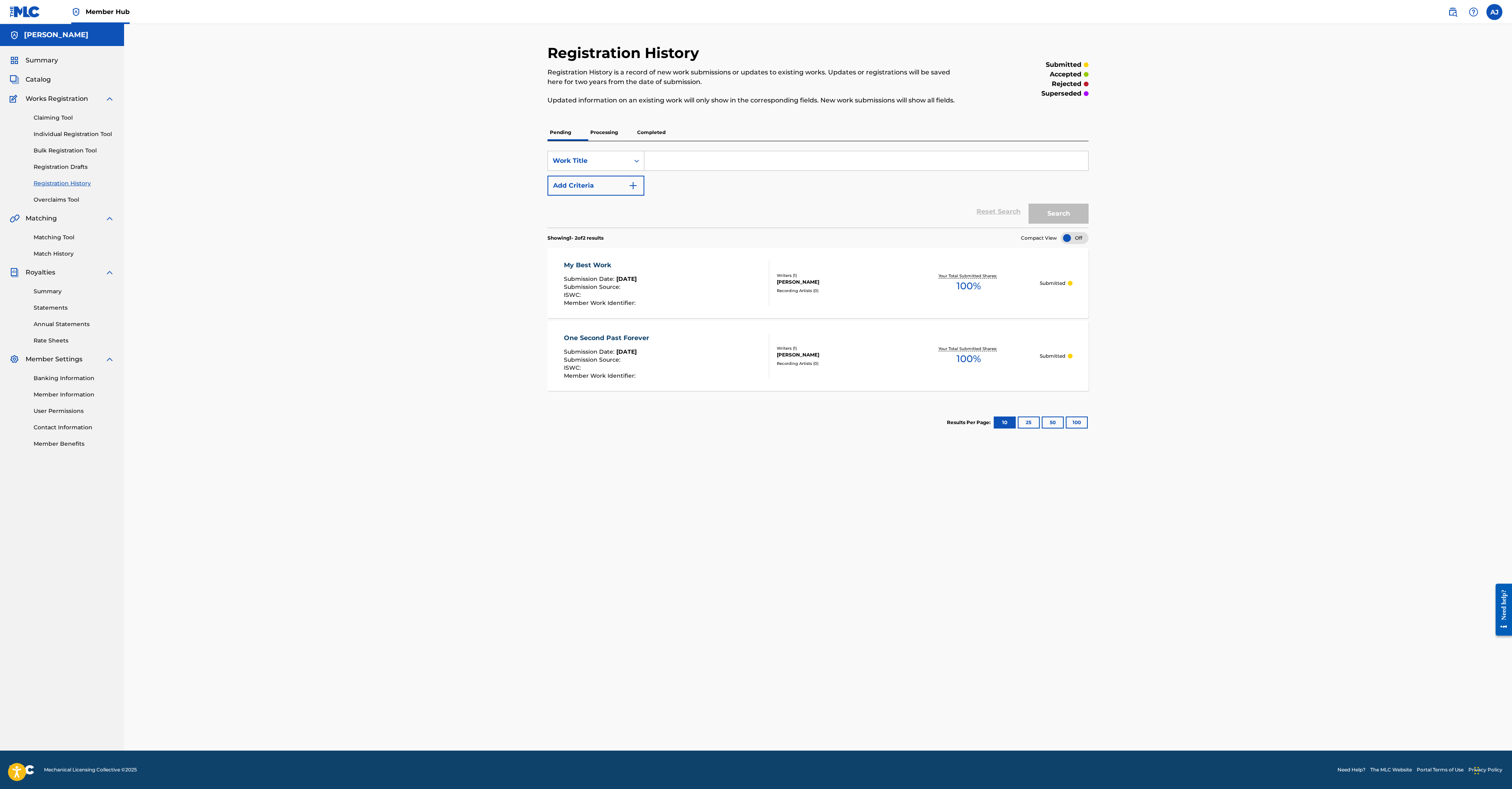
click at [644, 170] on input "Search Form" at bounding box center [866, 161] width 444 height 19
type input "That Old Truck That Never Run"
click at [1089, 224] on button "Search" at bounding box center [1058, 214] width 60 height 20
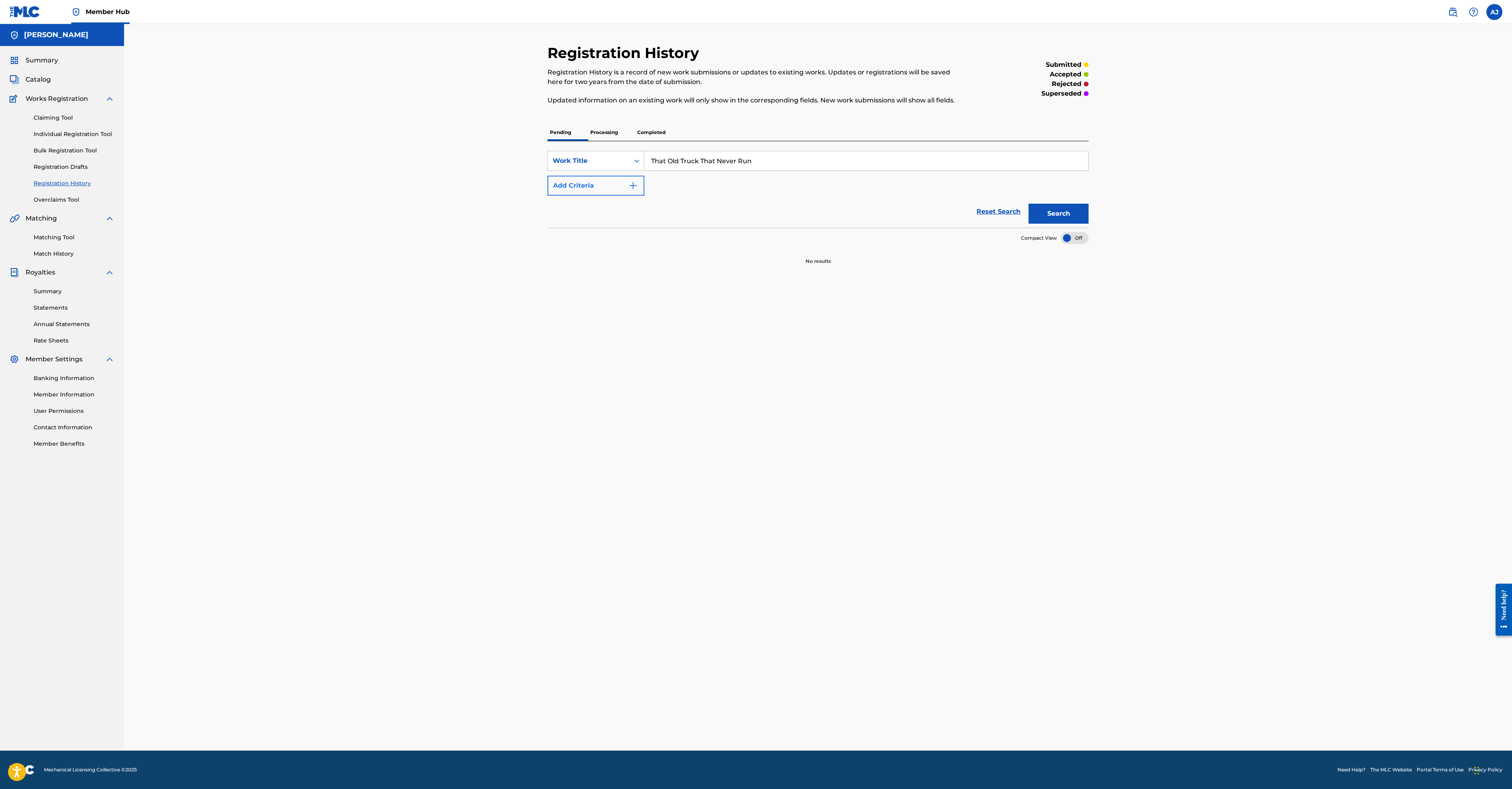
click at [548, 195] on button "Add Criteria" at bounding box center [596, 185] width 97 height 20
click at [114, 138] on link "Individual Registration Tool" at bounding box center [74, 134] width 81 height 8
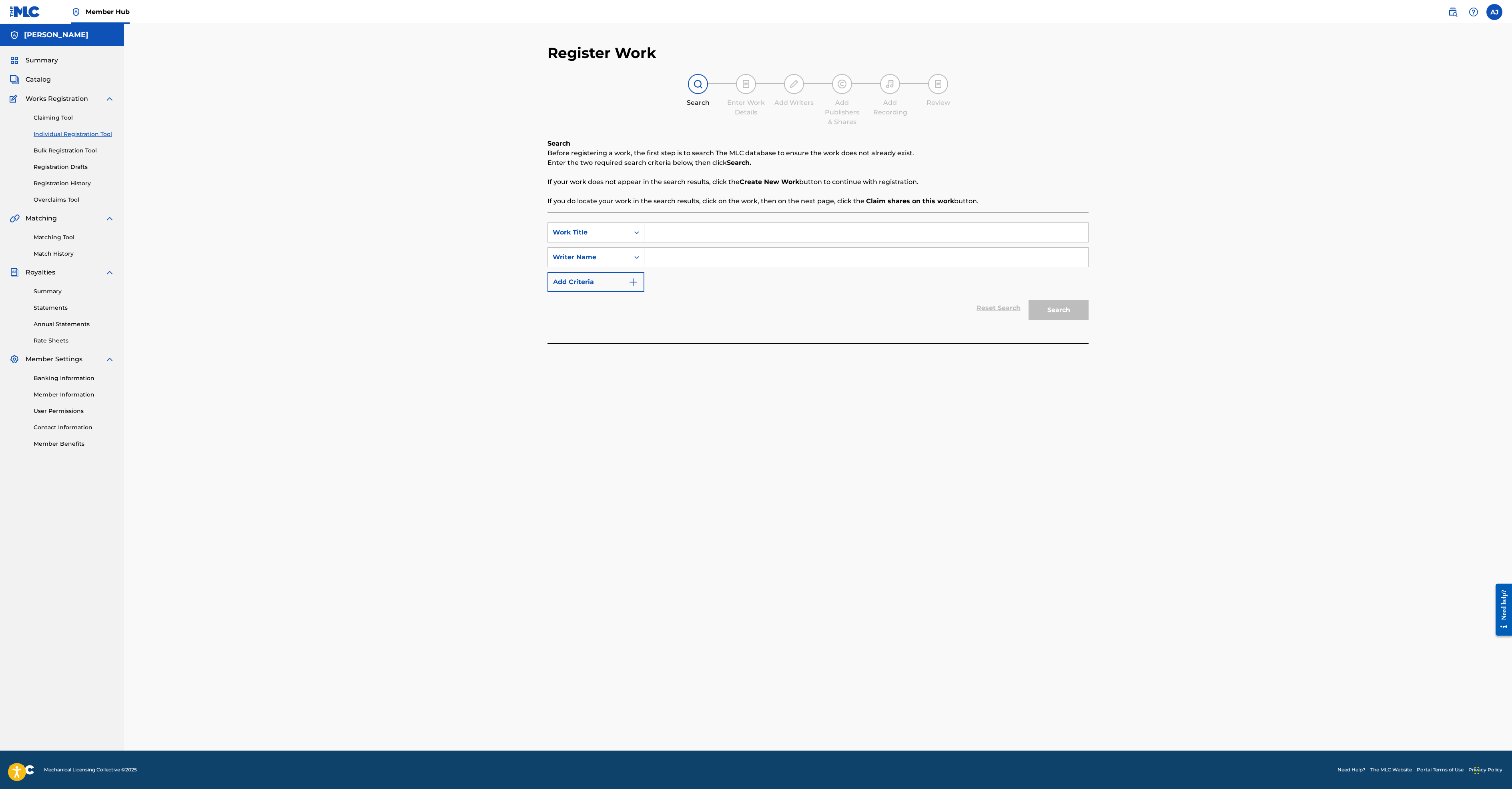
click at [644, 242] on input "Search Form" at bounding box center [866, 232] width 444 height 19
type input "that old truck that never run"
click at [659, 267] on input "Search Form" at bounding box center [866, 257] width 444 height 19
type input "[PERSON_NAME]"
click at [1089, 320] on button "Search" at bounding box center [1058, 310] width 60 height 20
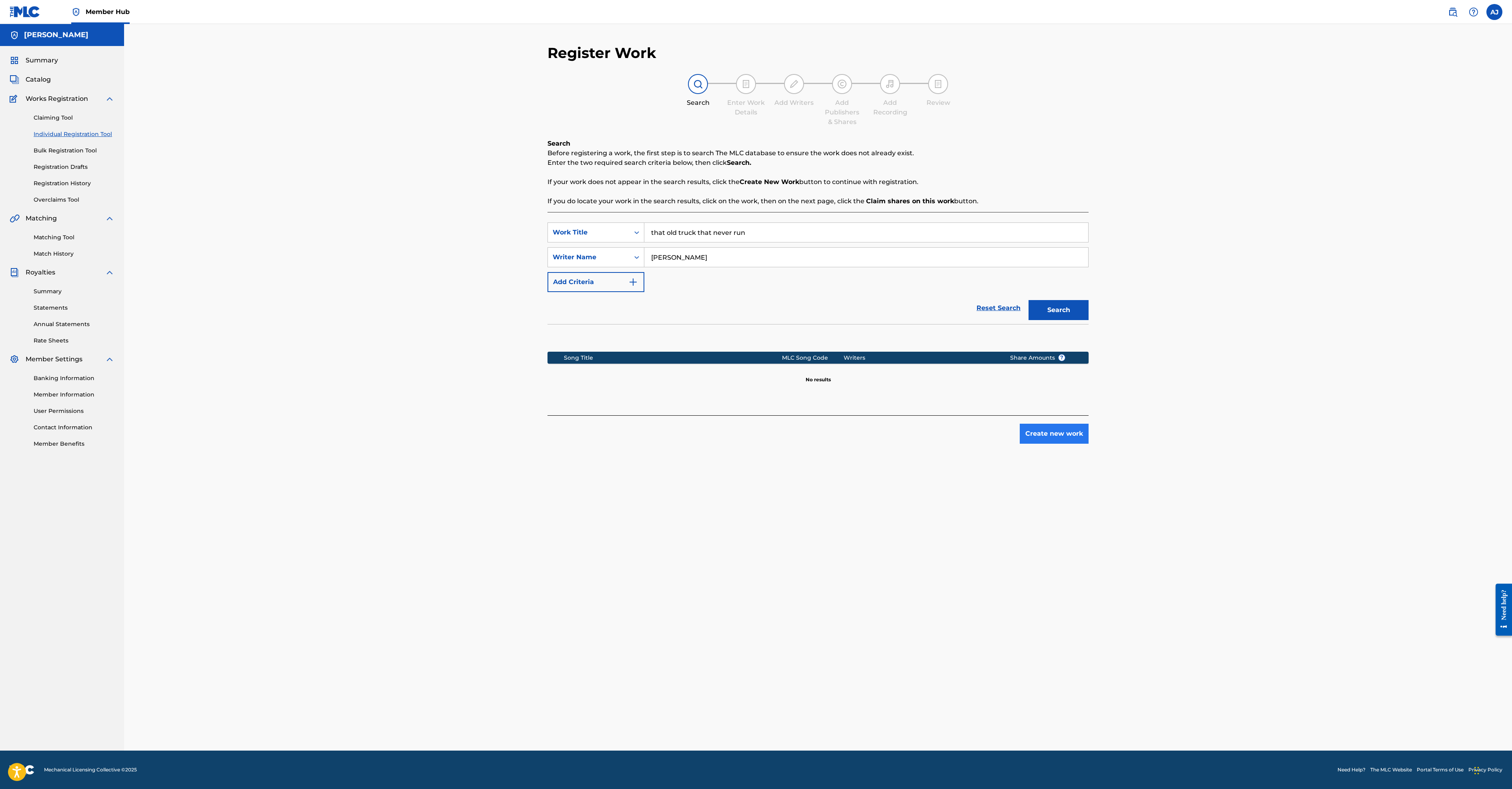
click at [1089, 443] on button "Create new work" at bounding box center [1054, 434] width 69 height 20
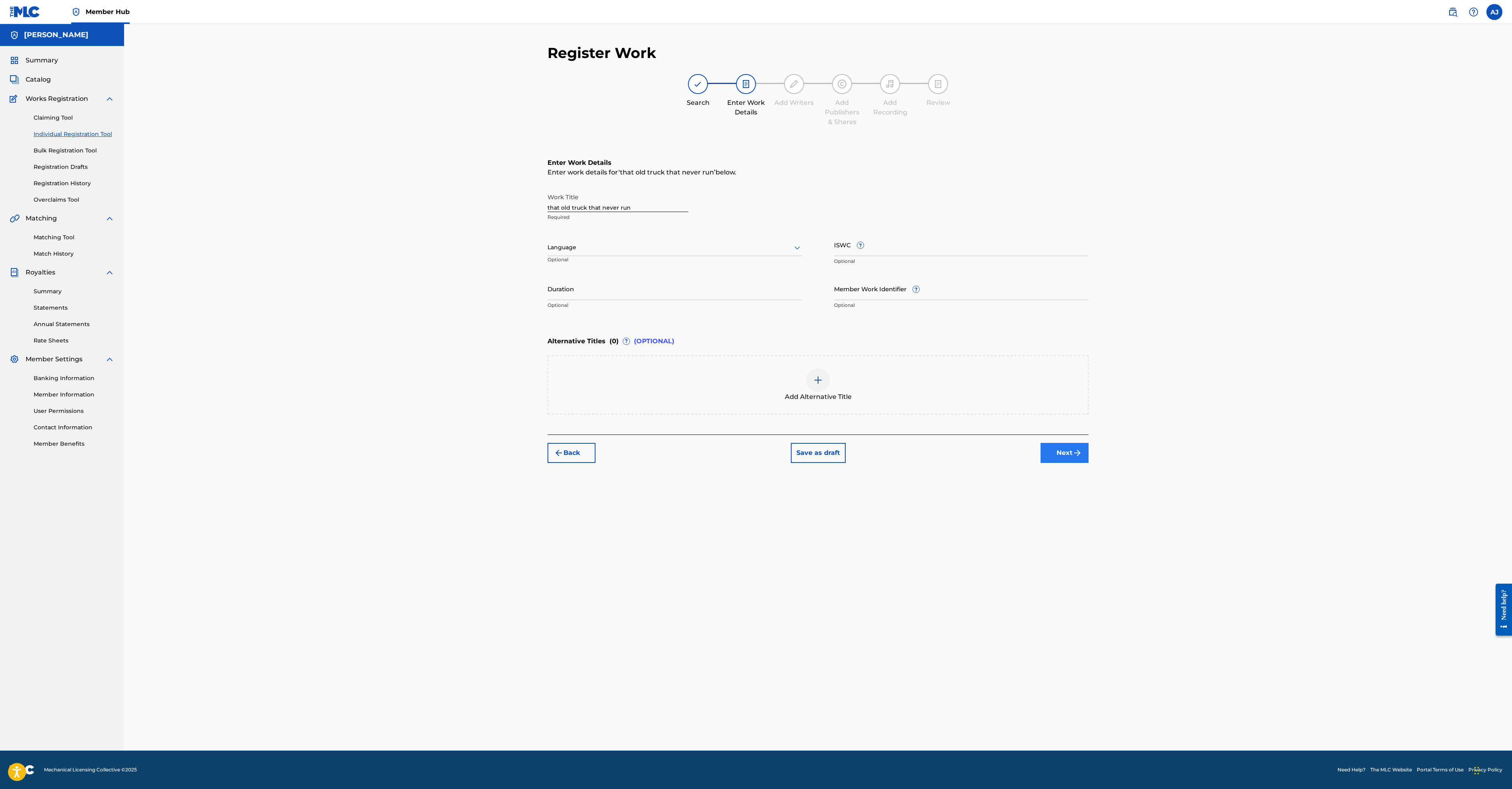
click at [1089, 463] on button "Next" at bounding box center [1065, 453] width 48 height 20
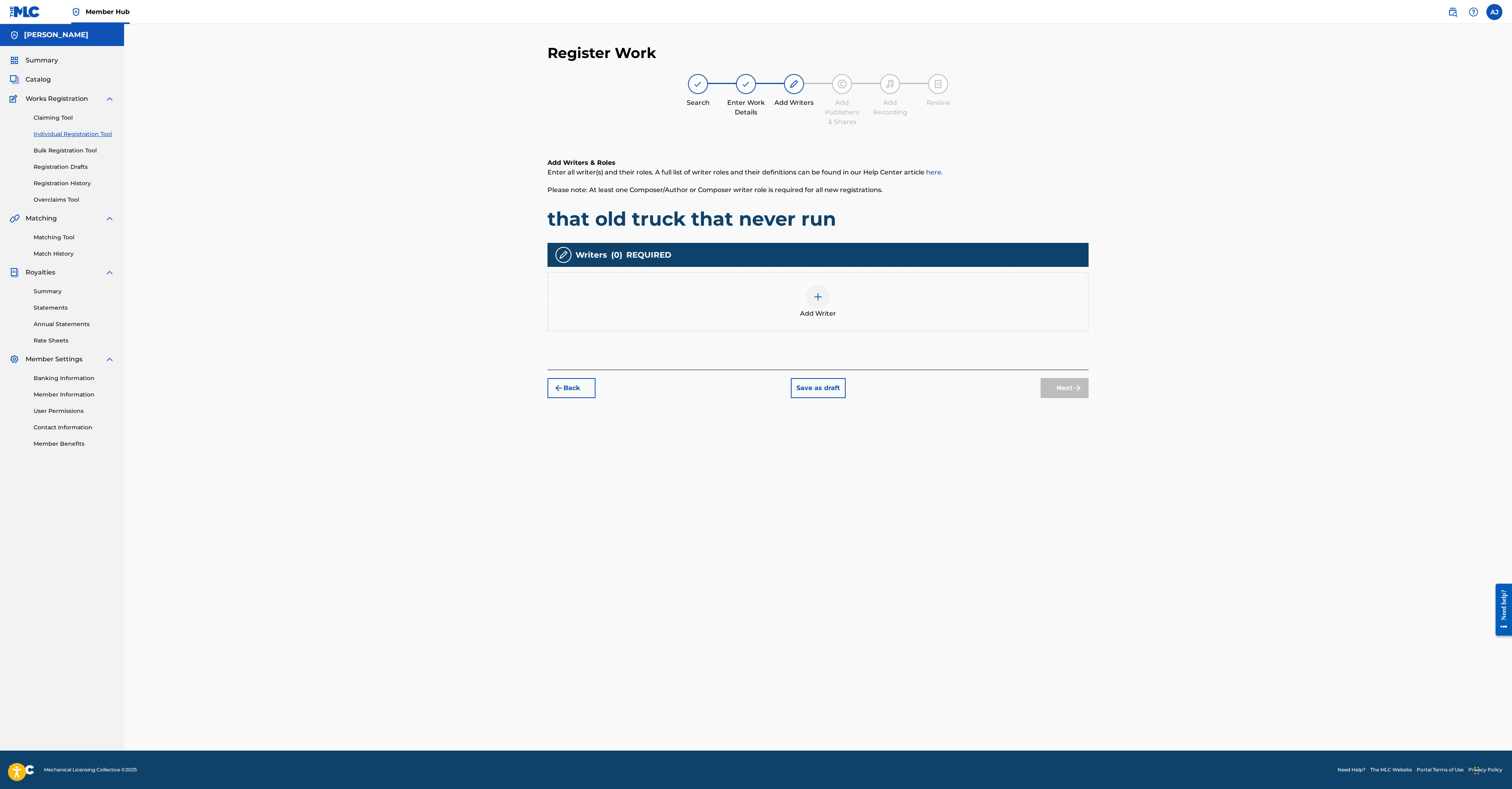
scroll to position [24, 0]
click at [823, 302] on img at bounding box center [818, 297] width 9 height 9
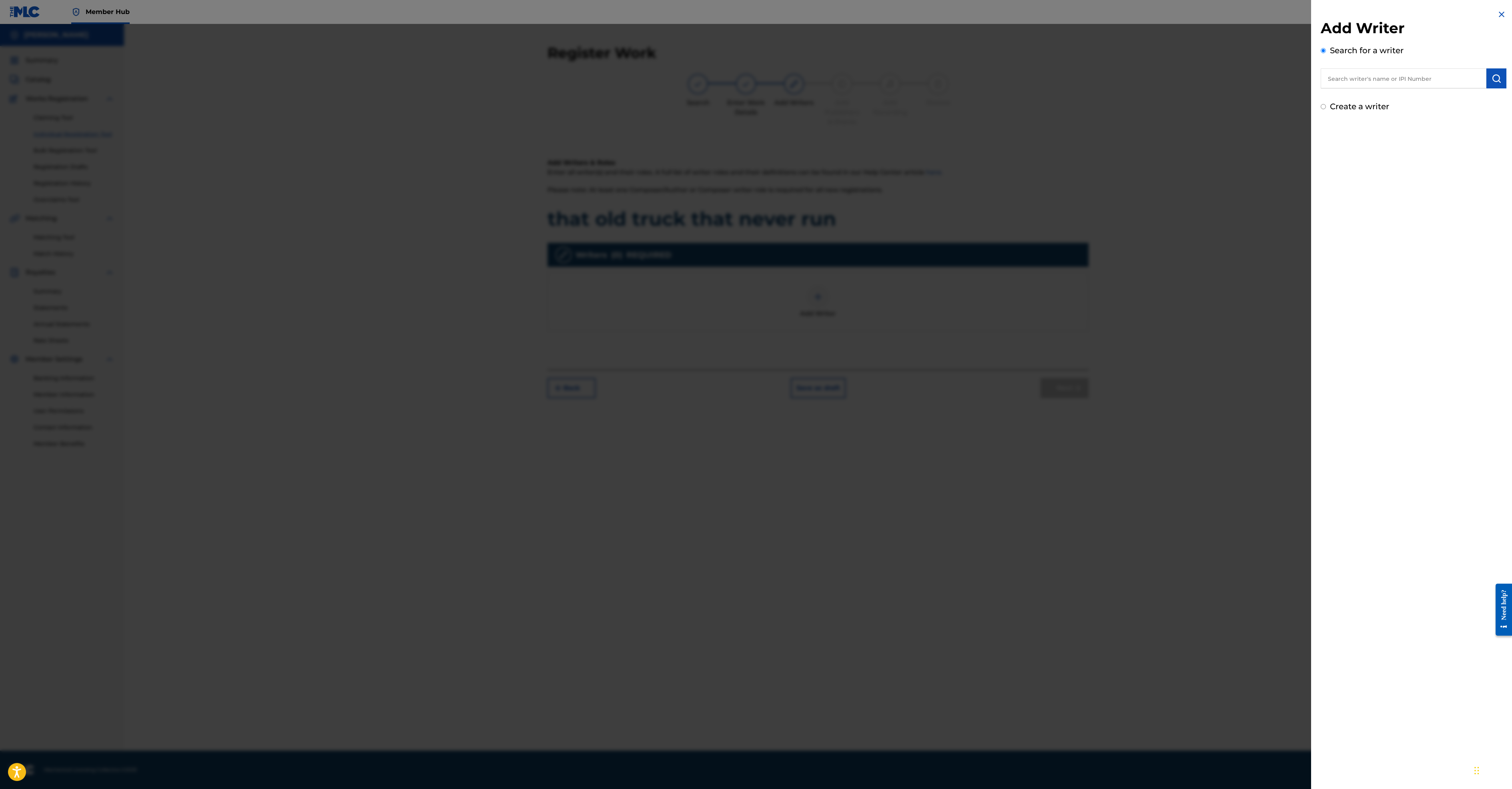
click at [1321, 109] on input "Create a writer" at bounding box center [1323, 106] width 5 height 5
radio input "false"
radio input "true"
click at [1321, 172] on input "Writer First Name" at bounding box center [1391, 161] width 141 height 23
type input "[PERSON_NAME]"
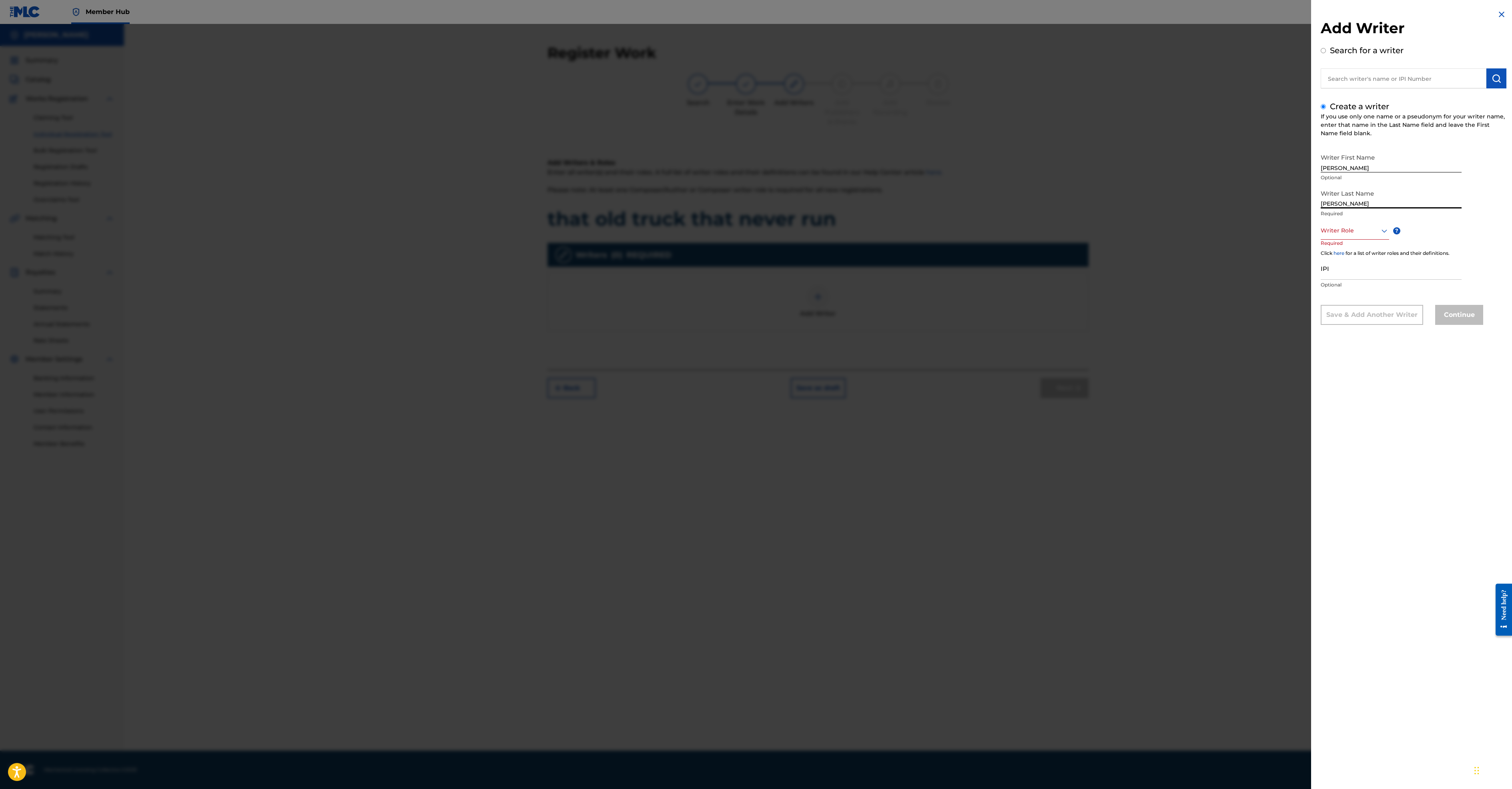
type input "[PERSON_NAME]"
click at [1321, 236] on div at bounding box center [1355, 231] width 69 height 10
click at [1321, 258] on div "Composer/Author" at bounding box center [1355, 248] width 68 height 18
click at [1435, 326] on button "Continue" at bounding box center [1459, 316] width 48 height 20
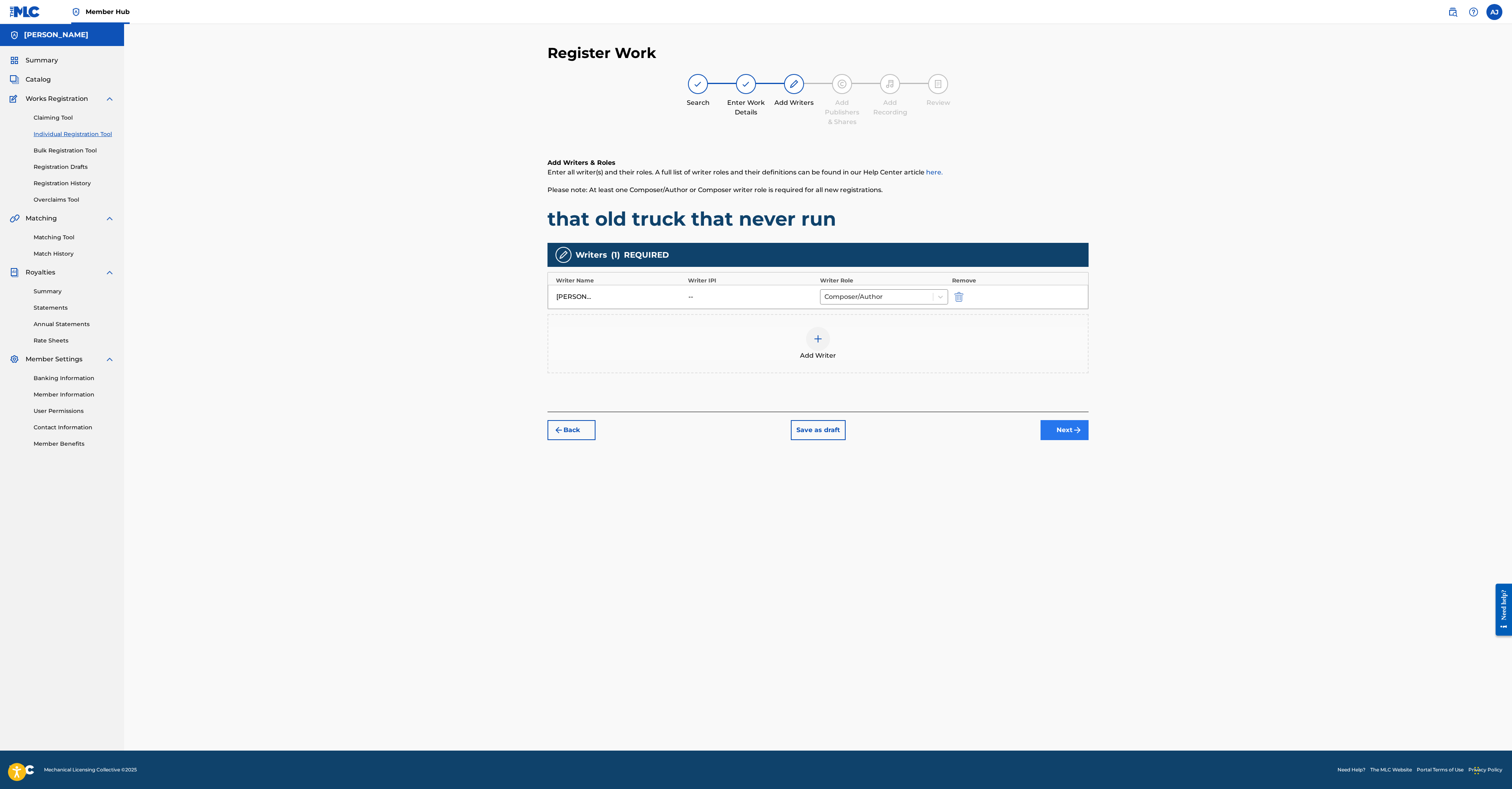
click at [1089, 440] on button "Next" at bounding box center [1065, 430] width 48 height 20
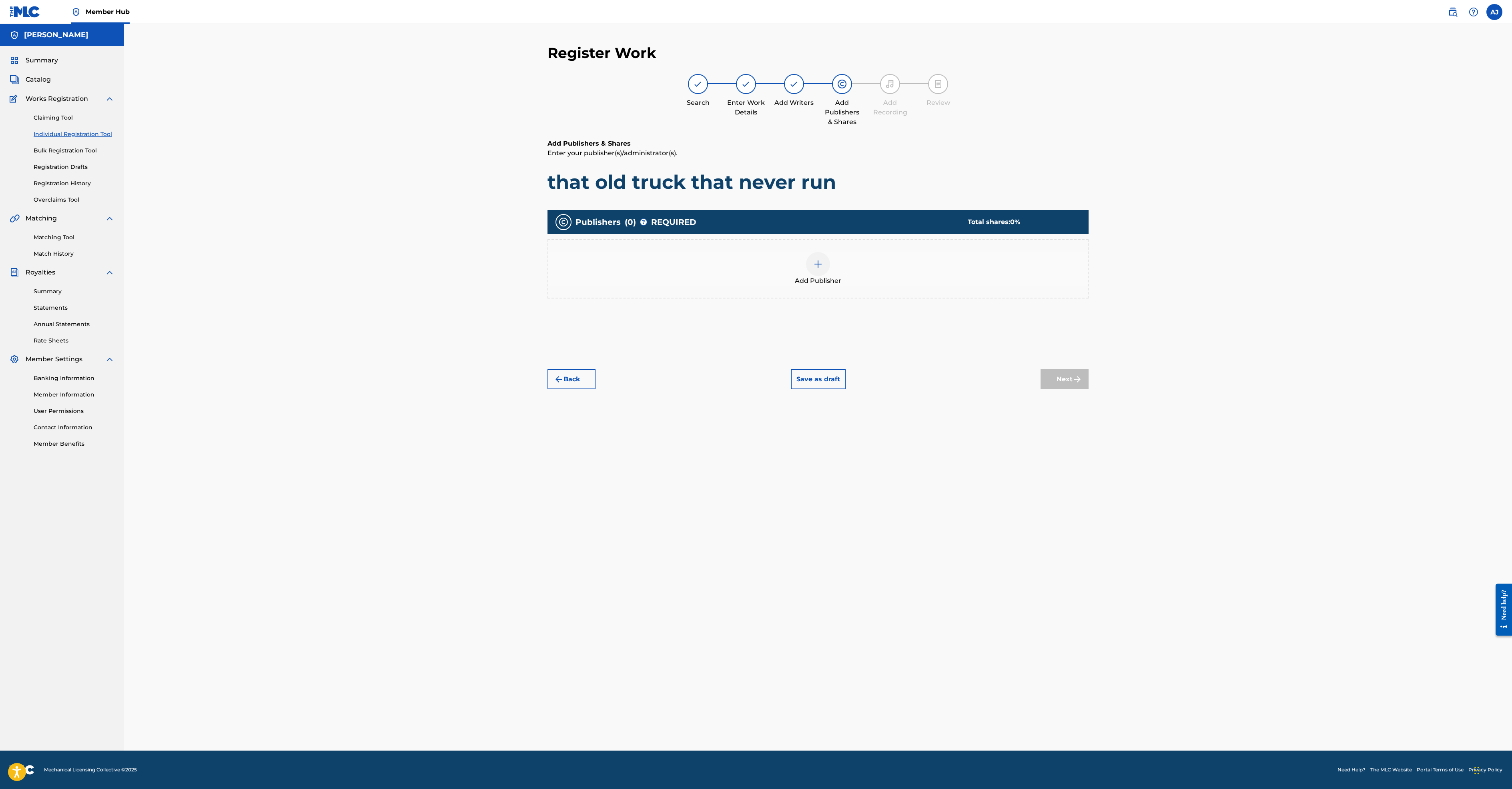
click at [823, 269] on img at bounding box center [818, 264] width 9 height 9
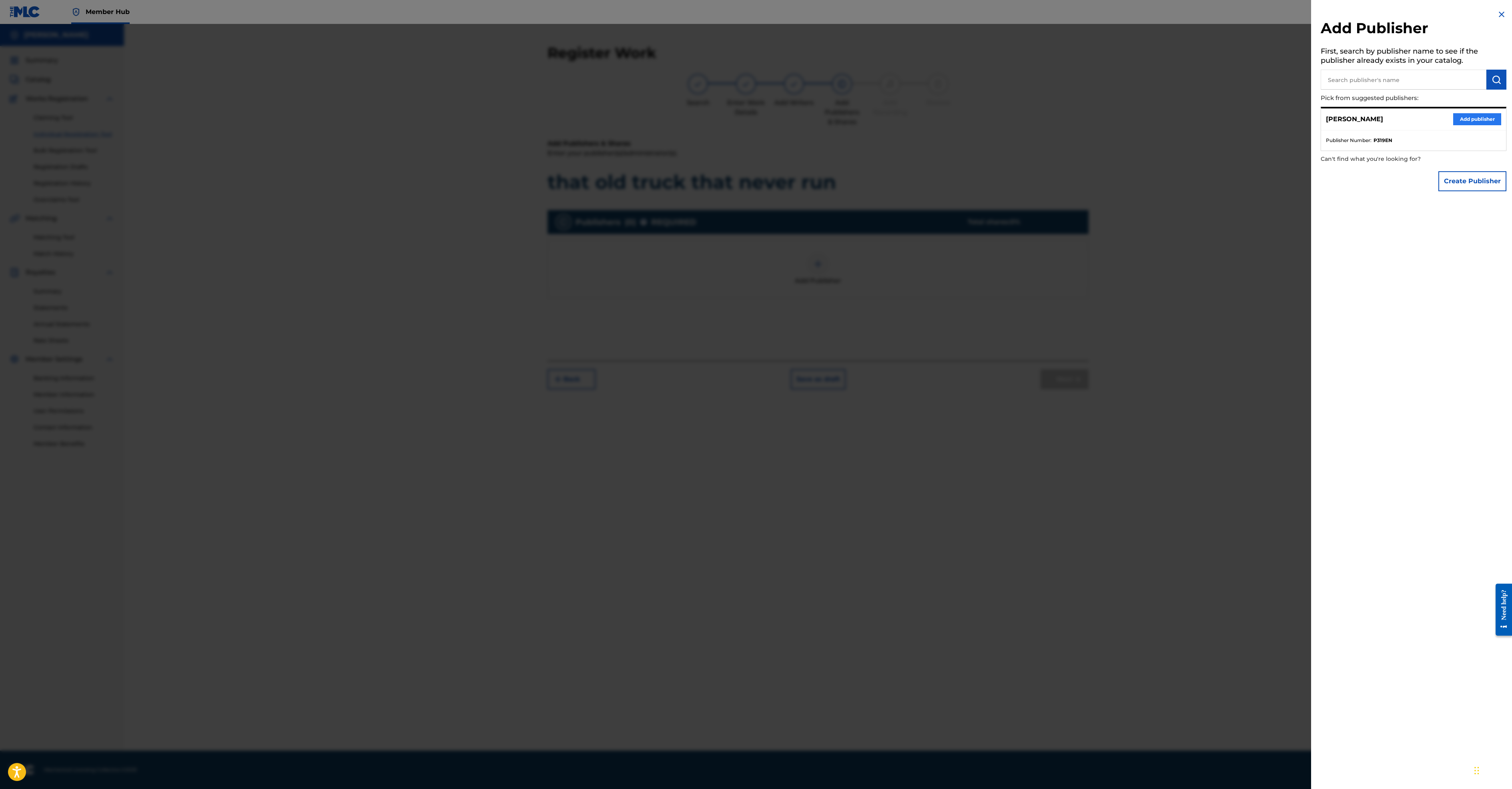
click at [1453, 125] on button "Add publisher" at bounding box center [1477, 119] width 48 height 12
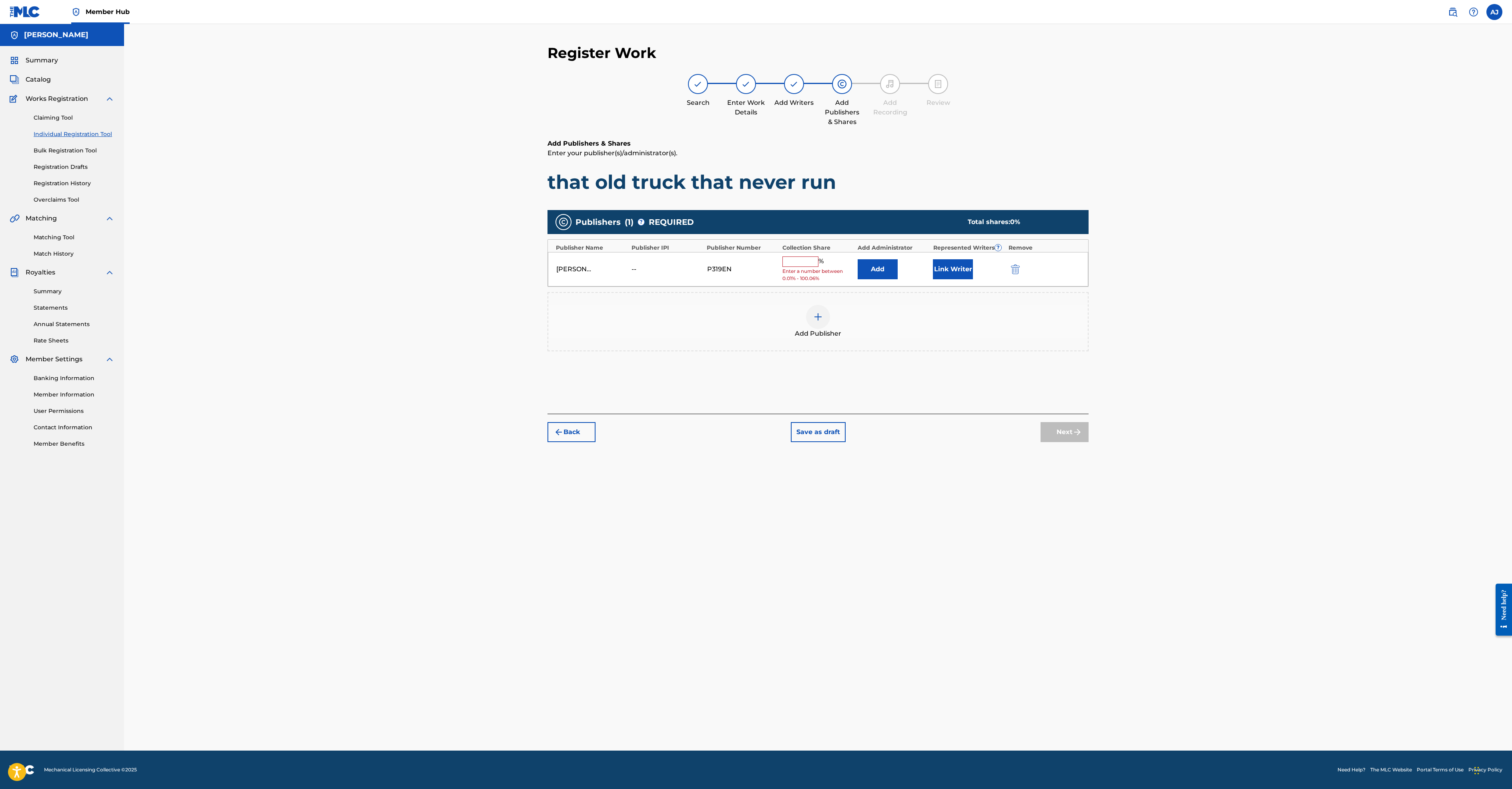
click at [818, 267] on input "text" at bounding box center [800, 262] width 36 height 11
type input "100"
click at [1089, 436] on button "Next" at bounding box center [1065, 426] width 48 height 20
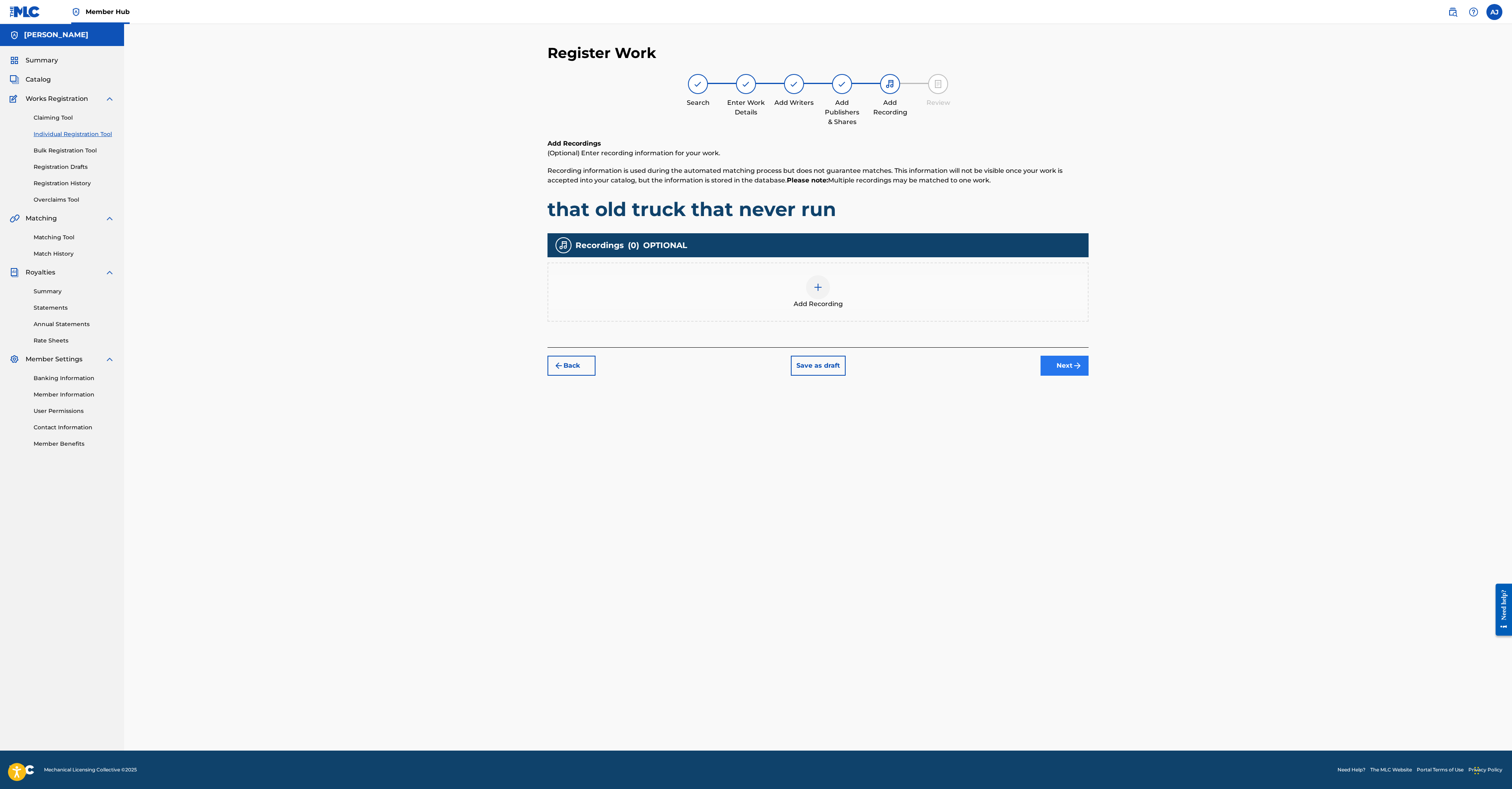
click at [1089, 375] on button "Next" at bounding box center [1065, 365] width 48 height 20
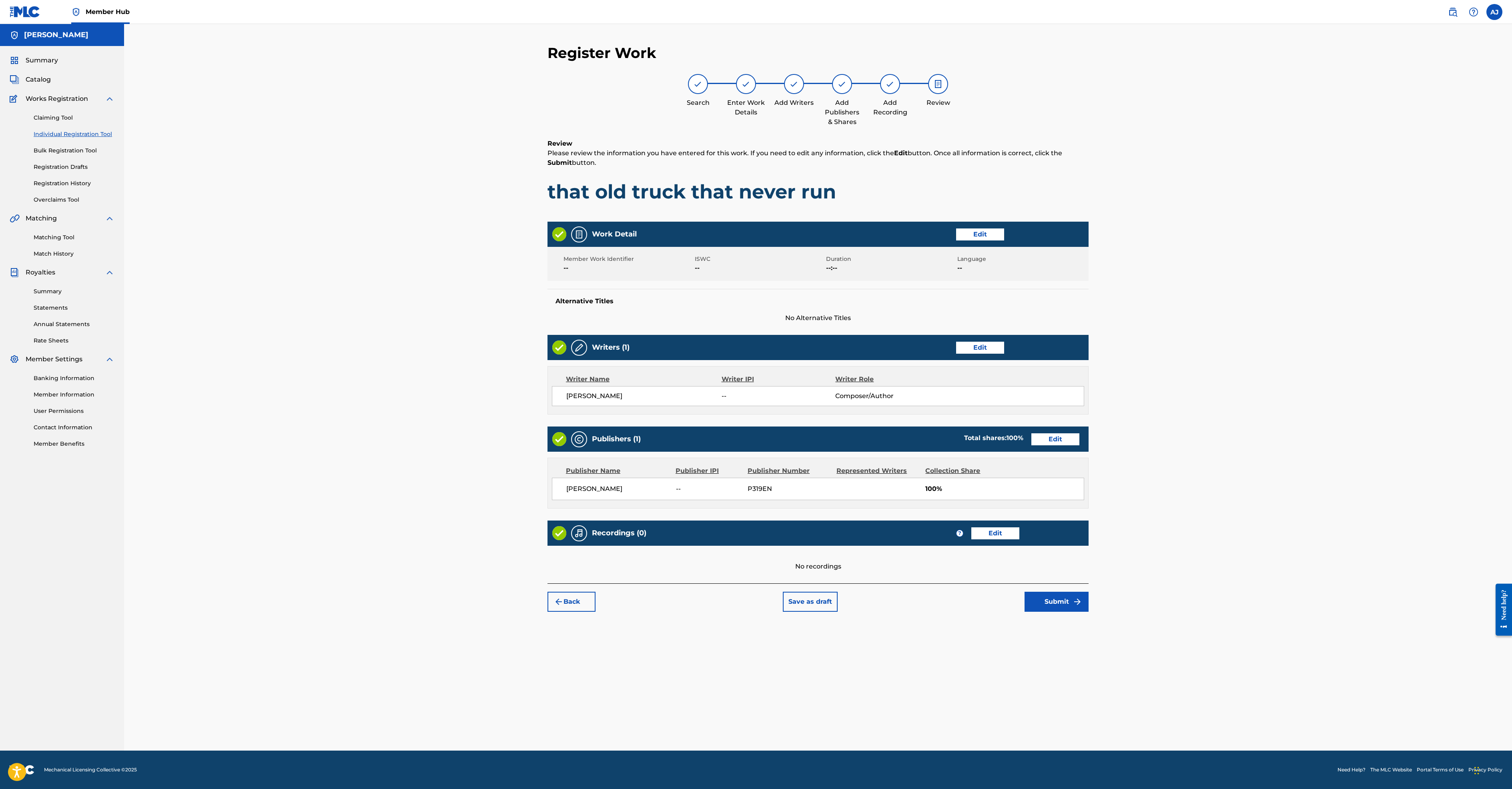
scroll to position [231, 0]
click at [1089, 612] on button "Submit" at bounding box center [1057, 601] width 64 height 20
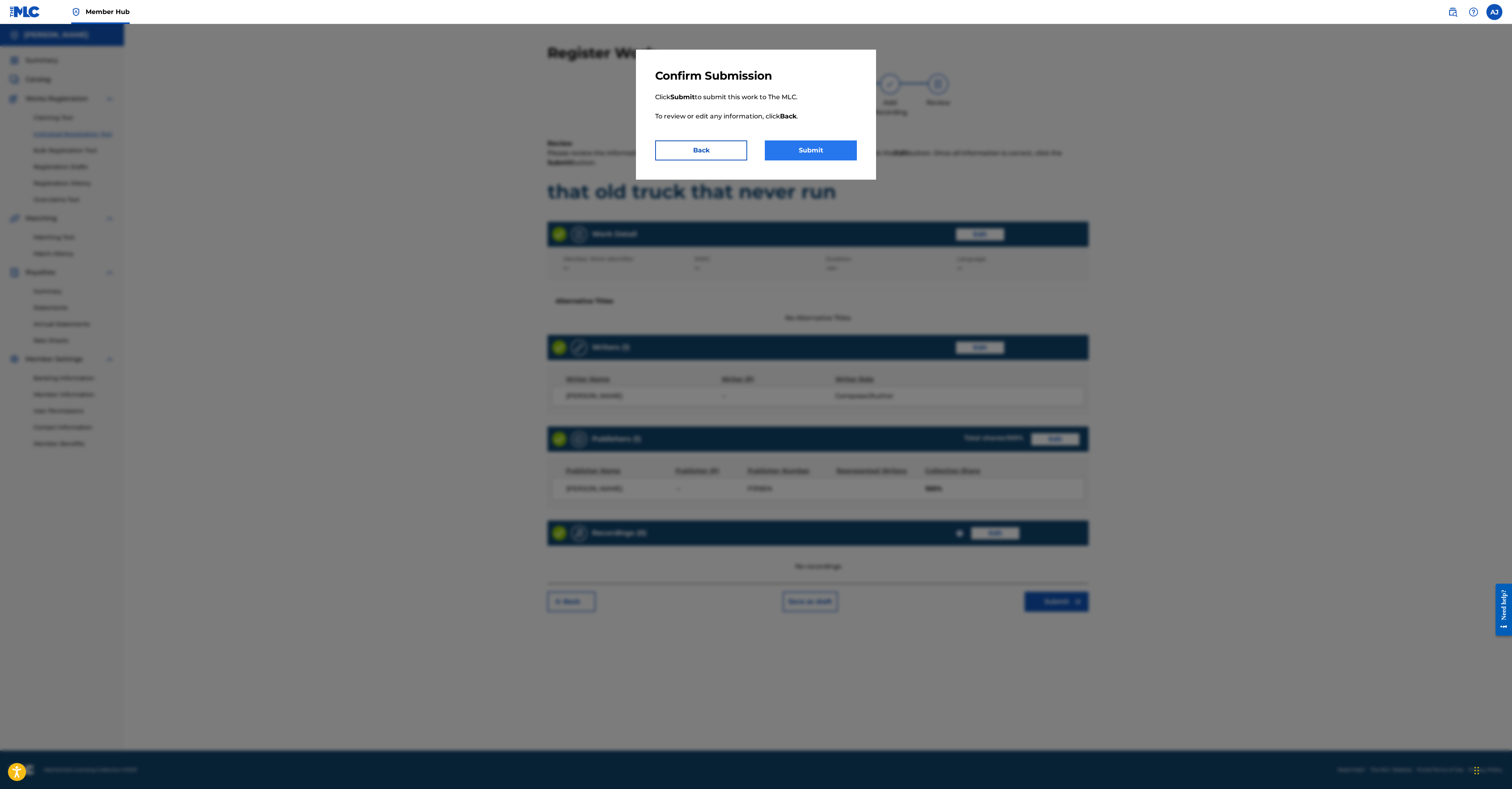
click at [857, 160] on button "Submit" at bounding box center [811, 150] width 92 height 20
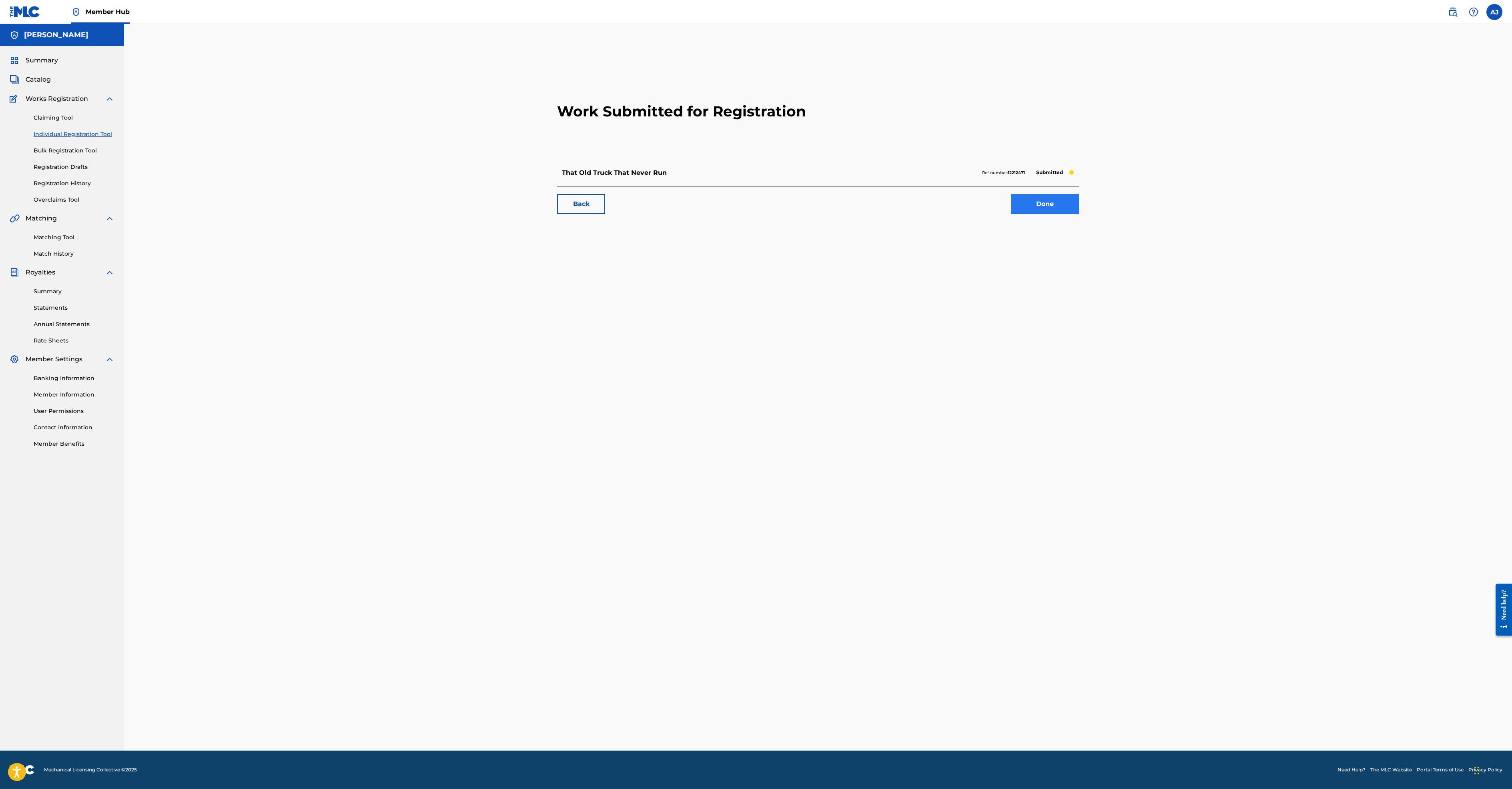
click at [1079, 214] on link "Done" at bounding box center [1045, 204] width 68 height 20
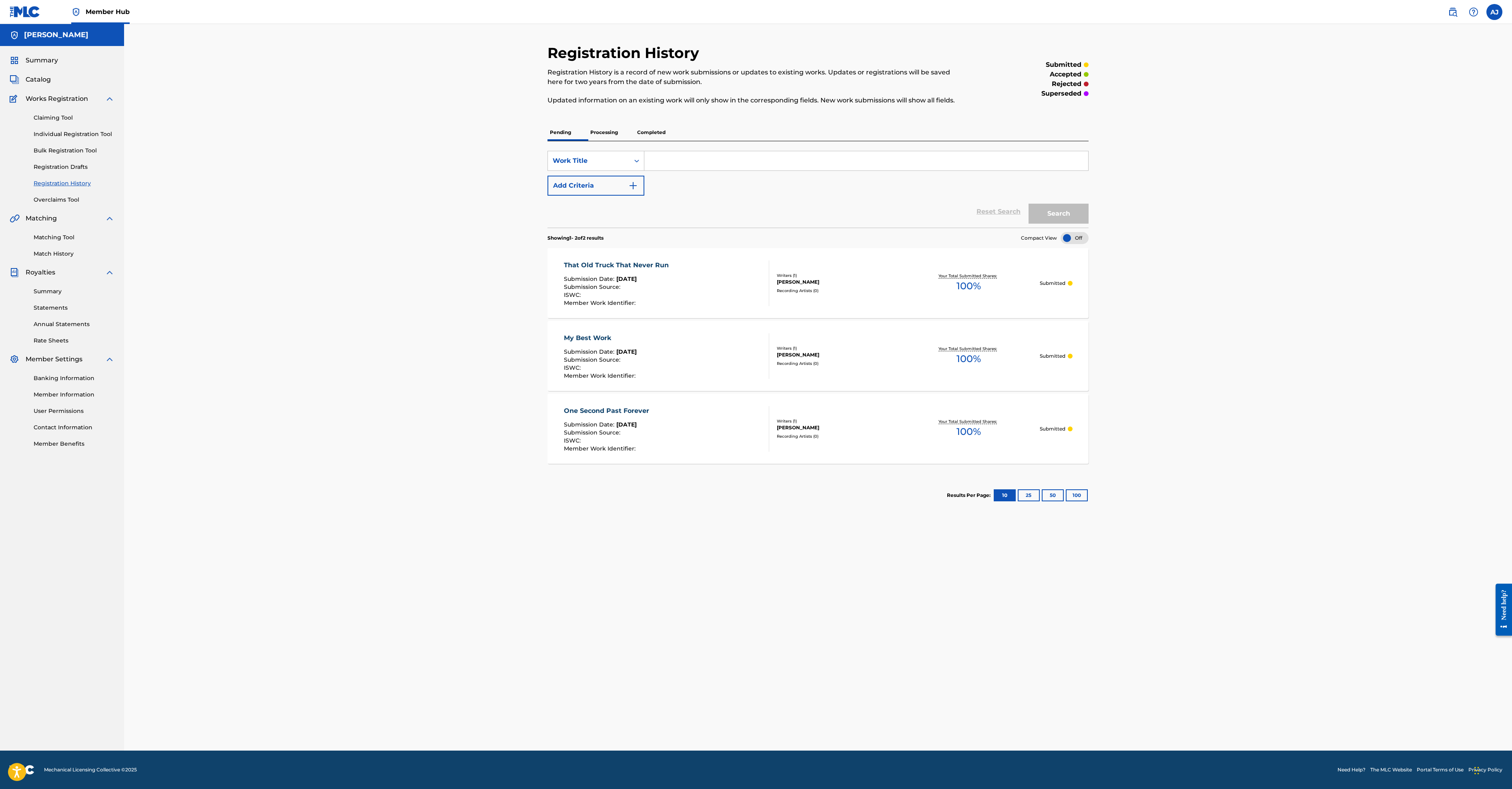
click at [644, 170] on input "Search Form" at bounding box center [866, 161] width 444 height 19
drag, startPoint x: 660, startPoint y: 237, endPoint x: 511, endPoint y: 213, distance: 150.9
click at [548, 213] on div "SearchWithCriteria47dcb55f-323b-4426-8dfa-8aa5f51a4d0e Work Title Where I Want …" at bounding box center [818, 184] width 541 height 86
type input "Where I Want To Be"
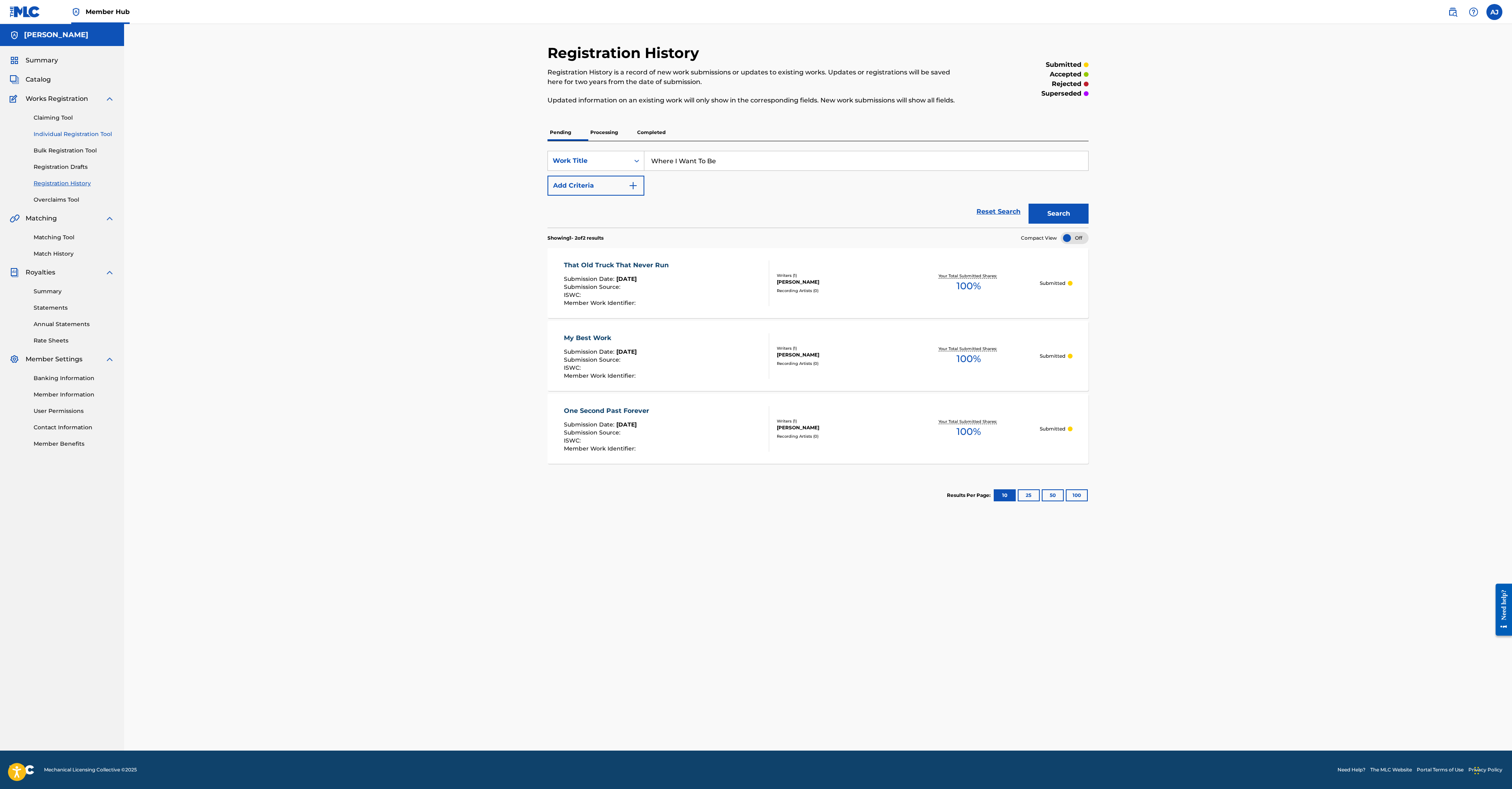
click at [108, 138] on link "Individual Registration Tool" at bounding box center [74, 134] width 81 height 8
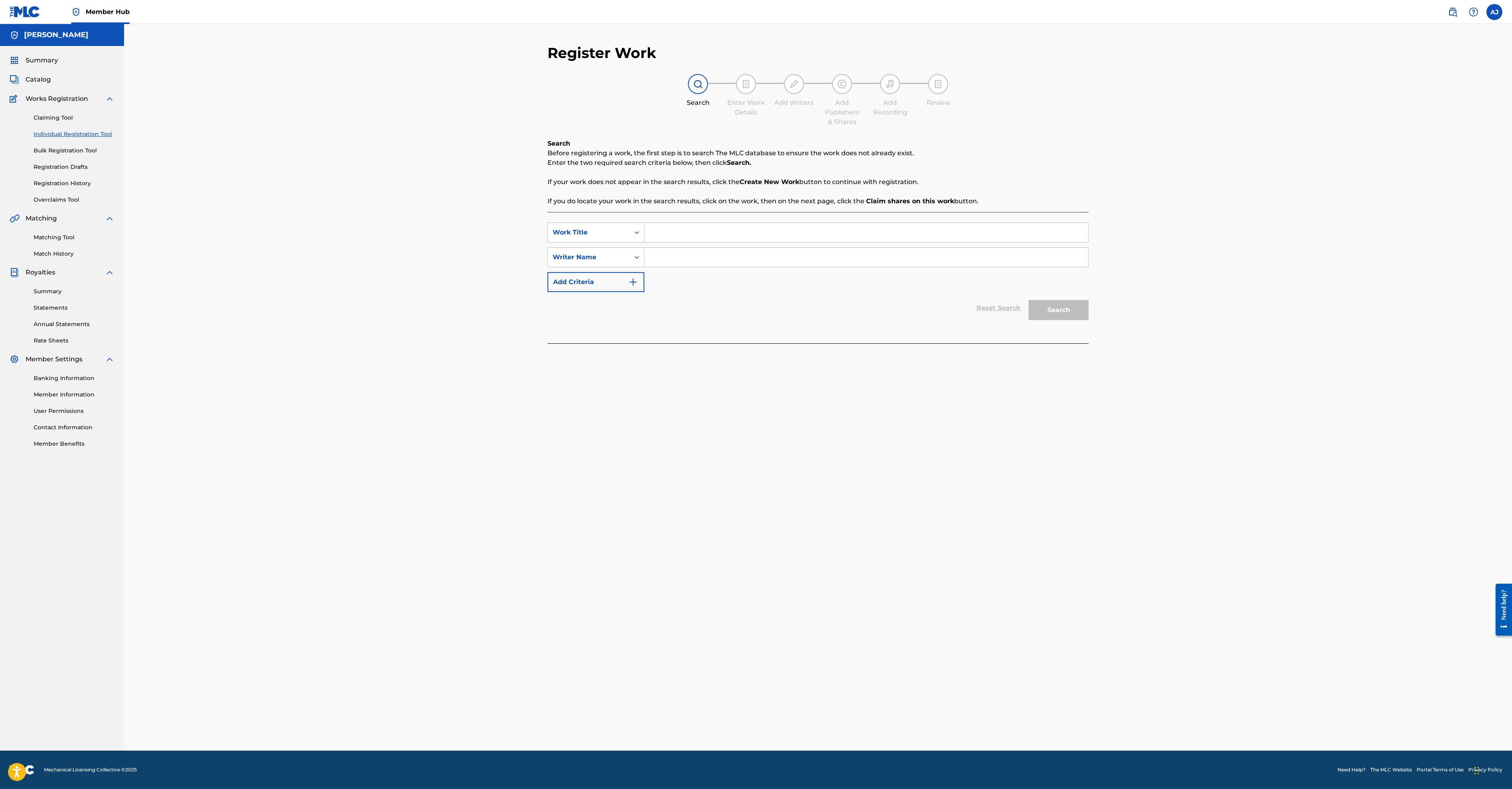
click at [644, 242] on input "Search Form" at bounding box center [866, 232] width 444 height 19
paste input "Where I Want To Be"
type input "Where I Want To Be"
click at [713, 267] on input "Search Form" at bounding box center [866, 257] width 444 height 19
type input "[PERSON_NAME]"
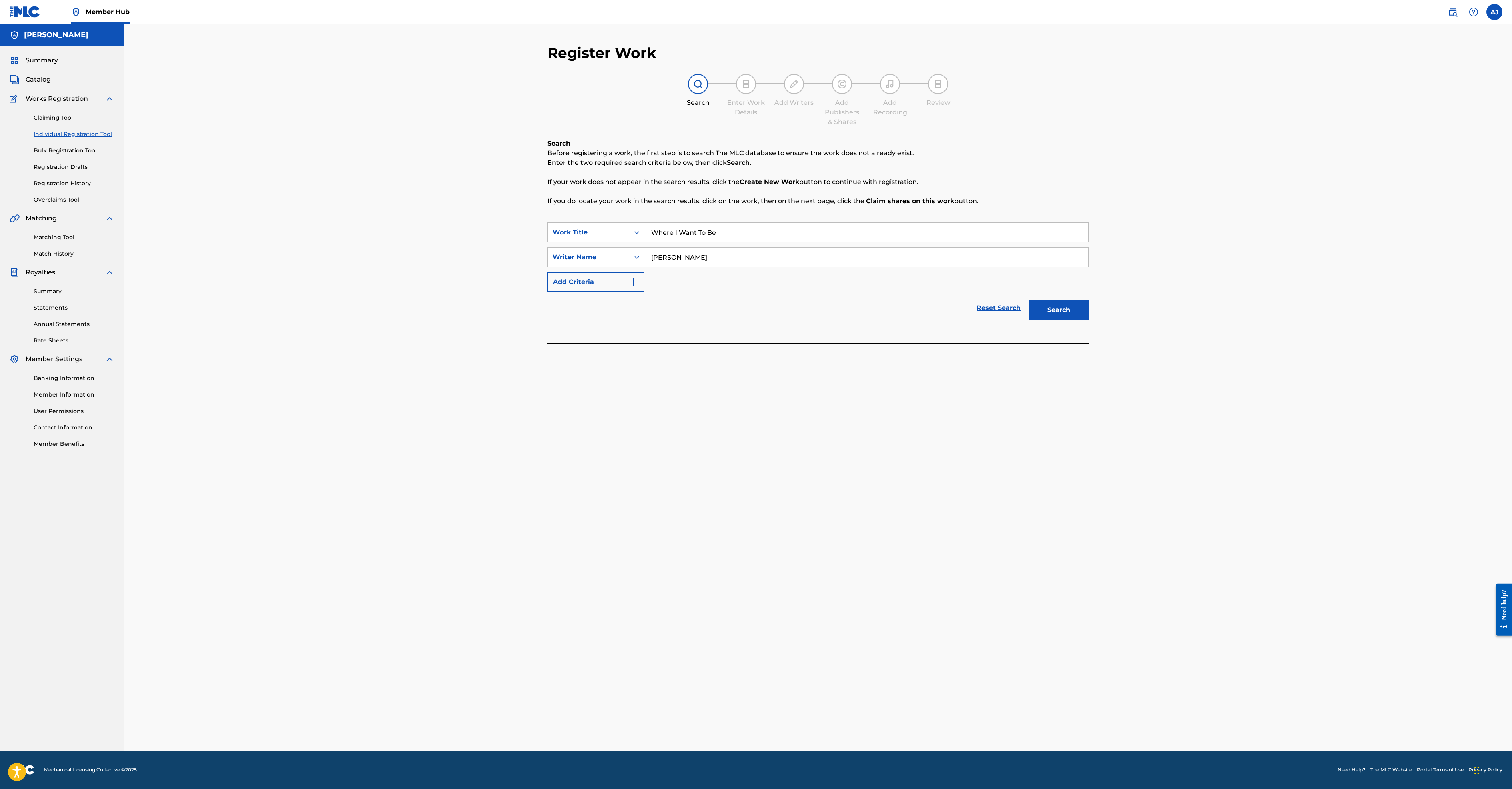
click at [1089, 320] on button "Search" at bounding box center [1058, 310] width 60 height 20
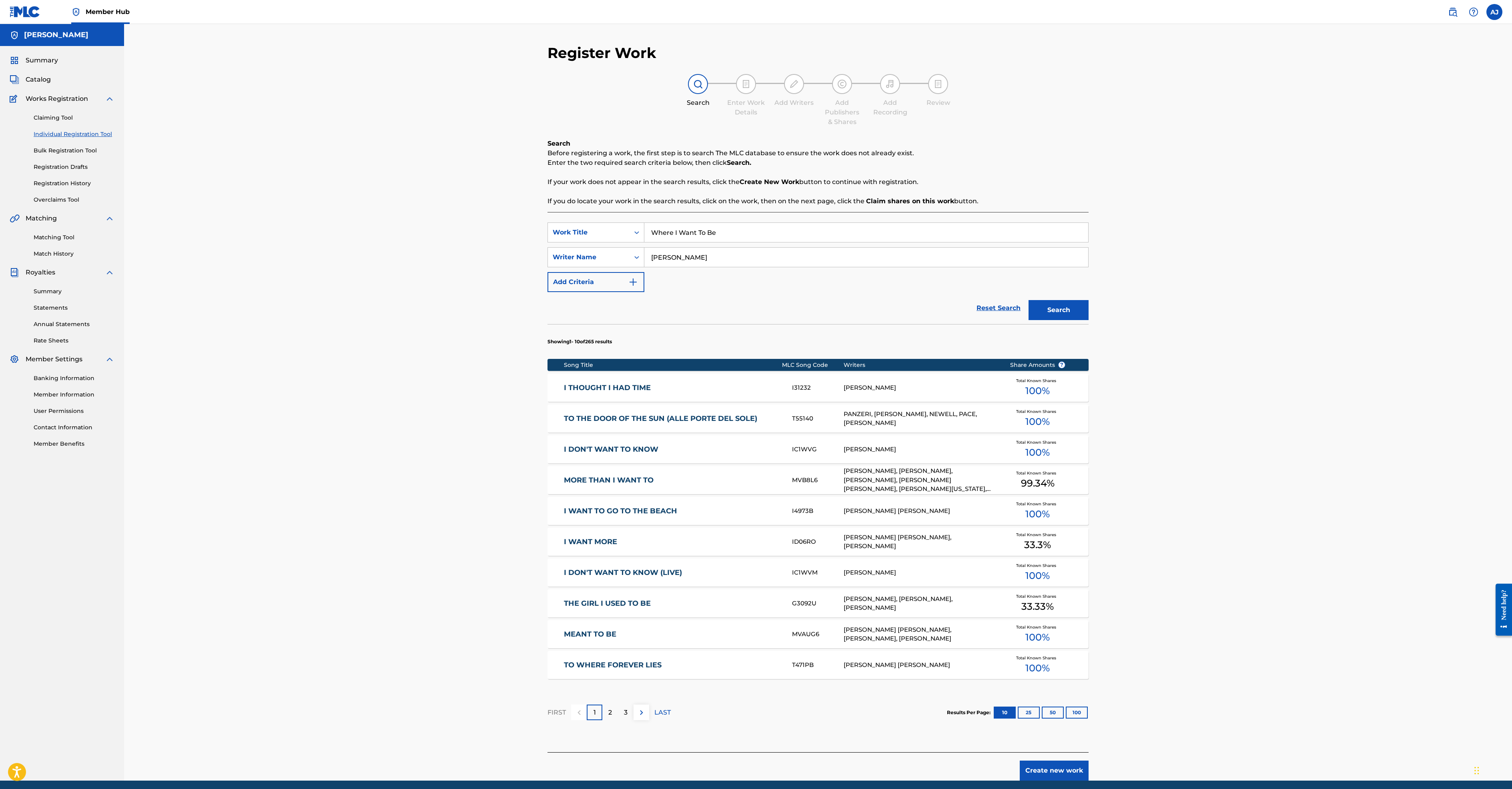
scroll to position [332, 0]
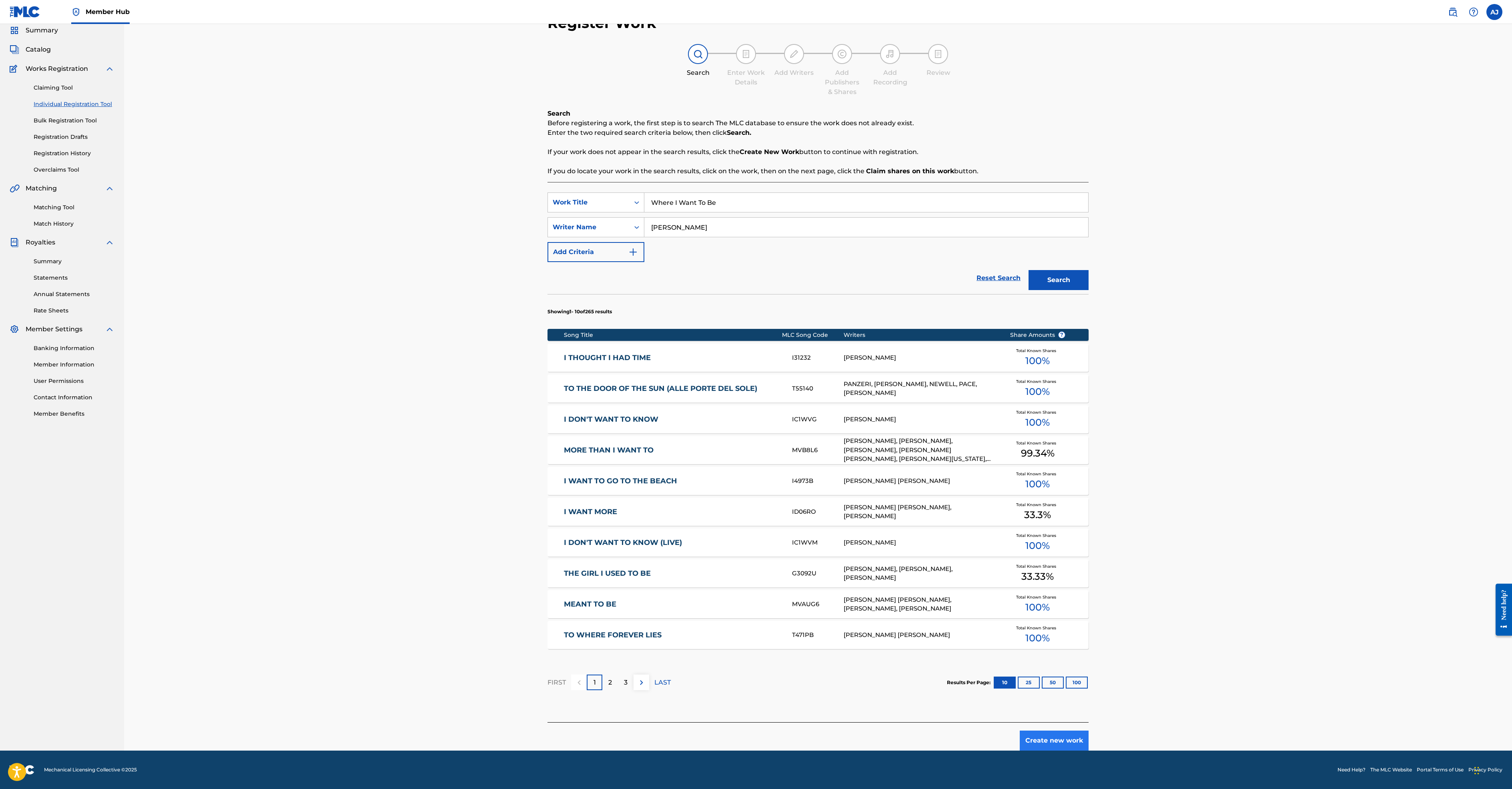
click at [1089, 730] on button "Create new work" at bounding box center [1054, 740] width 69 height 20
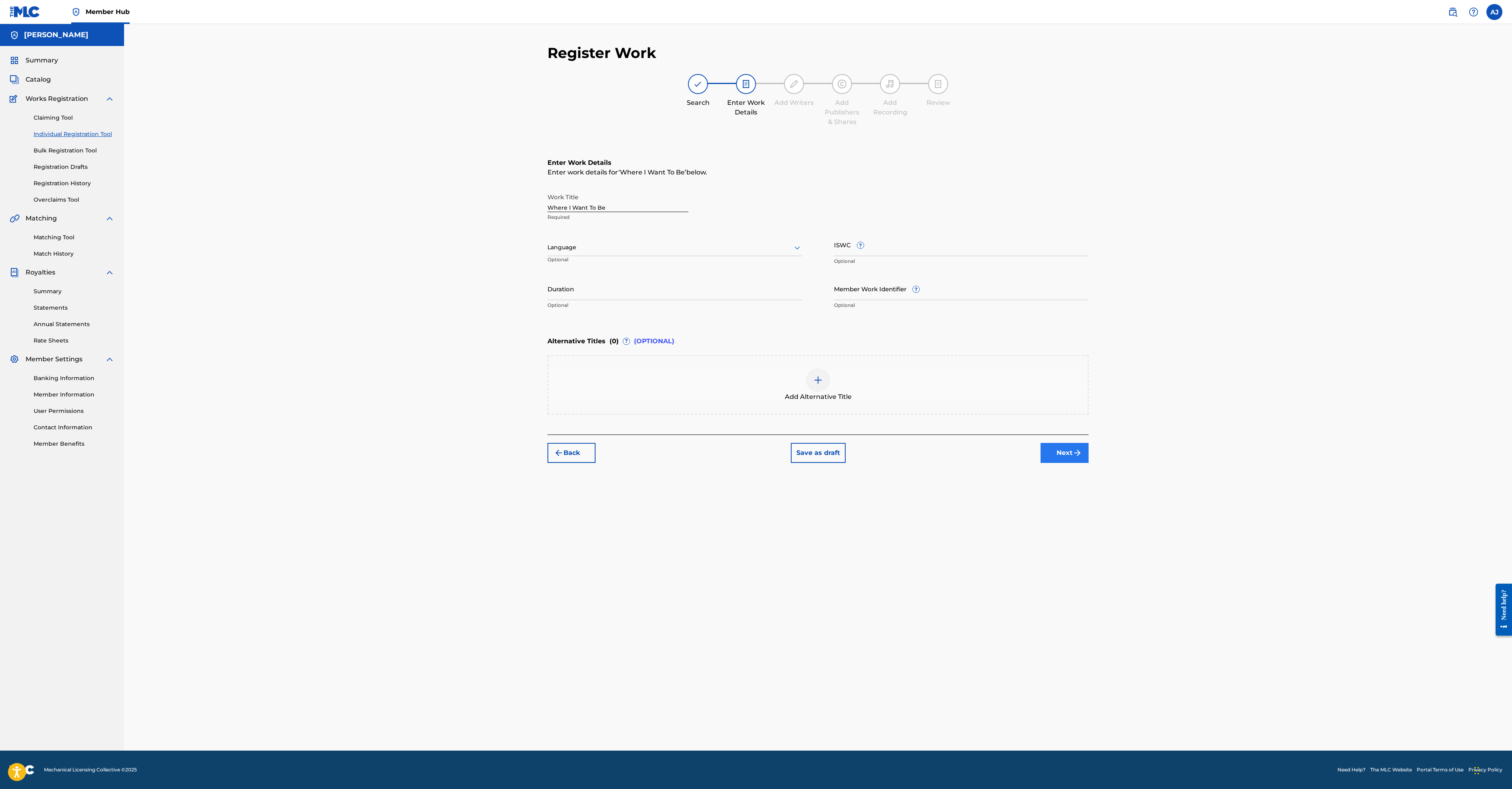
click at [1089, 463] on button "Next" at bounding box center [1065, 453] width 48 height 20
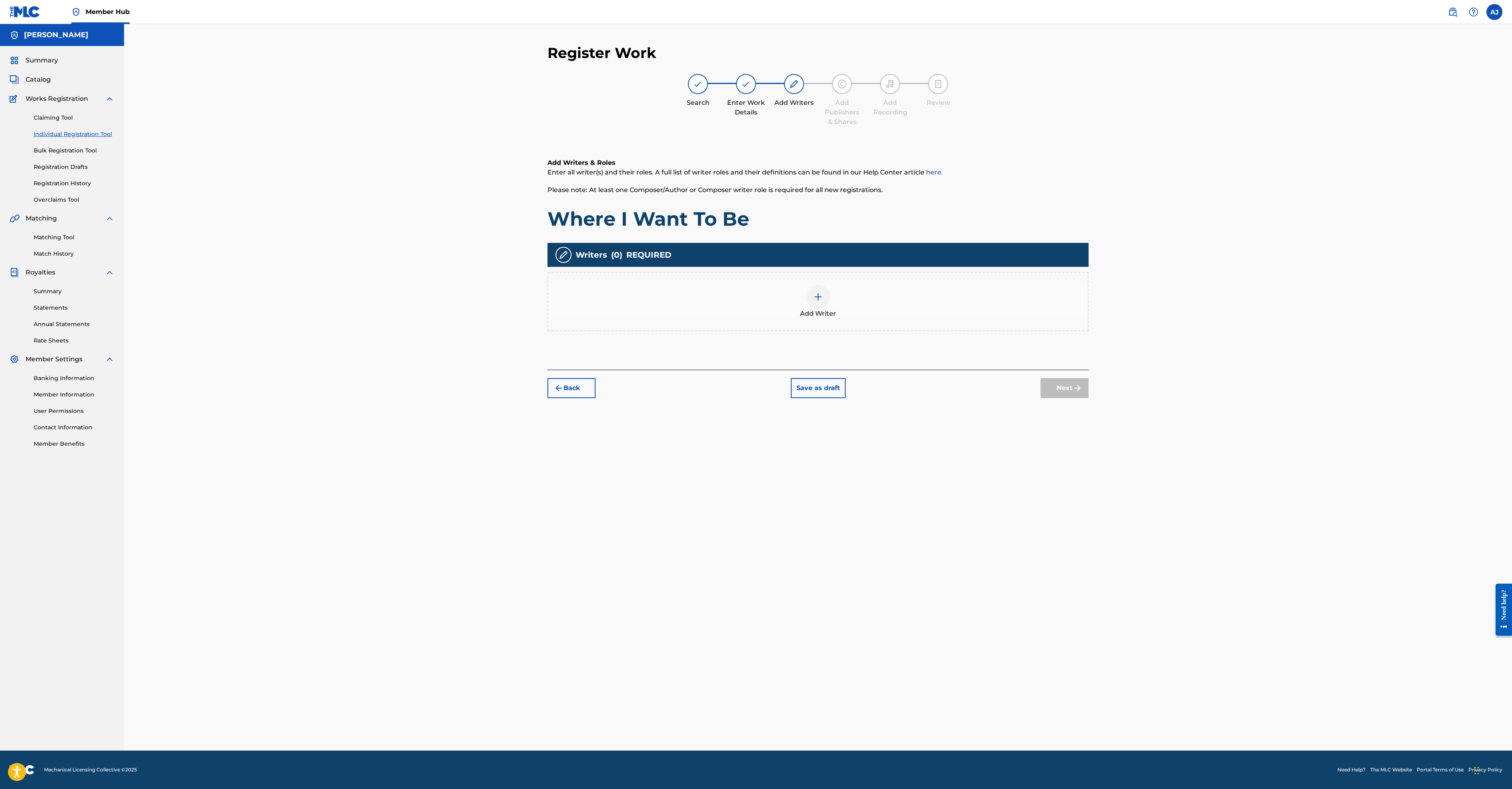
click at [823, 302] on img at bounding box center [818, 297] width 9 height 9
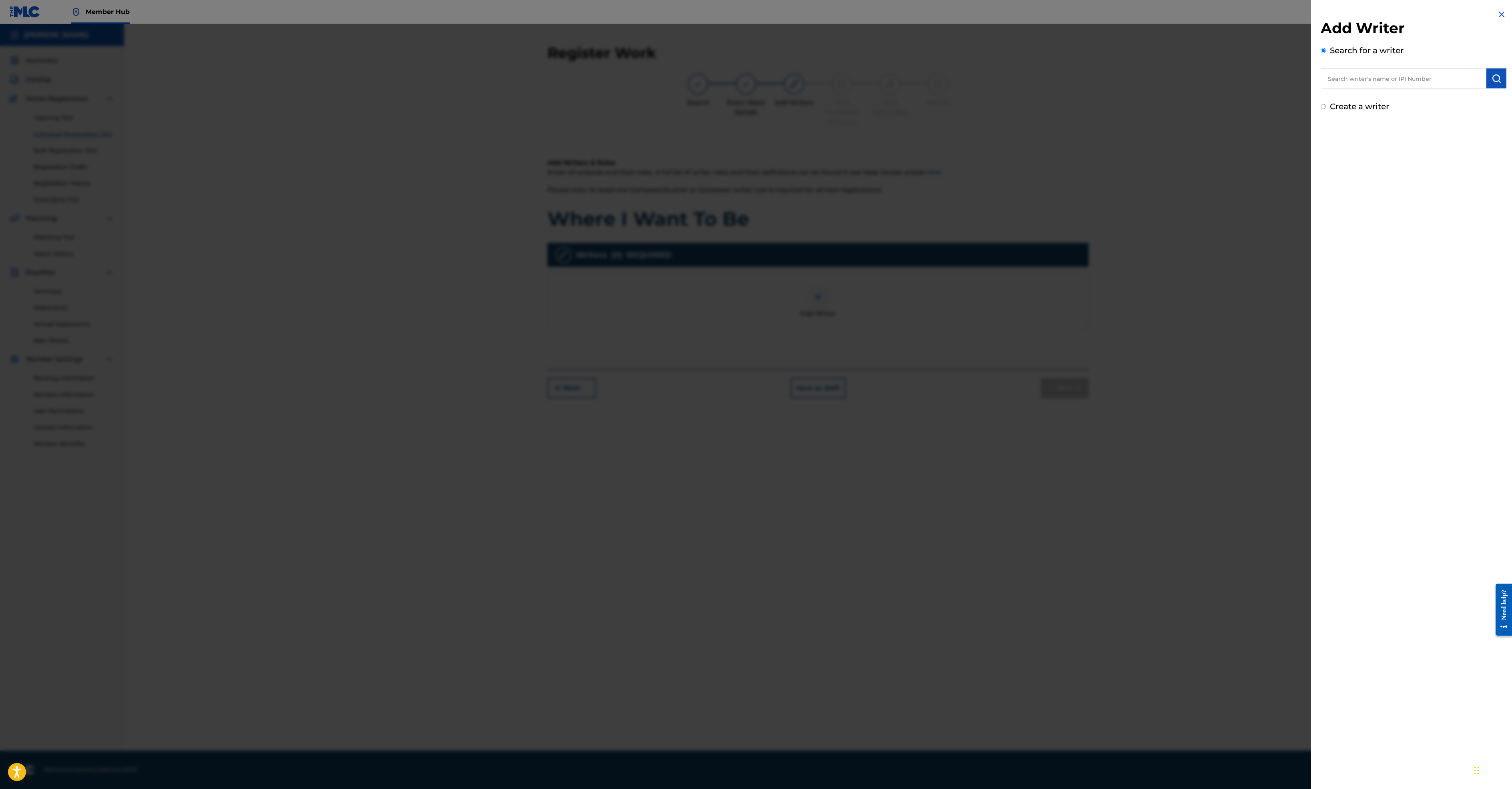
click at [1321, 109] on input "Create a writer" at bounding box center [1323, 106] width 5 height 5
radio input "false"
radio input "true"
click at [1321, 172] on input "Writer First Name" at bounding box center [1391, 161] width 141 height 23
type input "[PERSON_NAME]"
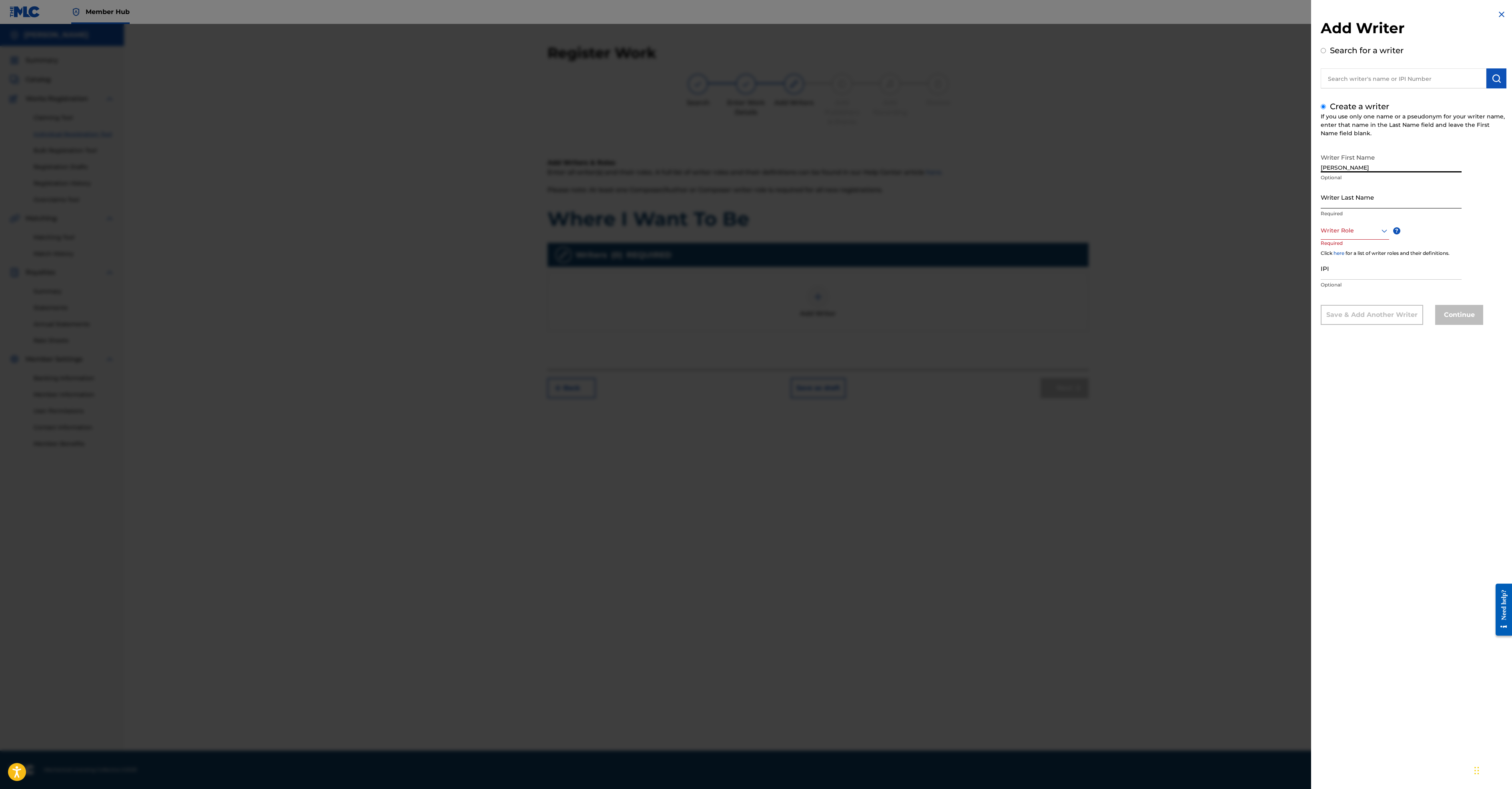
click at [1321, 208] on input "Writer Last Name" at bounding box center [1391, 197] width 141 height 23
type input "[PERSON_NAME]"
click at [1321, 236] on div at bounding box center [1355, 231] width 69 height 10
click at [1321, 258] on div "Composer/Author" at bounding box center [1355, 248] width 68 height 18
click at [1435, 326] on button "Continue" at bounding box center [1459, 316] width 48 height 20
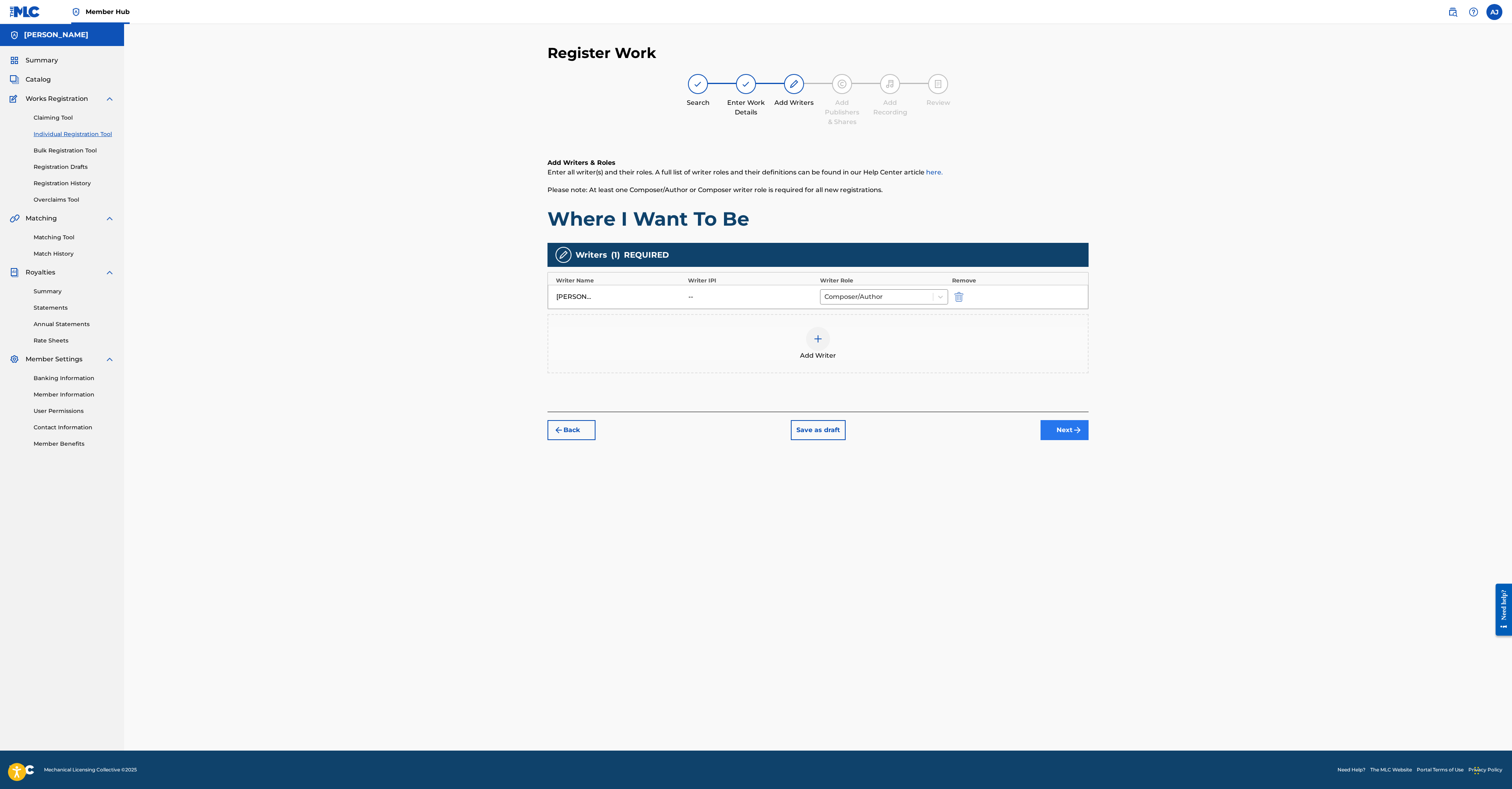
click at [1089, 440] on button "Next" at bounding box center [1065, 430] width 48 height 20
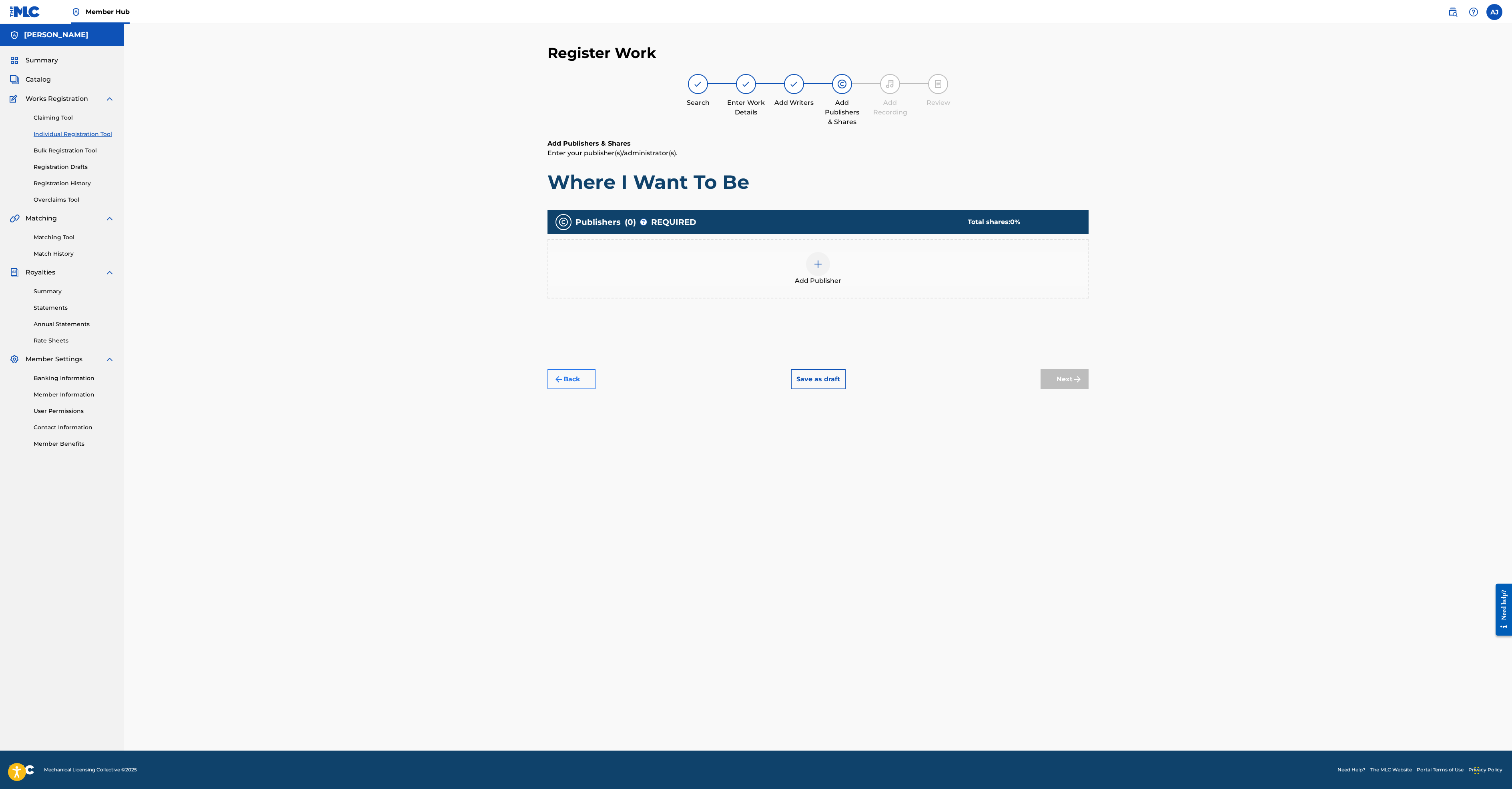
click at [548, 389] on button "Back" at bounding box center [572, 379] width 48 height 20
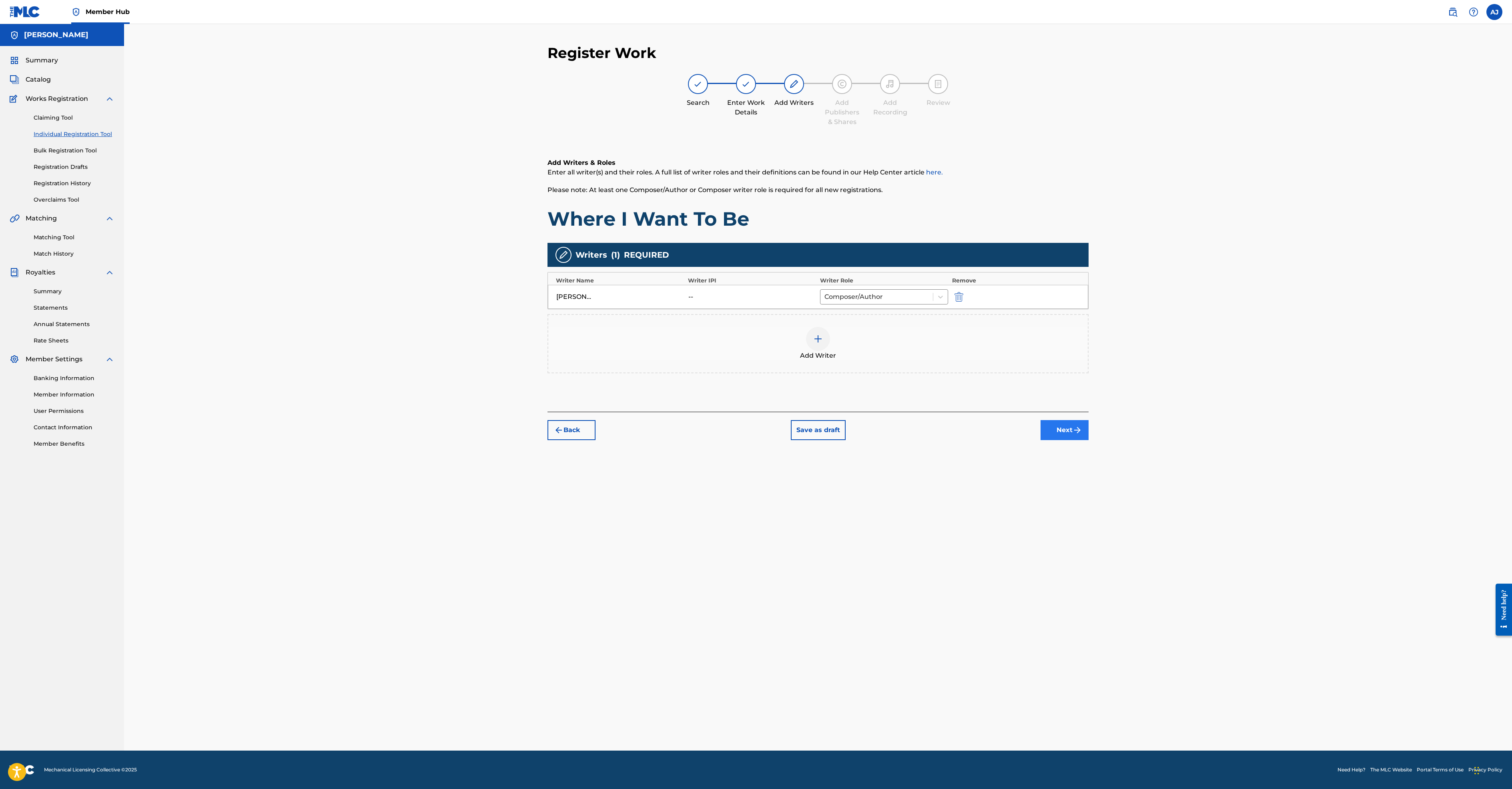
click at [1089, 440] on button "Next" at bounding box center [1065, 430] width 48 height 20
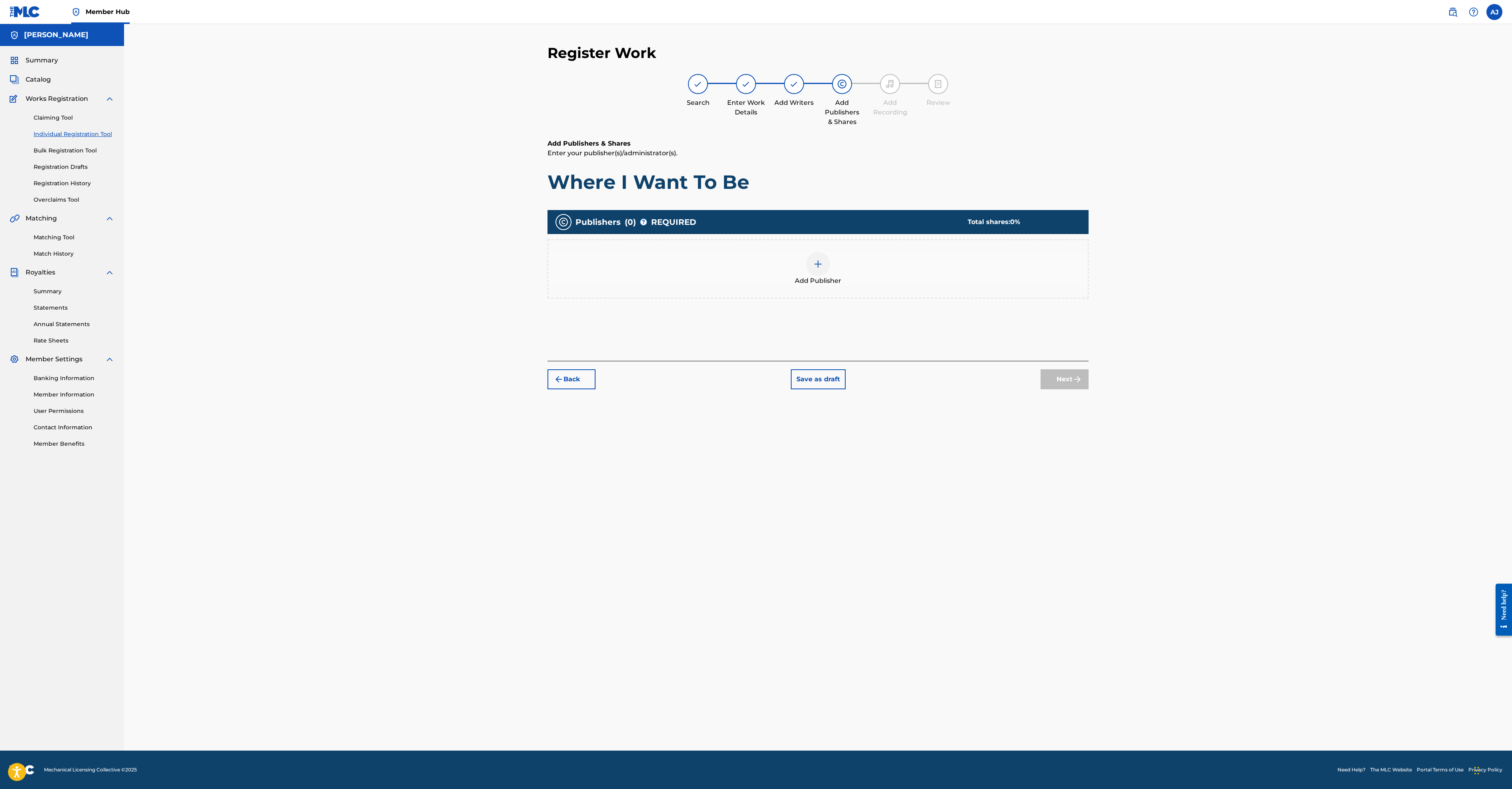
click at [823, 269] on img at bounding box center [818, 264] width 9 height 9
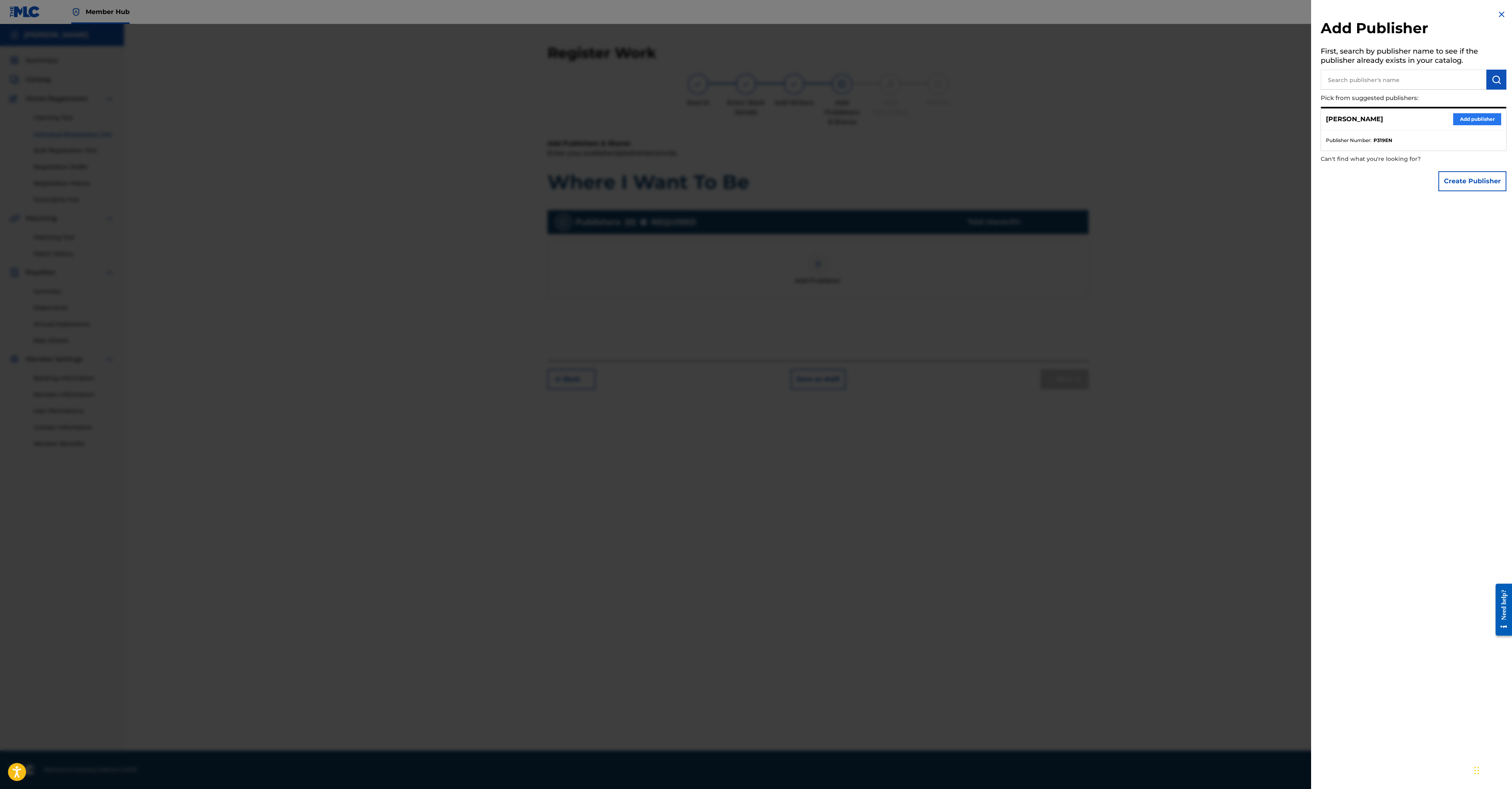
click at [1453, 125] on button "Add publisher" at bounding box center [1477, 119] width 48 height 12
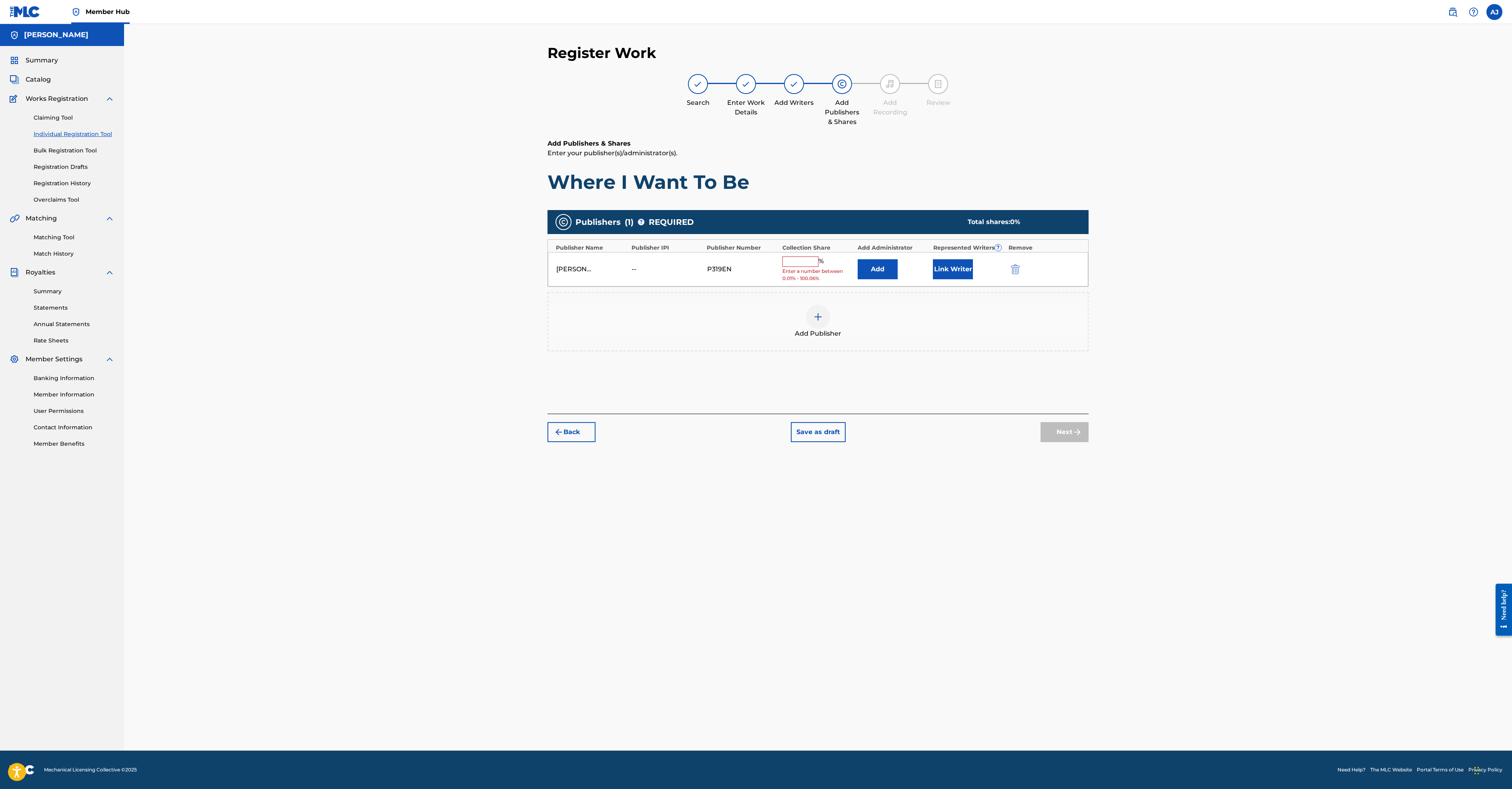
click at [818, 267] on input "text" at bounding box center [800, 262] width 36 height 11
type input "100"
click at [973, 276] on button "Link Writer" at bounding box center [953, 266] width 40 height 20
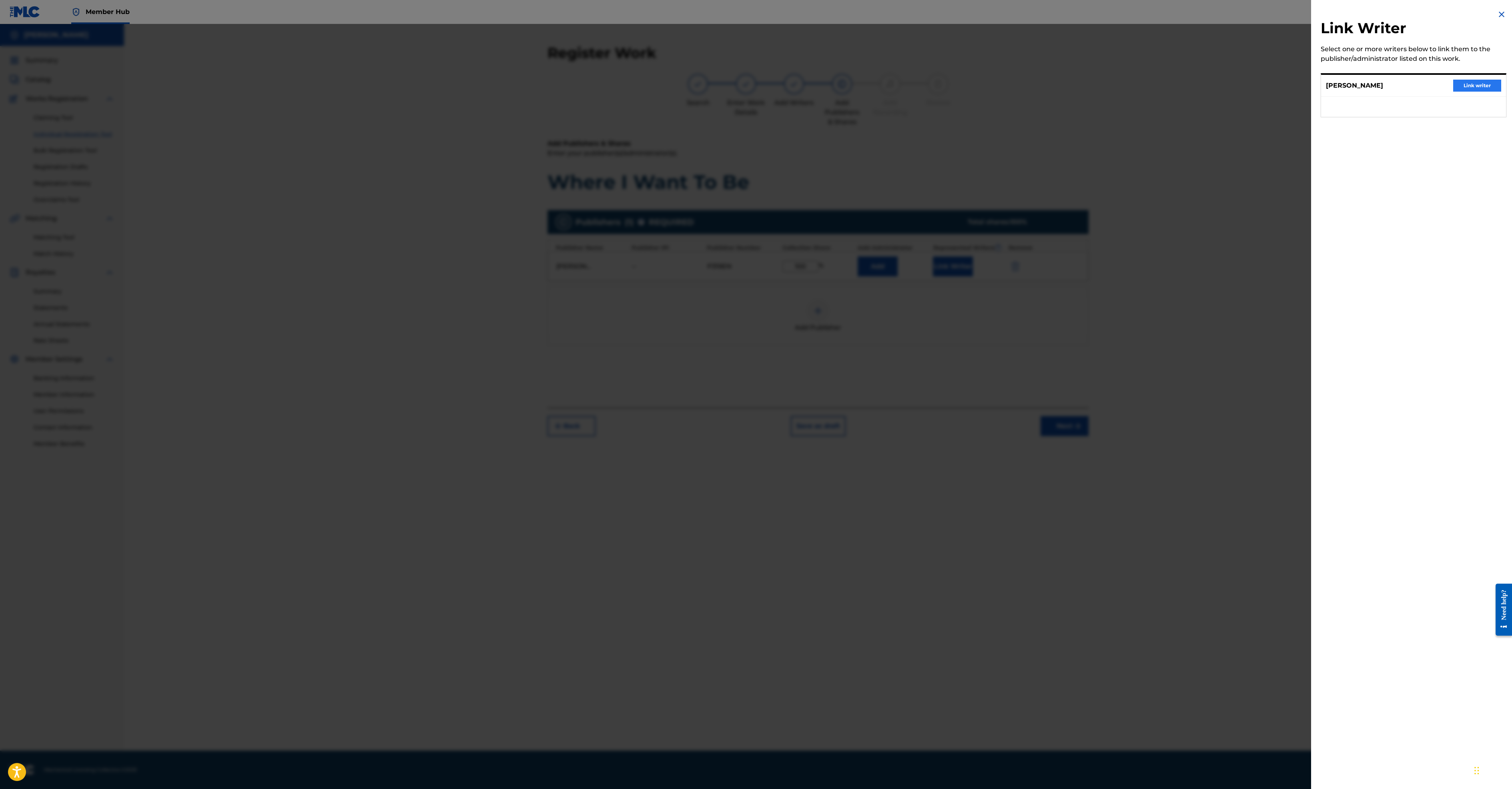
click at [1453, 92] on button "Link writer" at bounding box center [1477, 86] width 48 height 12
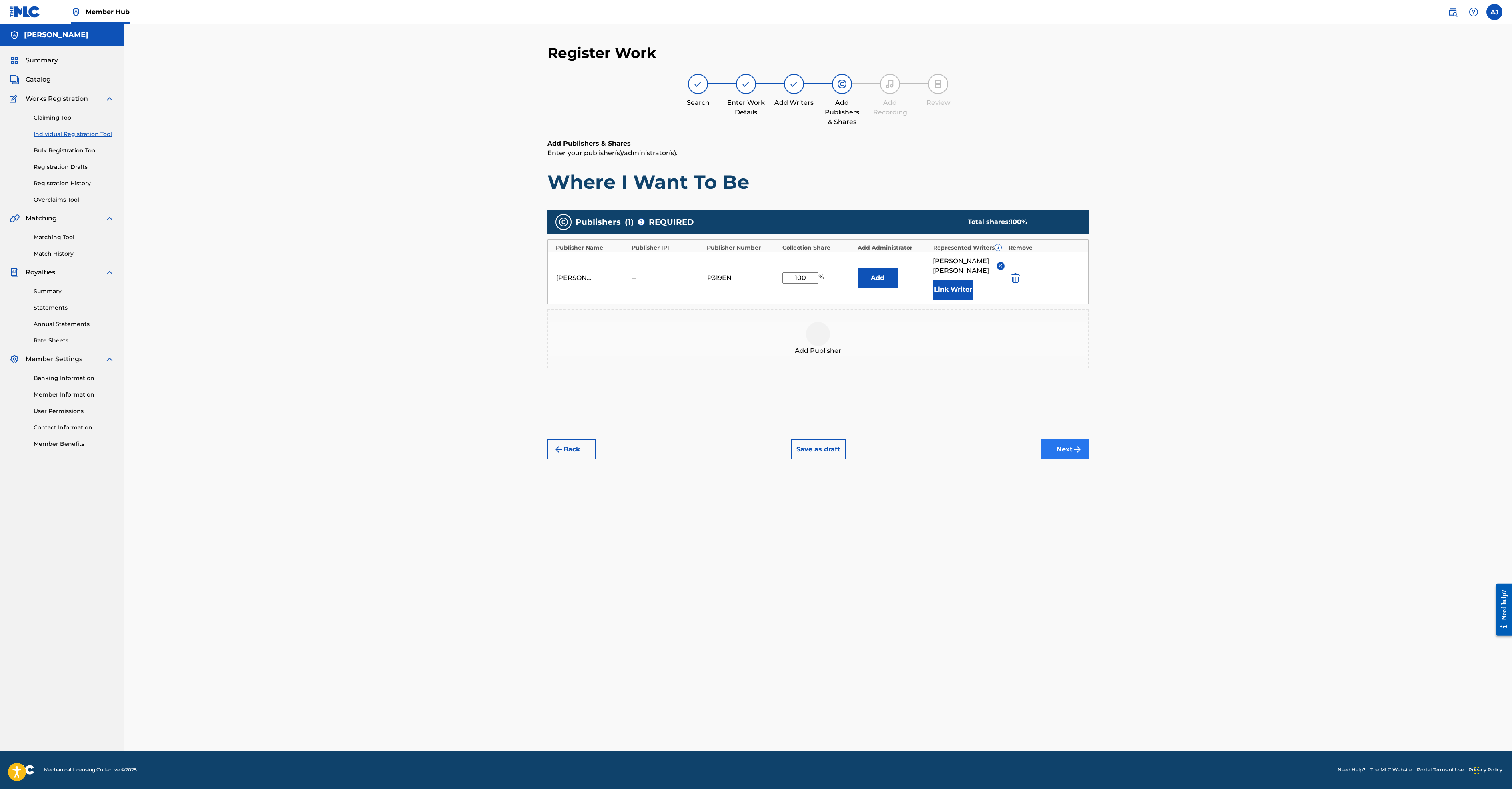
click at [1089, 459] on button "Next" at bounding box center [1065, 449] width 48 height 20
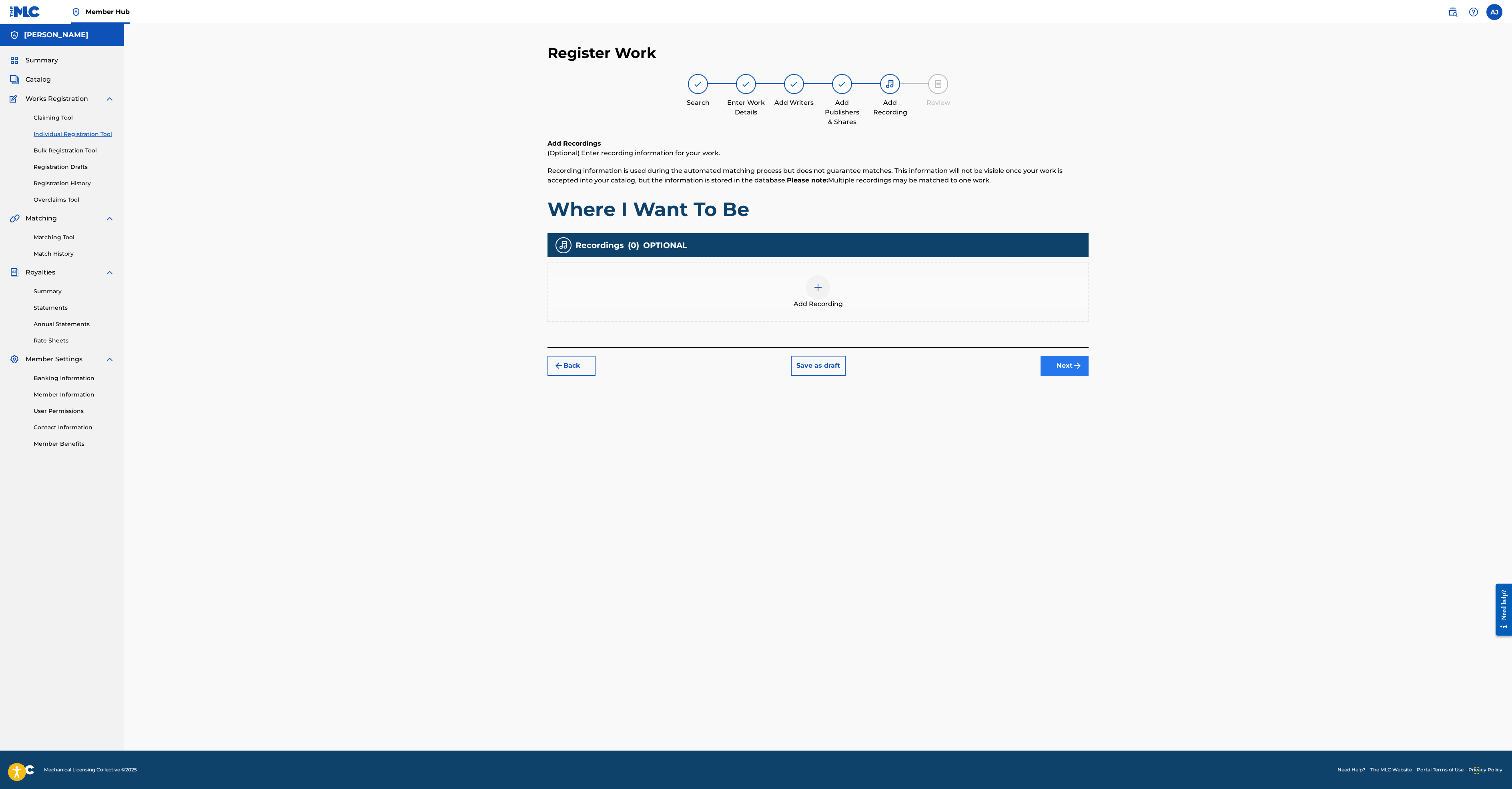
click at [1089, 375] on button "Next" at bounding box center [1065, 365] width 48 height 20
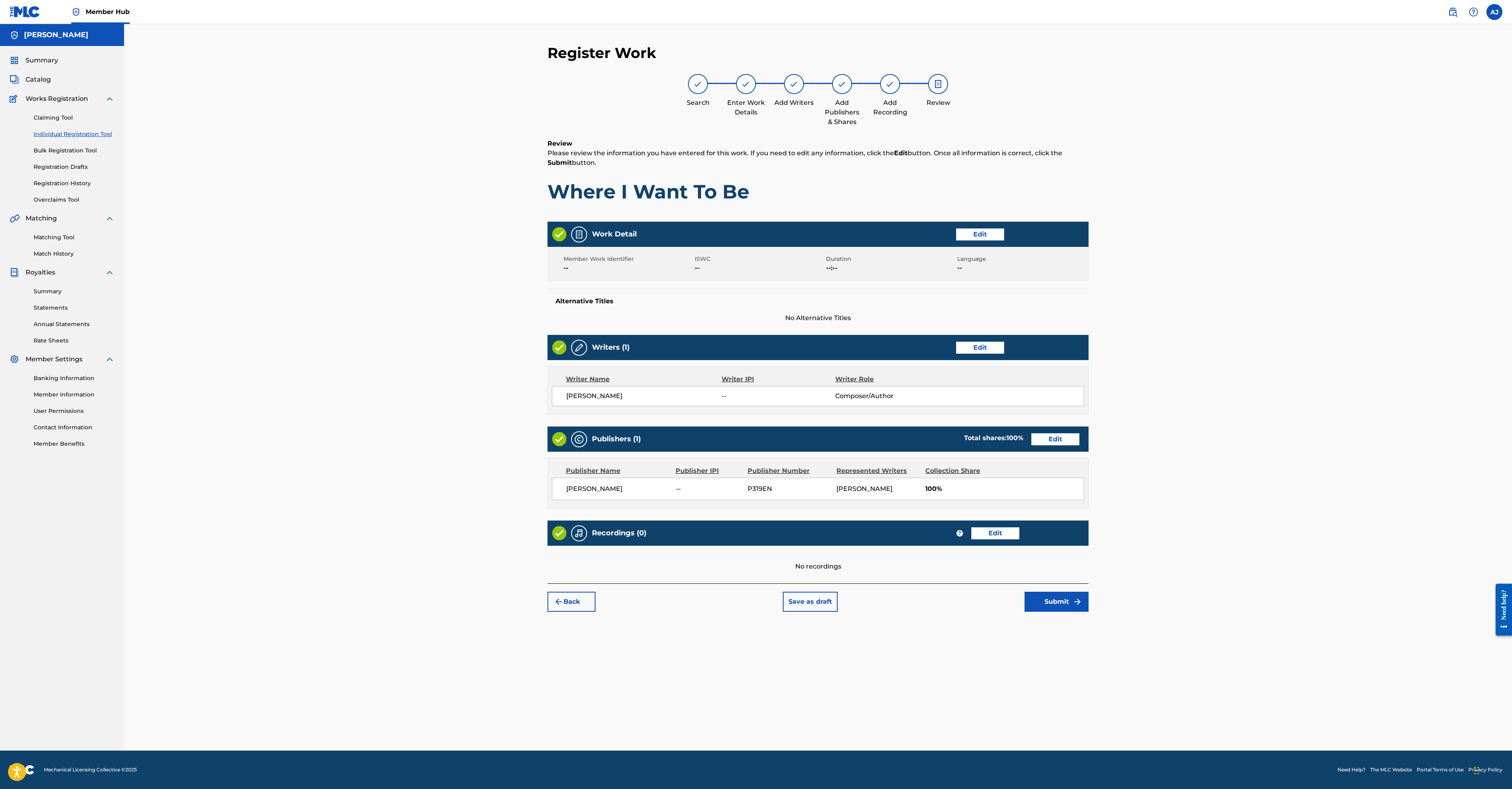
scroll to position [231, 0]
click at [1089, 612] on button "Submit" at bounding box center [1057, 601] width 64 height 20
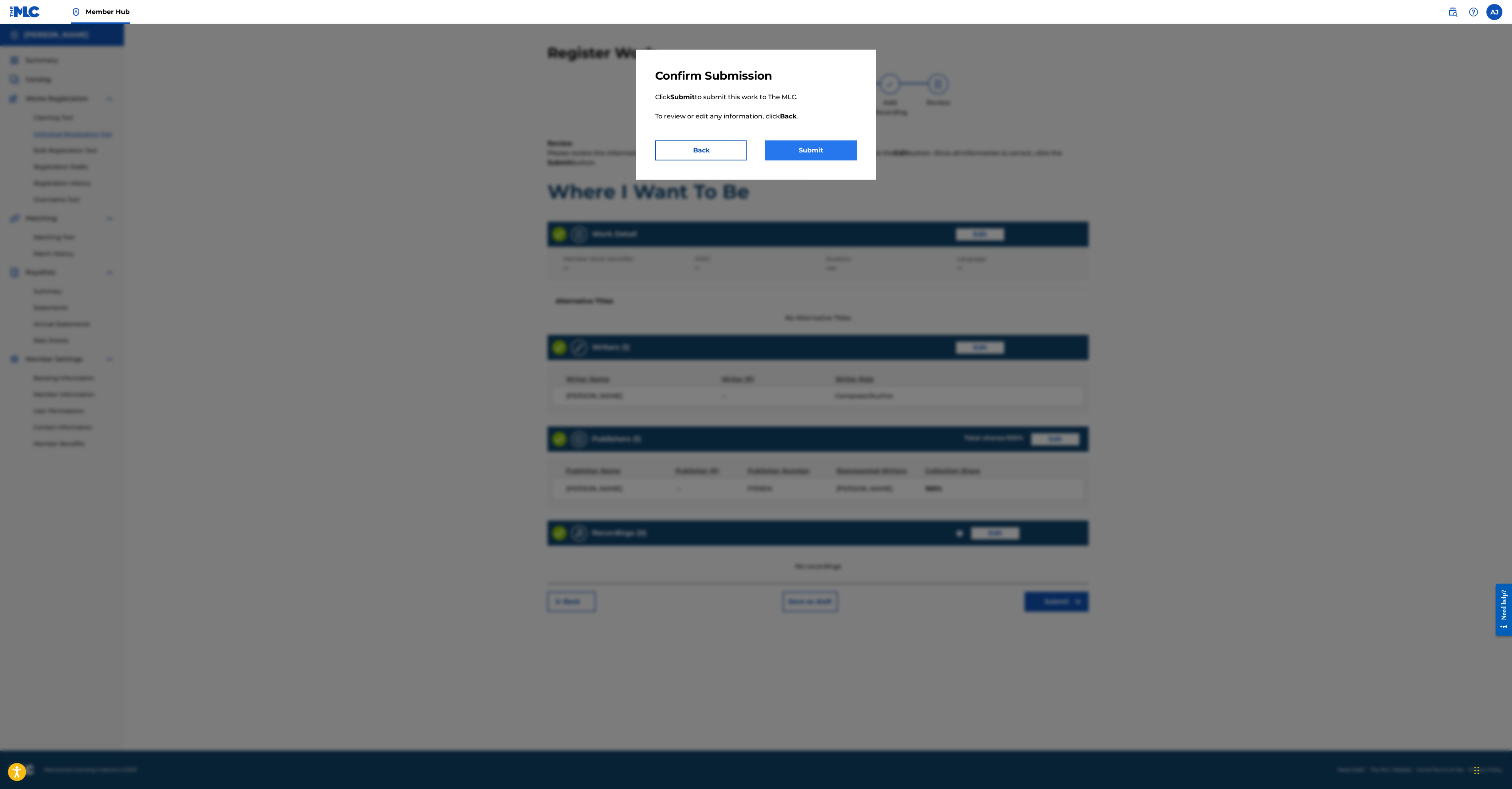
click at [857, 160] on button "Submit" at bounding box center [811, 150] width 92 height 20
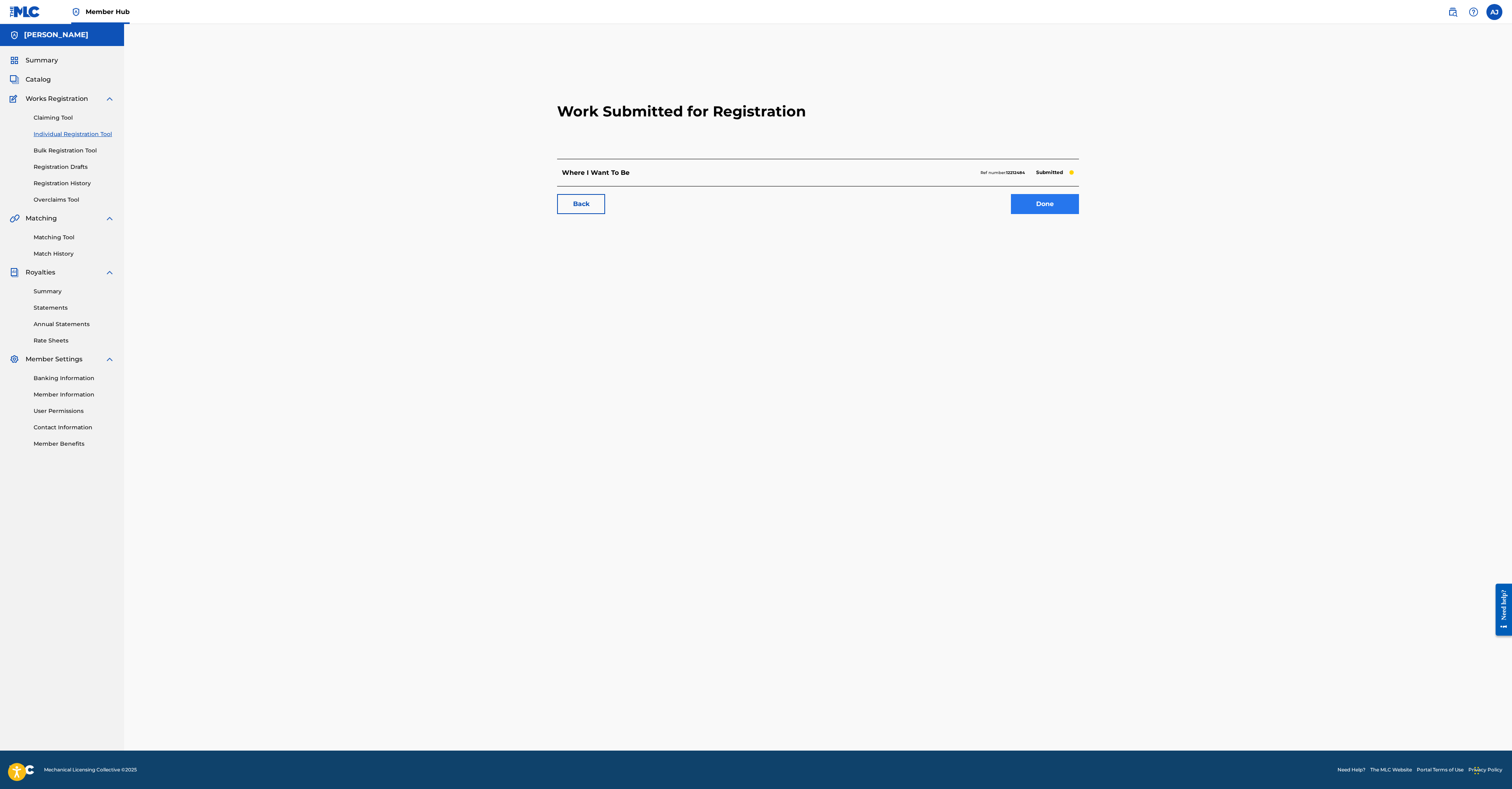
click at [1079, 214] on link "Done" at bounding box center [1045, 204] width 68 height 20
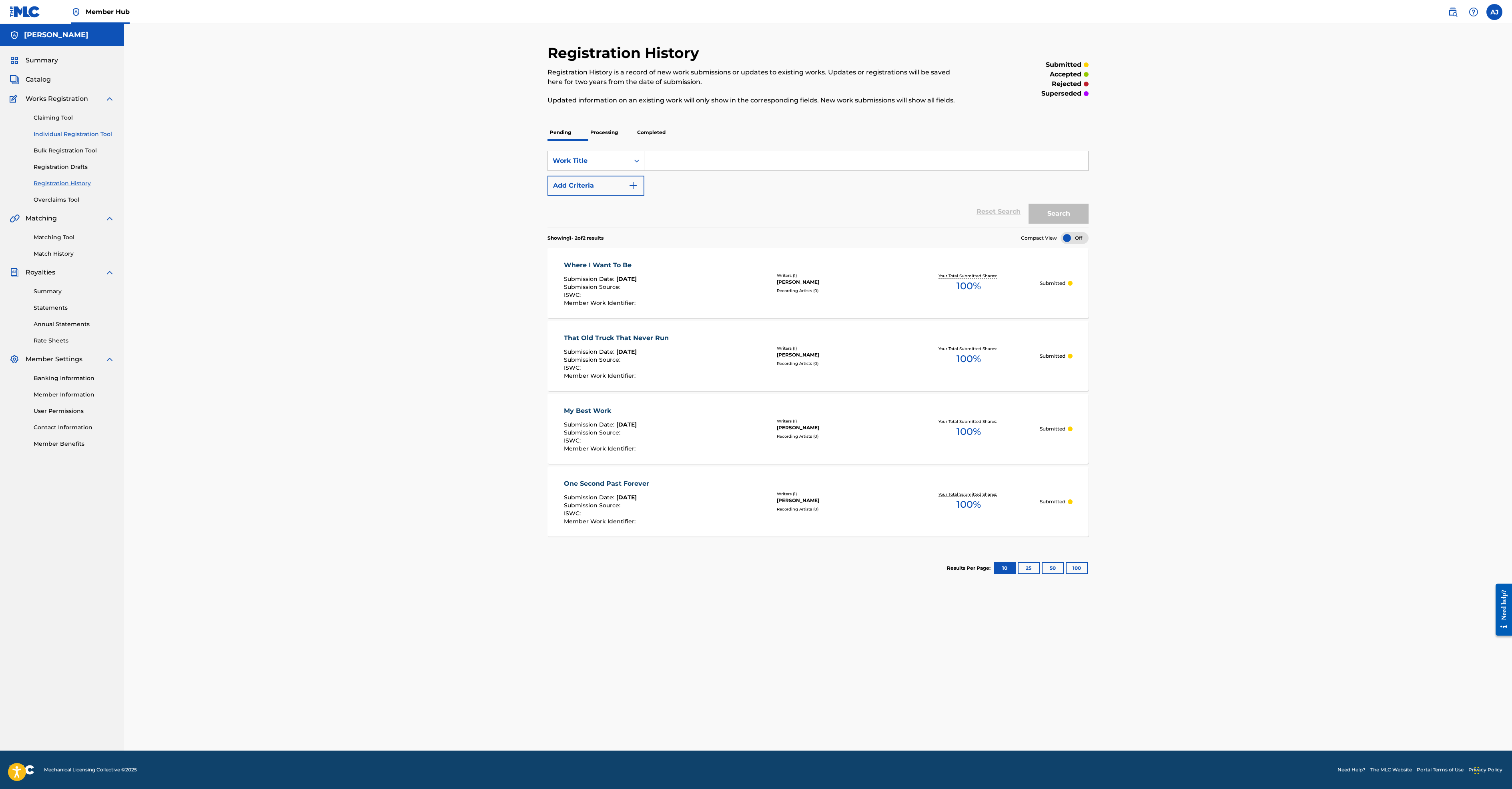
click at [114, 138] on link "Individual Registration Tool" at bounding box center [74, 134] width 81 height 8
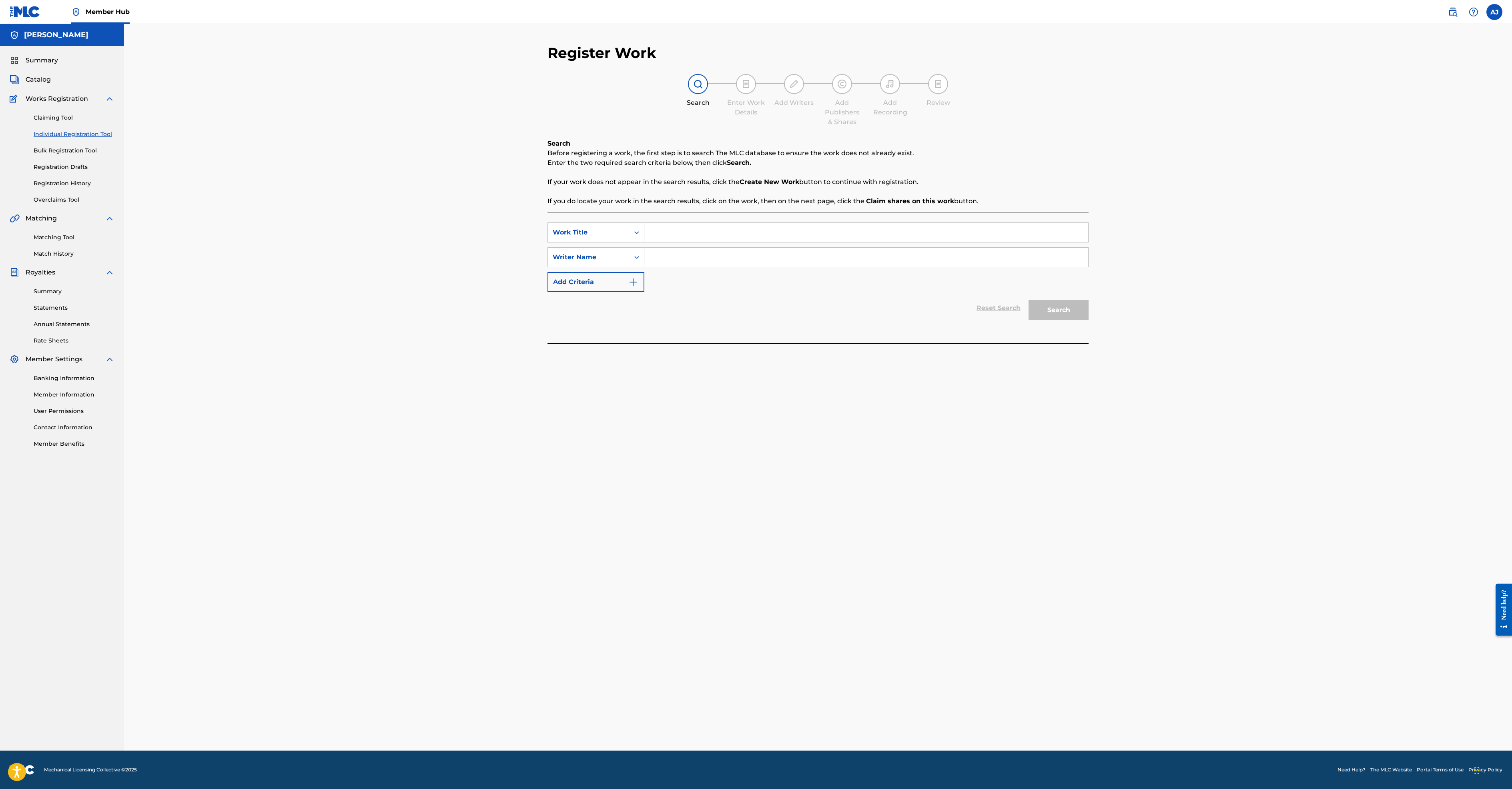
click at [644, 242] on input "Search Form" at bounding box center [866, 232] width 444 height 19
type input "hate to love love to hate"
click at [659, 267] on input "Search Form" at bounding box center [866, 257] width 444 height 19
type input "[PERSON_NAME]"
click at [1089, 320] on button "Search" at bounding box center [1058, 310] width 60 height 20
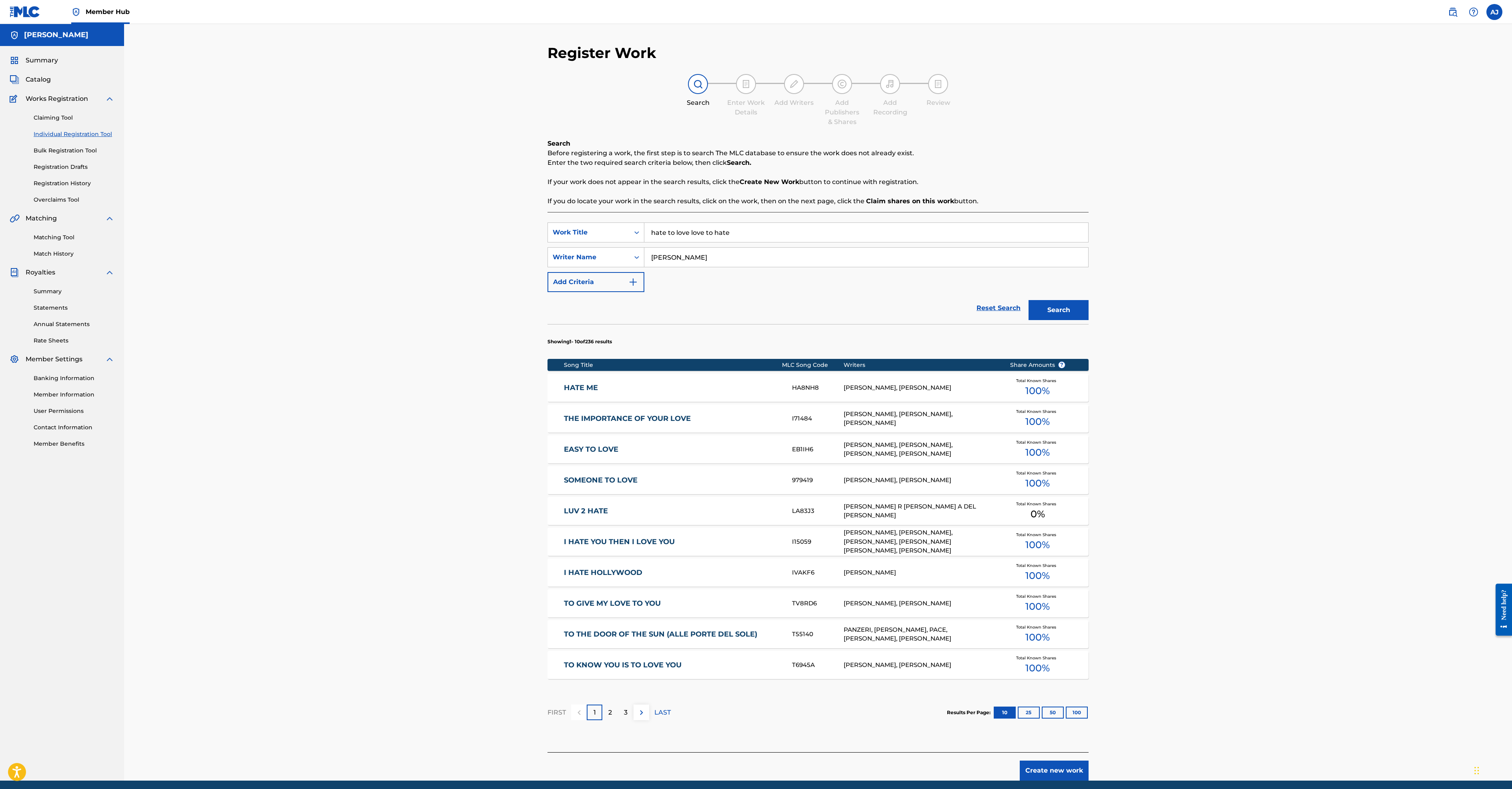
scroll to position [330, 0]
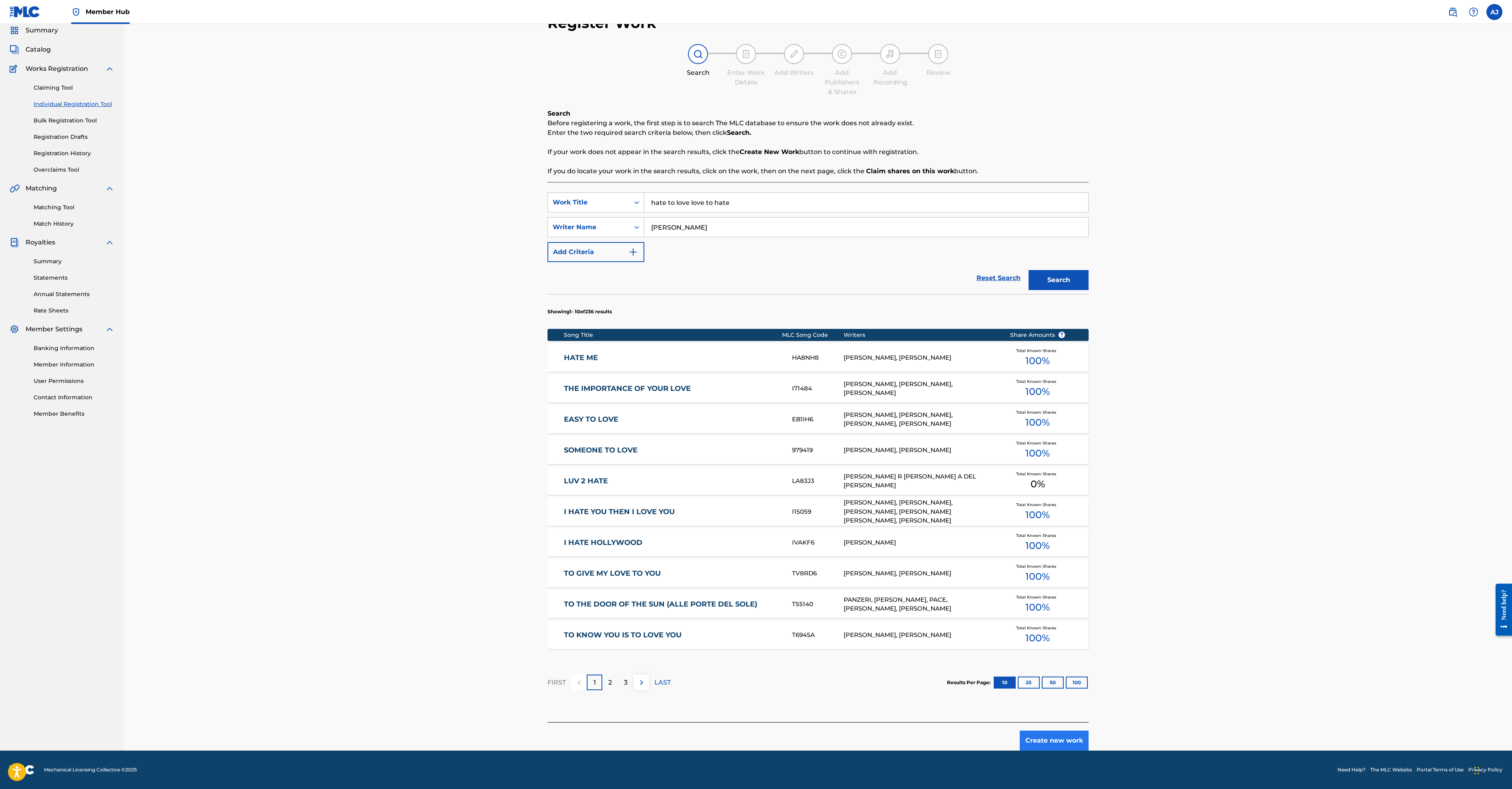
click at [1089, 730] on button "Create new work" at bounding box center [1054, 740] width 69 height 20
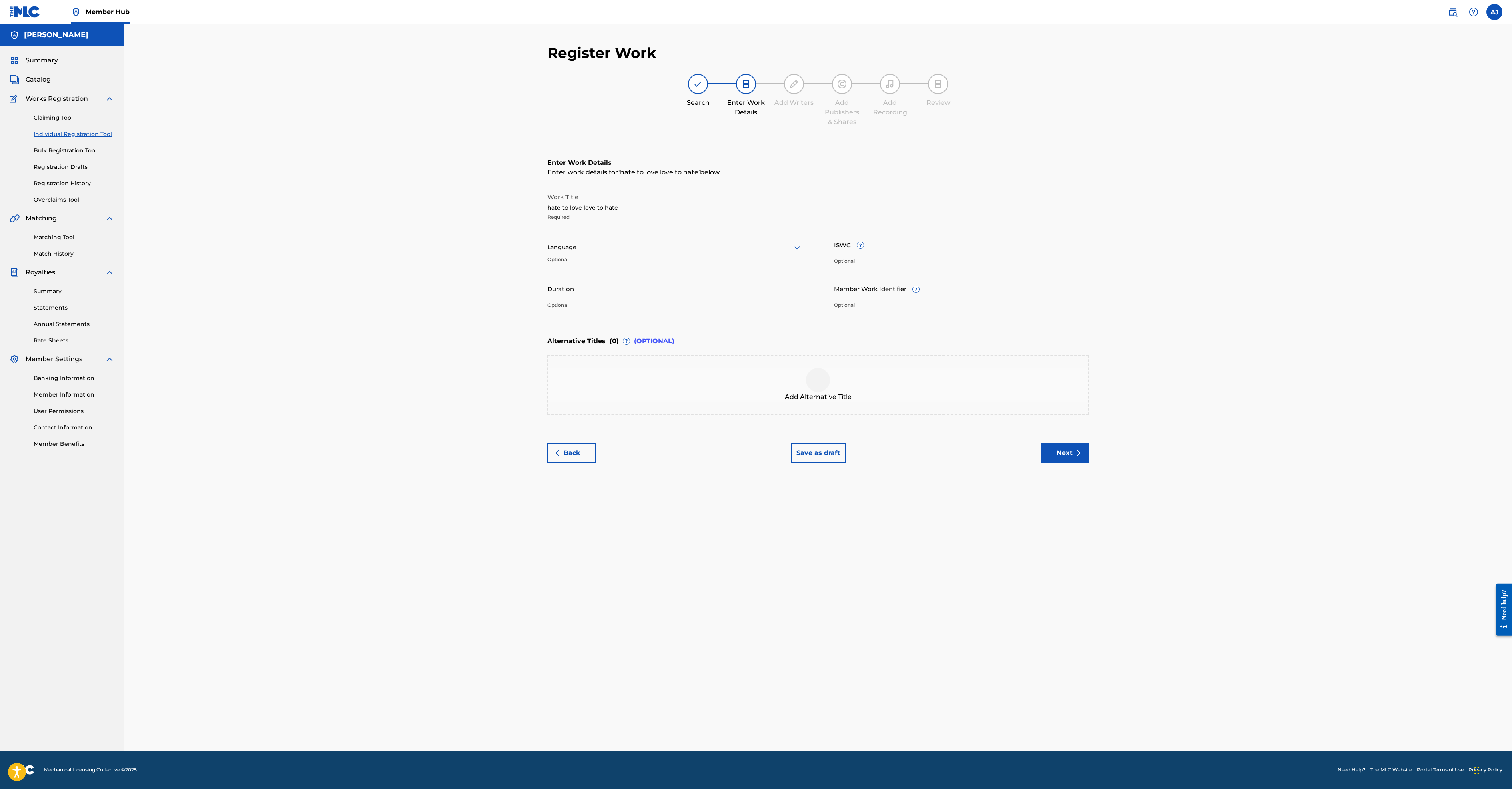
scroll to position [35, 0]
click at [1089, 463] on button "Next" at bounding box center [1065, 453] width 48 height 20
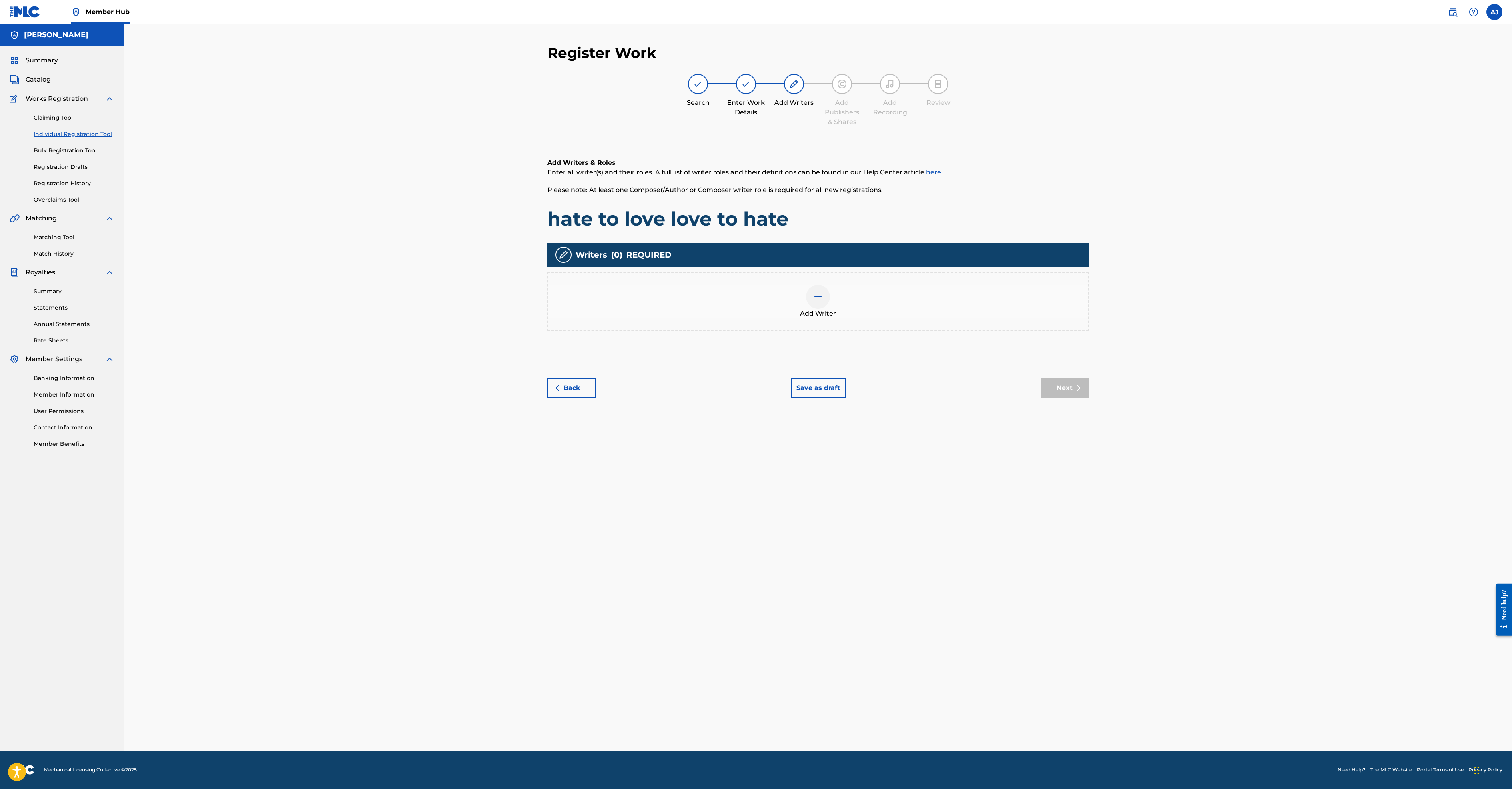
scroll to position [24, 0]
click at [823, 302] on img at bounding box center [818, 297] width 9 height 9
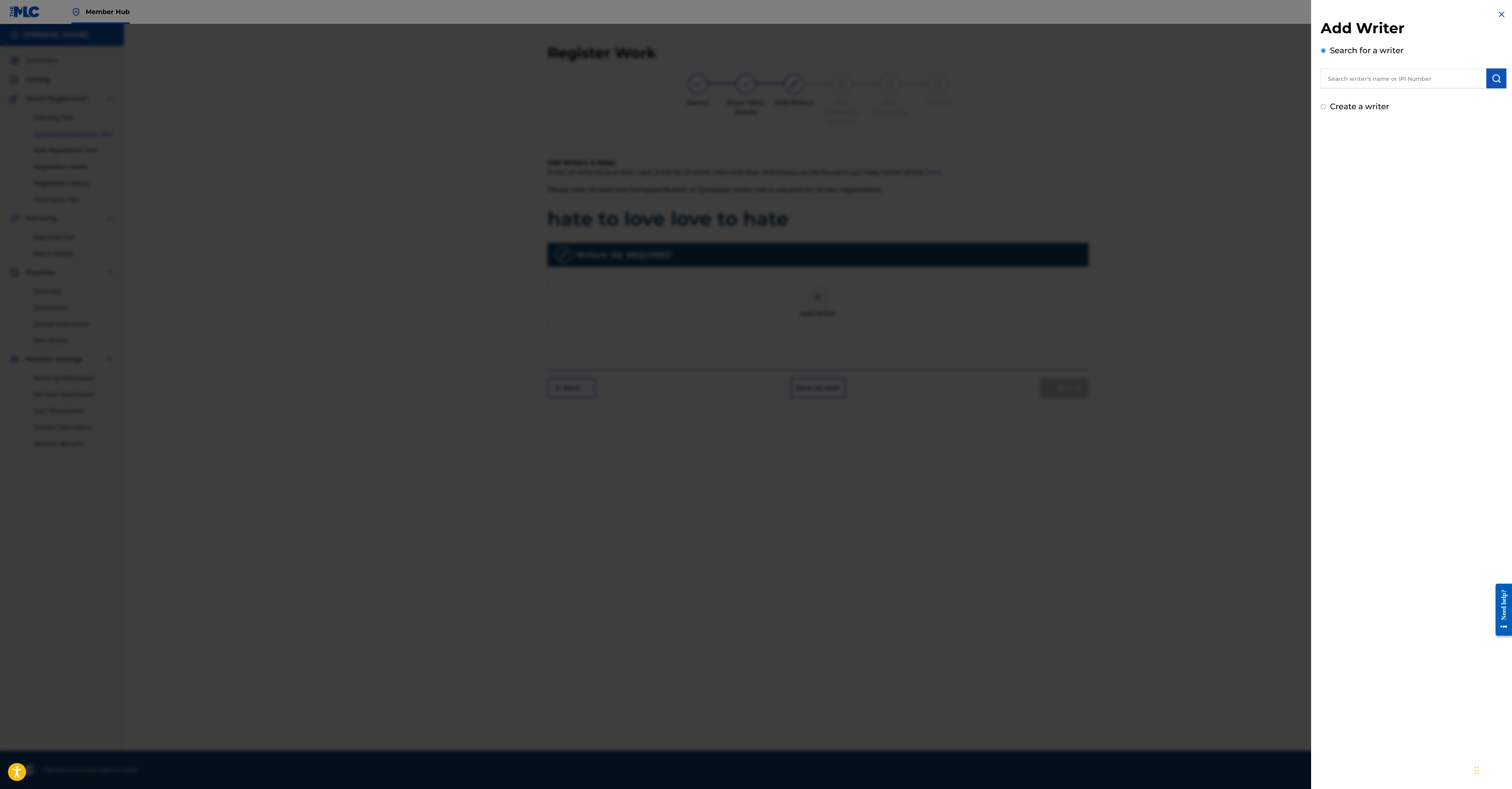
click at [1311, 116] on div "Add Writer Search for a writer Create a writer" at bounding box center [1413, 61] width 205 height 122
click at [1311, 122] on div "Add Writer Search for a writer Create a writer" at bounding box center [1413, 61] width 205 height 122
click at [1321, 113] on div "Create a writer" at bounding box center [1413, 106] width 185 height 12
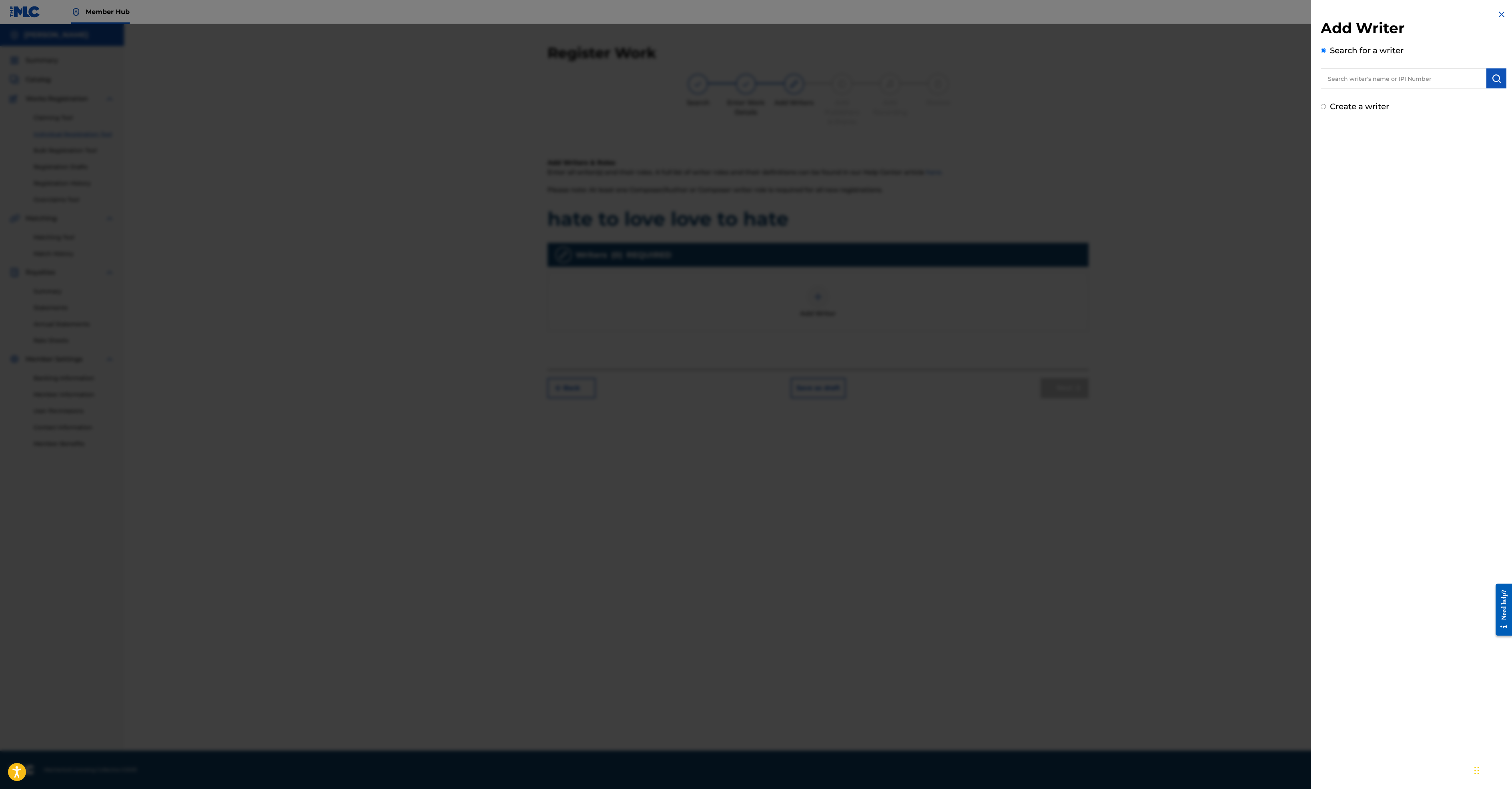
click at [1321, 89] on input "text" at bounding box center [1403, 79] width 166 height 20
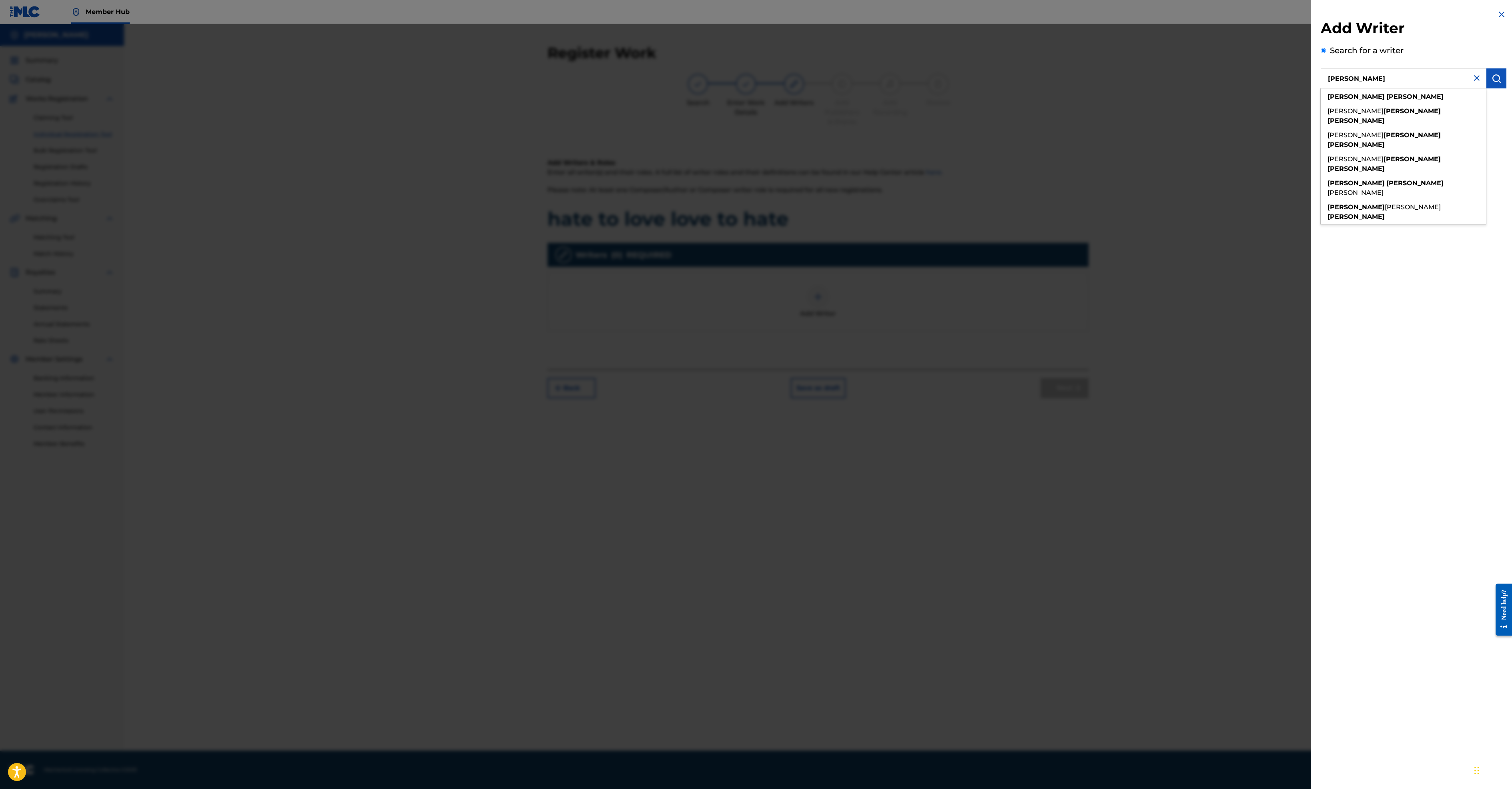
type input "[PERSON_NAME]"
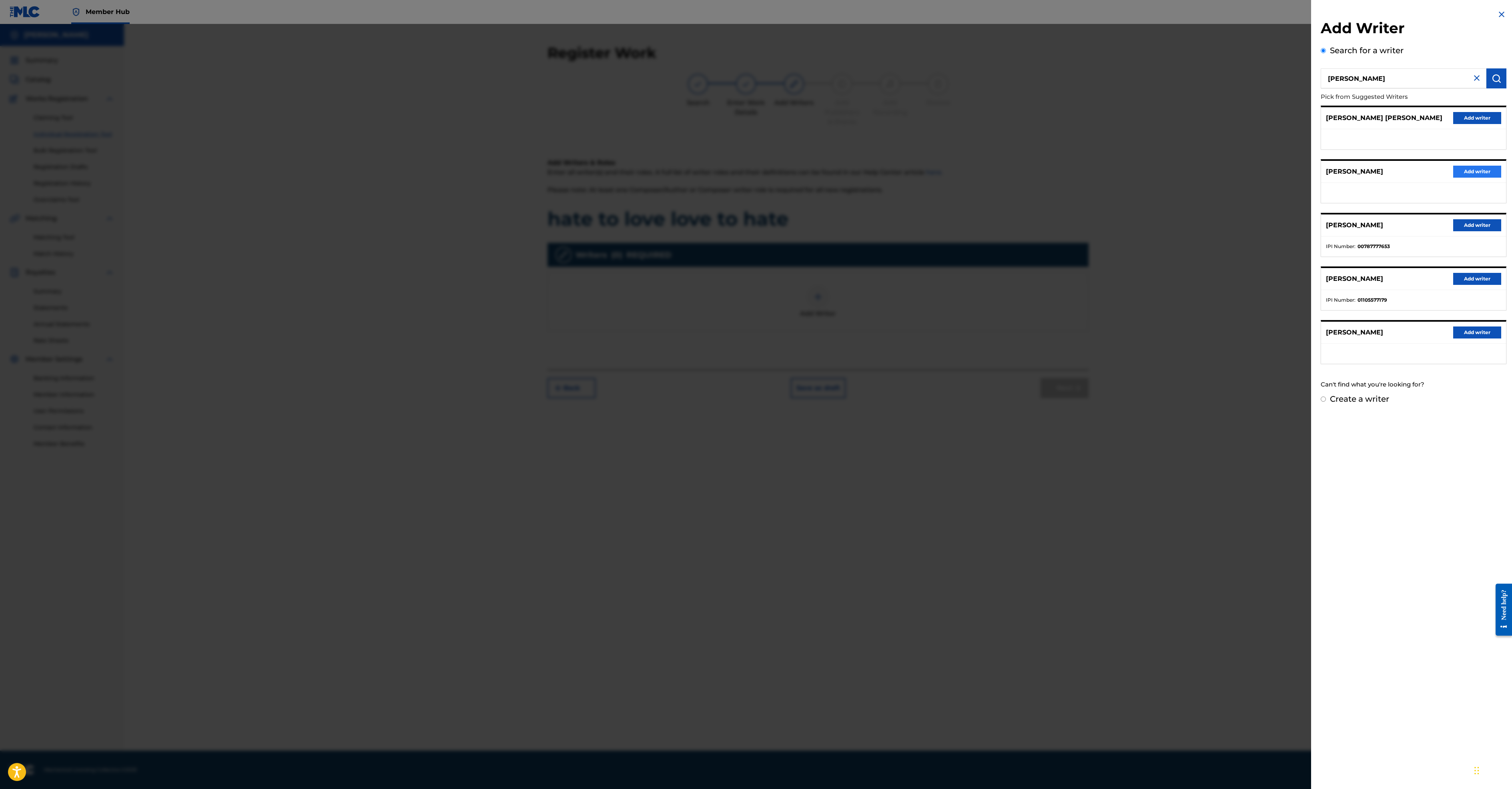
click at [1457, 178] on button "Add writer" at bounding box center [1477, 171] width 48 height 12
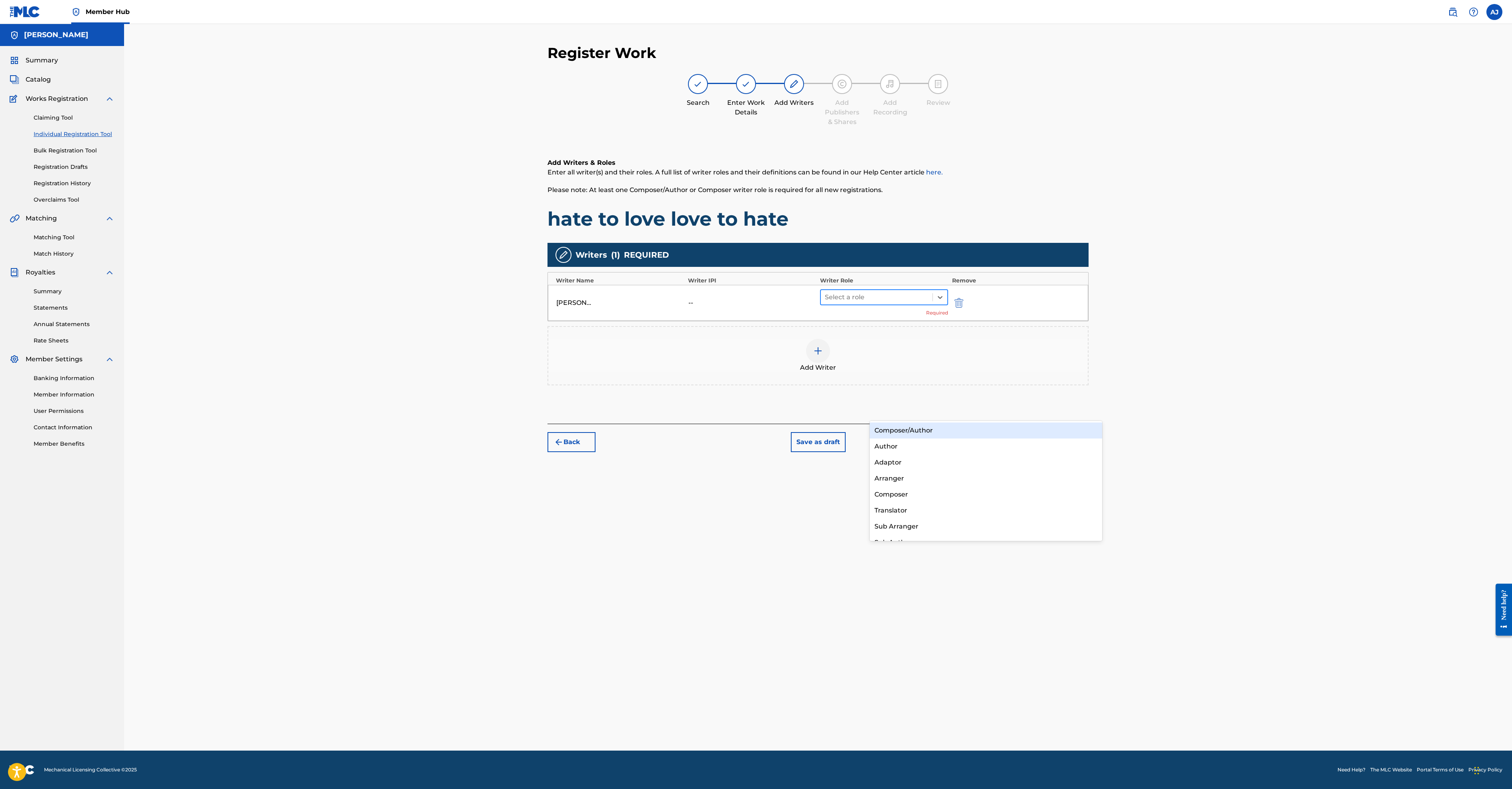
click at [929, 303] on div at bounding box center [876, 297] width 104 height 11
click at [931, 429] on div "Composer/Author" at bounding box center [986, 430] width 232 height 16
click at [1089, 440] on button "Next" at bounding box center [1065, 430] width 48 height 20
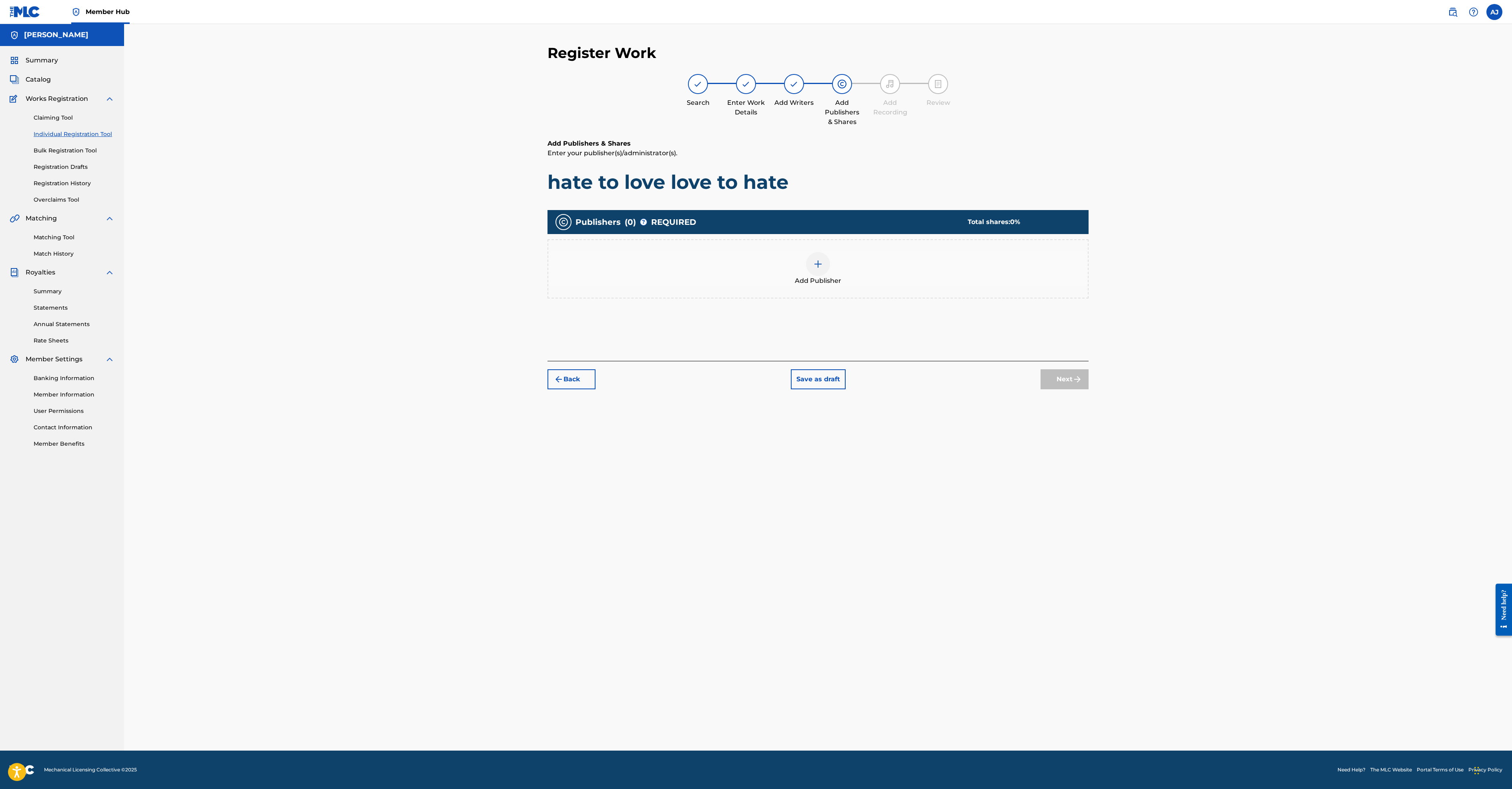
click at [823, 269] on img at bounding box center [818, 264] width 9 height 9
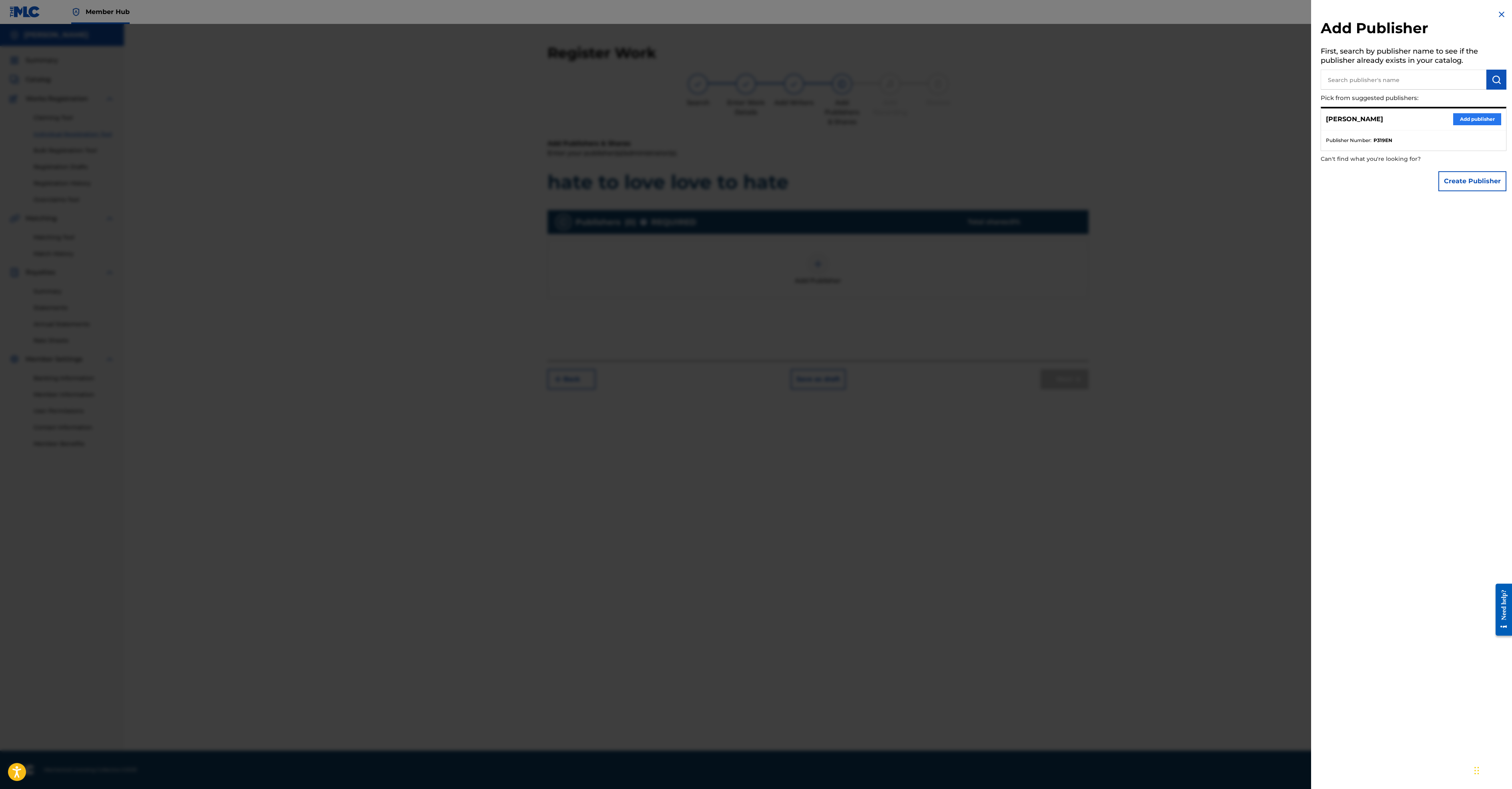
click at [1453, 125] on button "Add publisher" at bounding box center [1477, 119] width 48 height 12
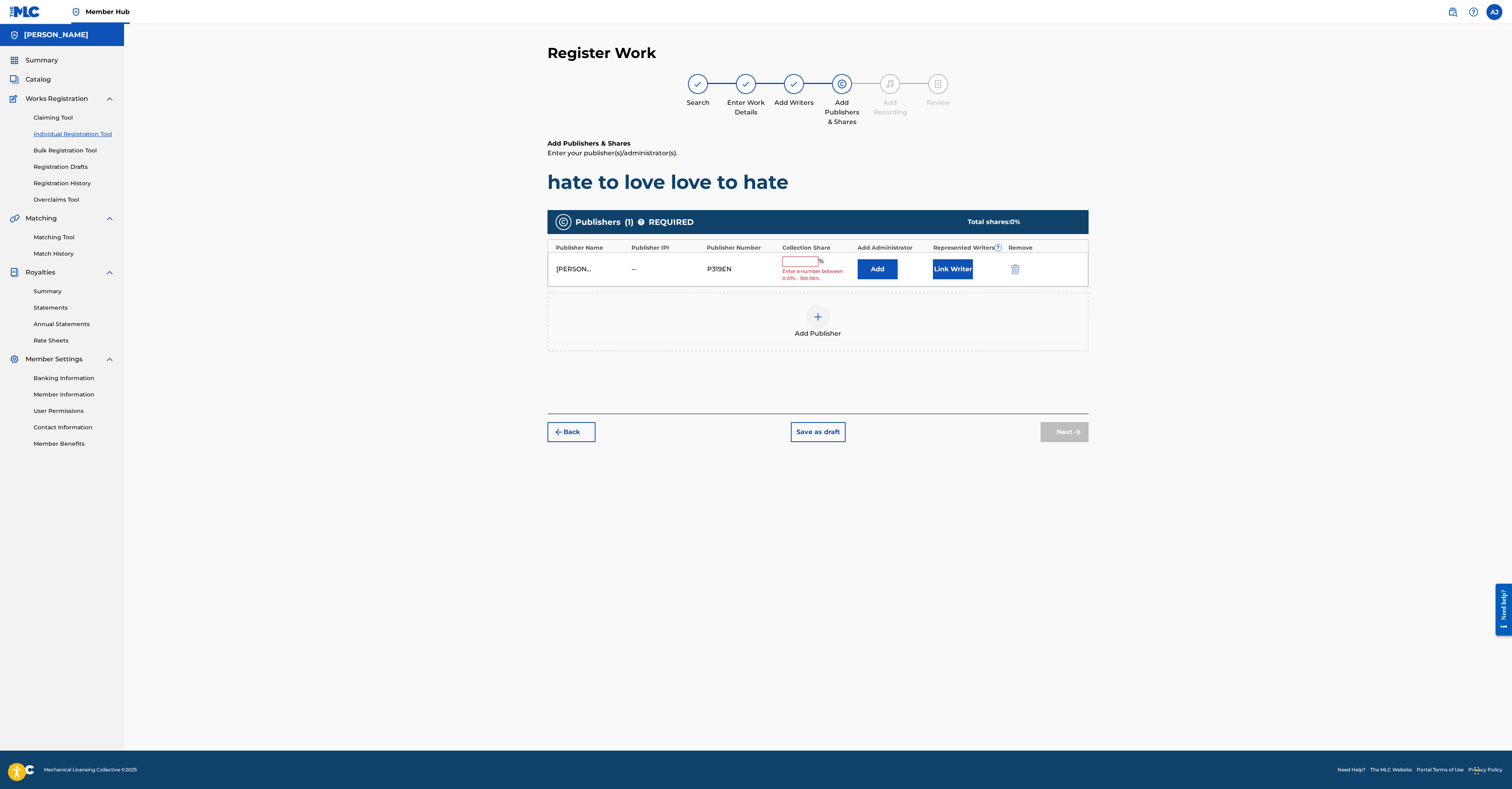
click at [816, 267] on input "text" at bounding box center [800, 262] width 36 height 11
type input "100"
click at [973, 276] on button "Link Writer" at bounding box center [953, 266] width 40 height 20
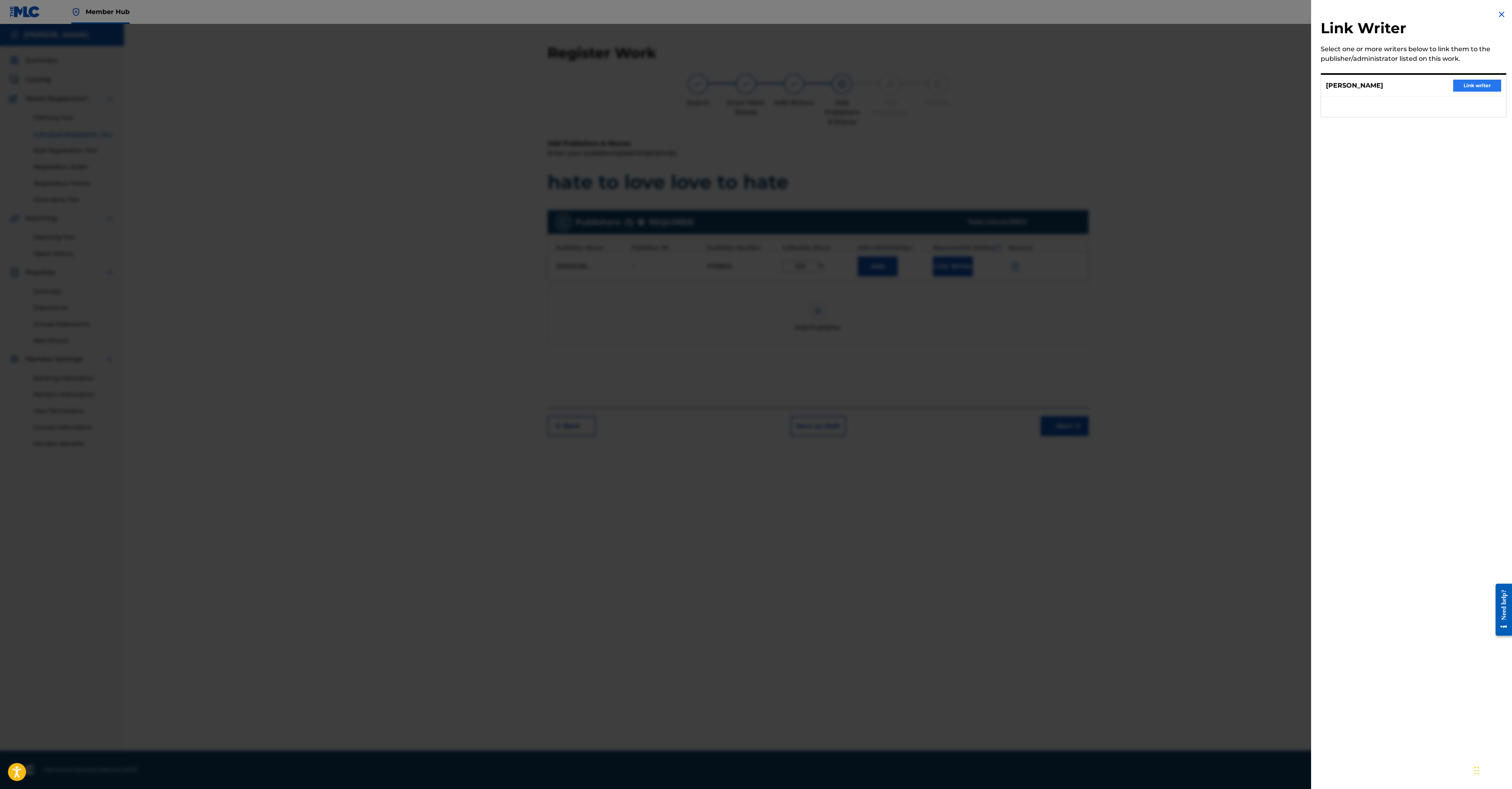
click at [1462, 92] on button "Link writer" at bounding box center [1477, 86] width 48 height 12
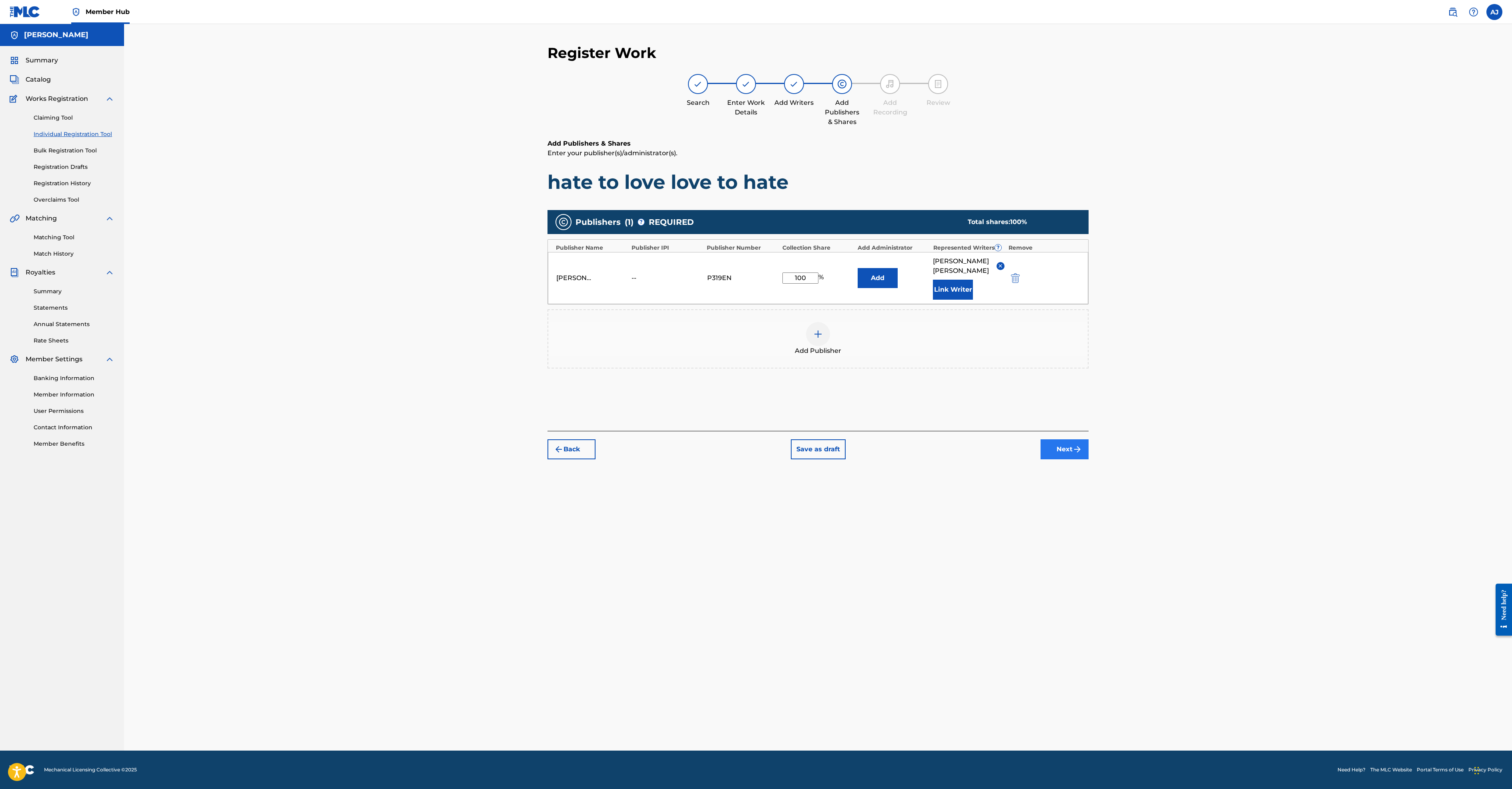
click at [1089, 459] on button "Next" at bounding box center [1065, 449] width 48 height 20
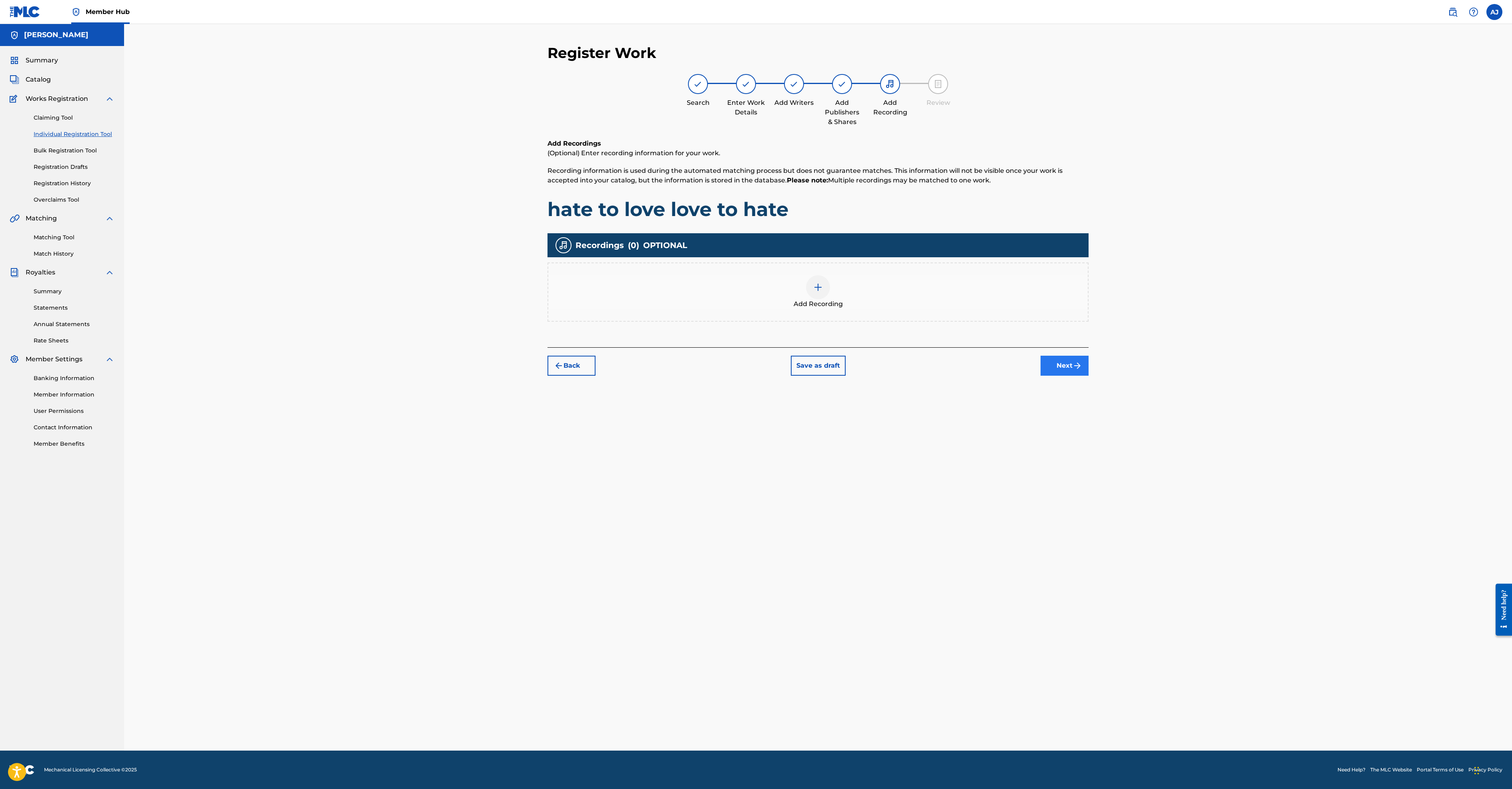
click at [1089, 375] on button "Next" at bounding box center [1065, 365] width 48 height 20
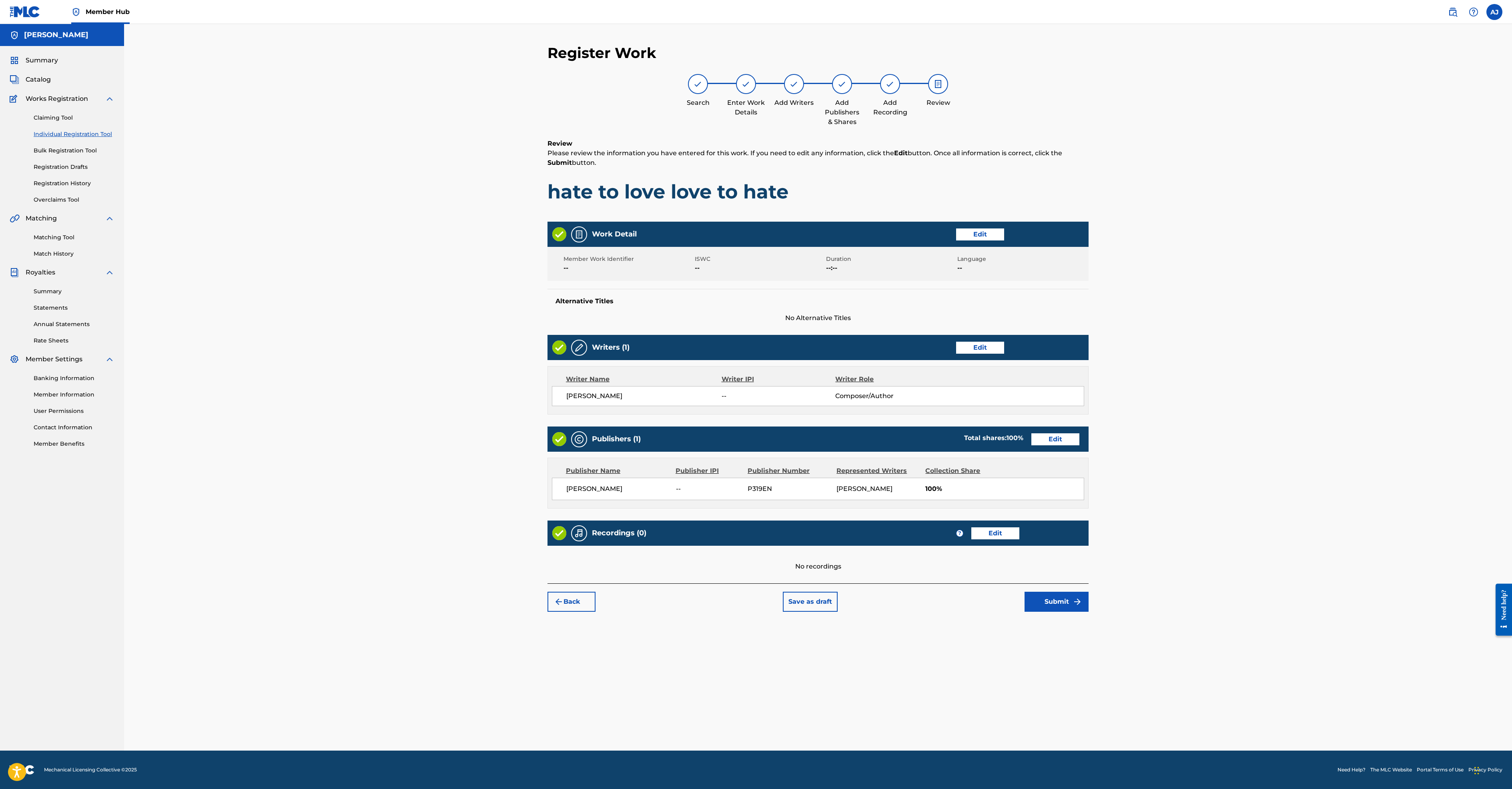
scroll to position [231, 0]
click at [1089, 612] on button "Submit" at bounding box center [1057, 601] width 64 height 20
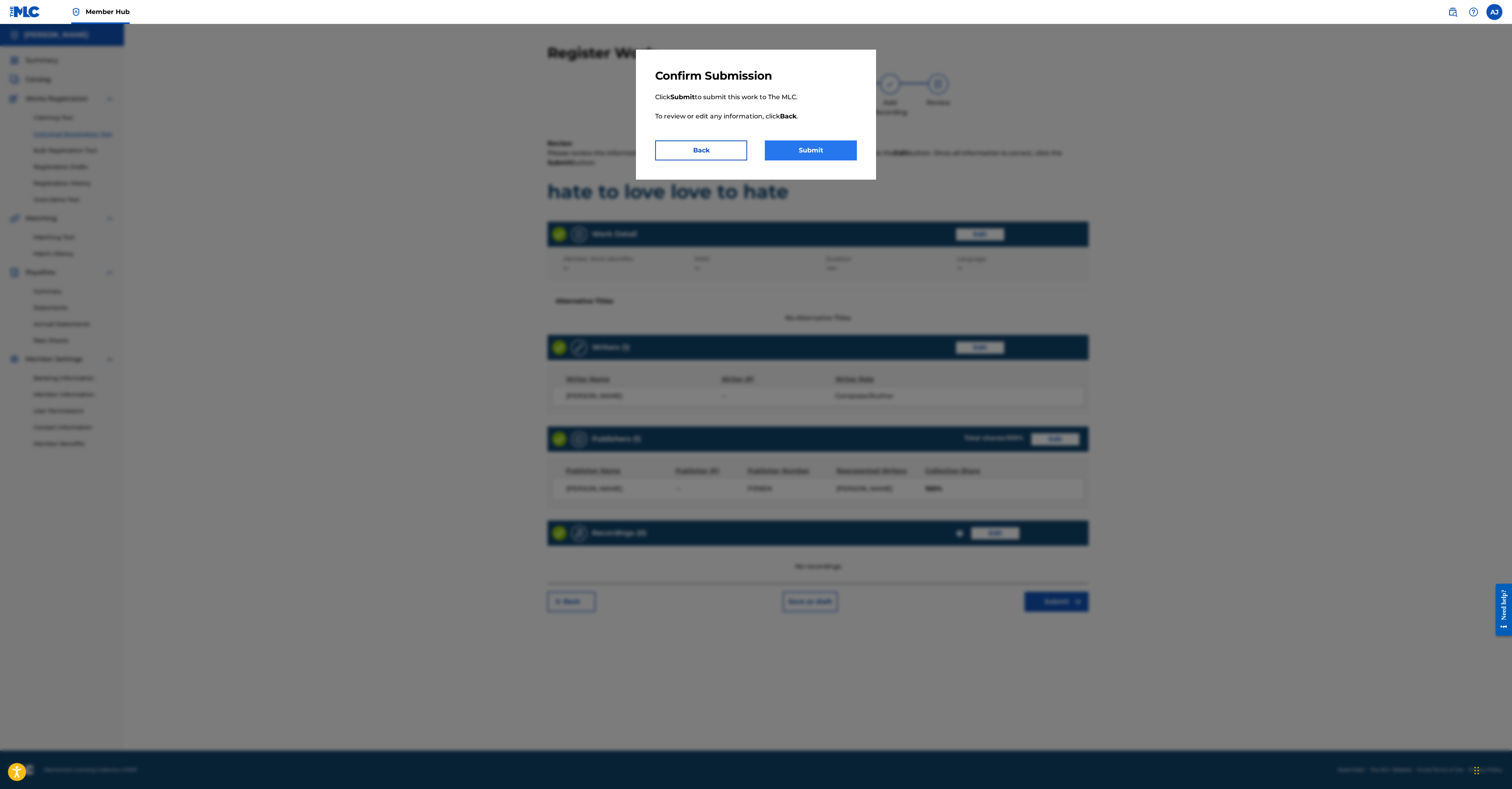
click at [857, 160] on button "Submit" at bounding box center [811, 150] width 92 height 20
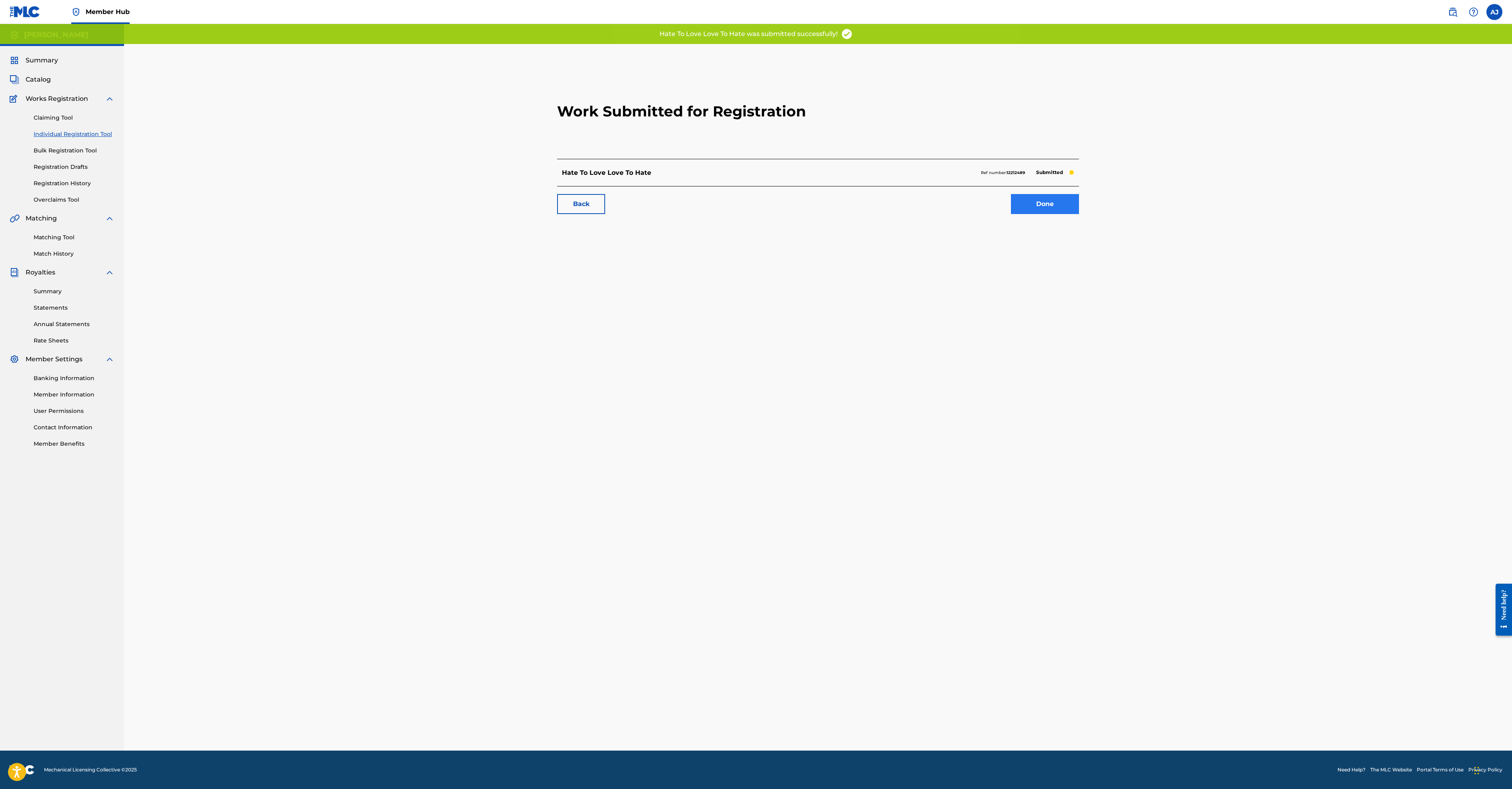
click at [1079, 214] on link "Done" at bounding box center [1045, 204] width 68 height 20
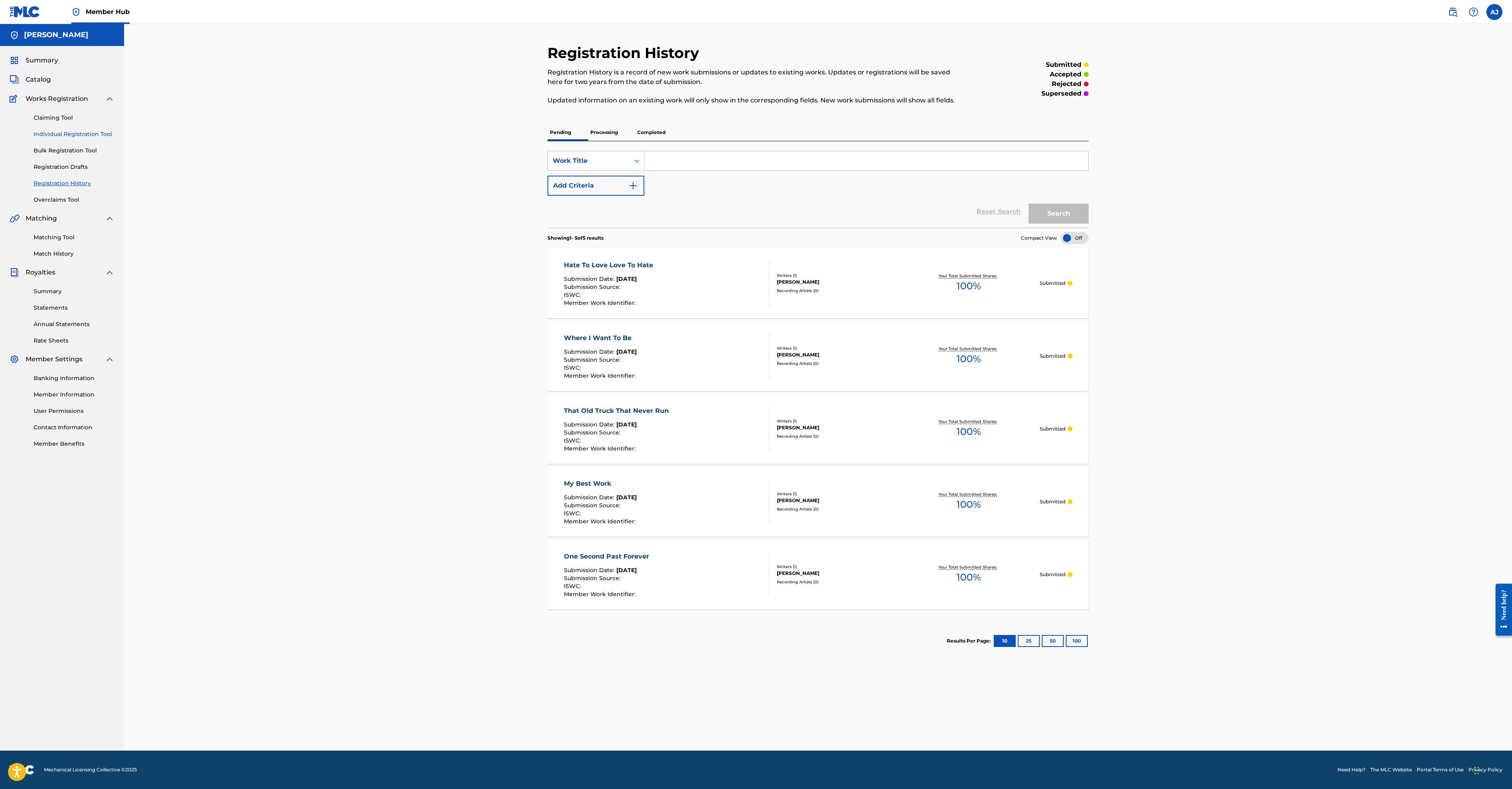
click at [85, 138] on link "Individual Registration Tool" at bounding box center [74, 134] width 81 height 8
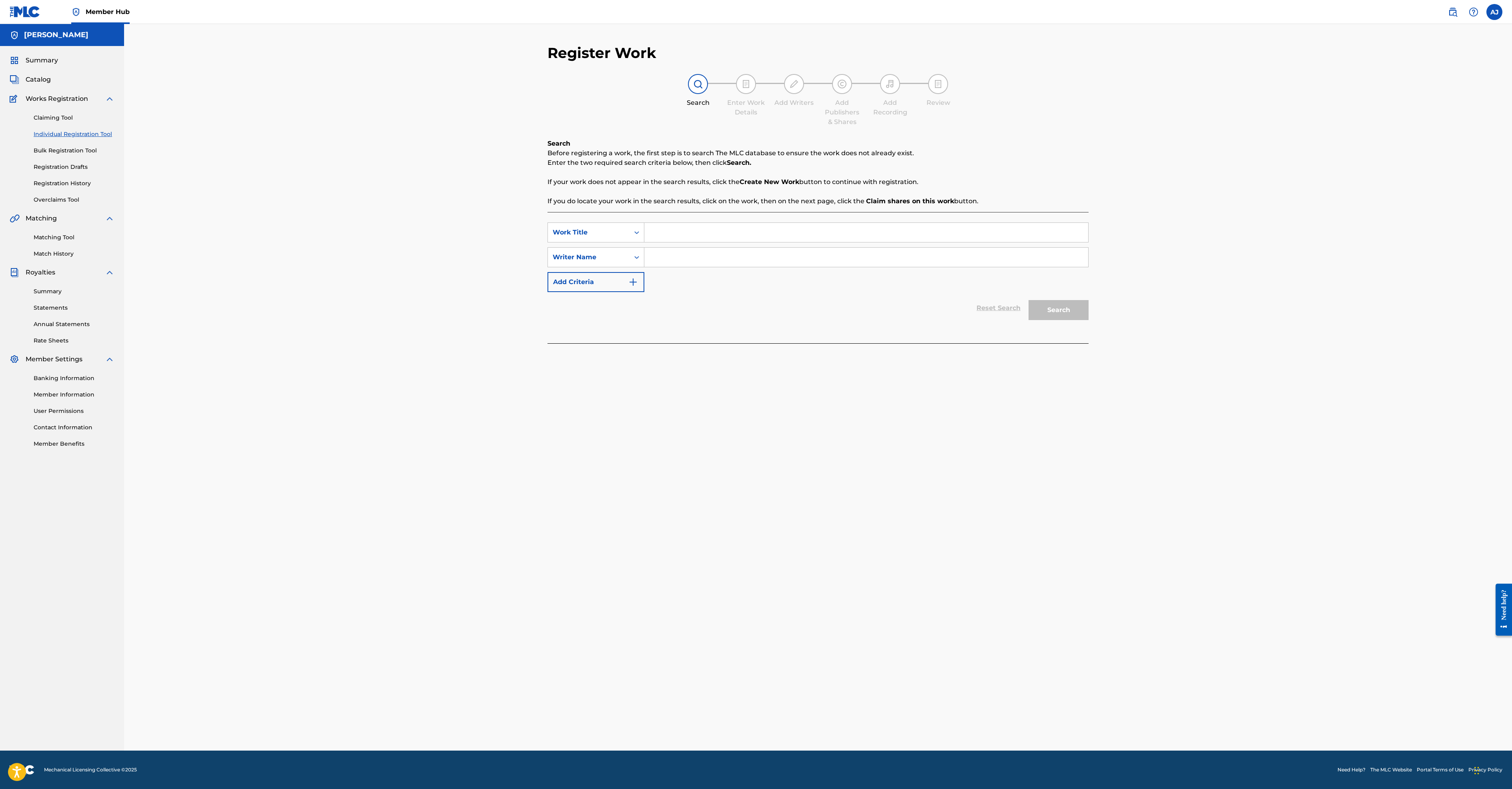
click at [644, 242] on input "Search Form" at bounding box center [866, 232] width 444 height 19
click at [107, 204] on div "Claiming Tool Individual Registration Tool Bulk Registration Tool Registration …" at bounding box center [62, 154] width 105 height 100
click at [114, 188] on link "Registration History" at bounding box center [74, 183] width 81 height 8
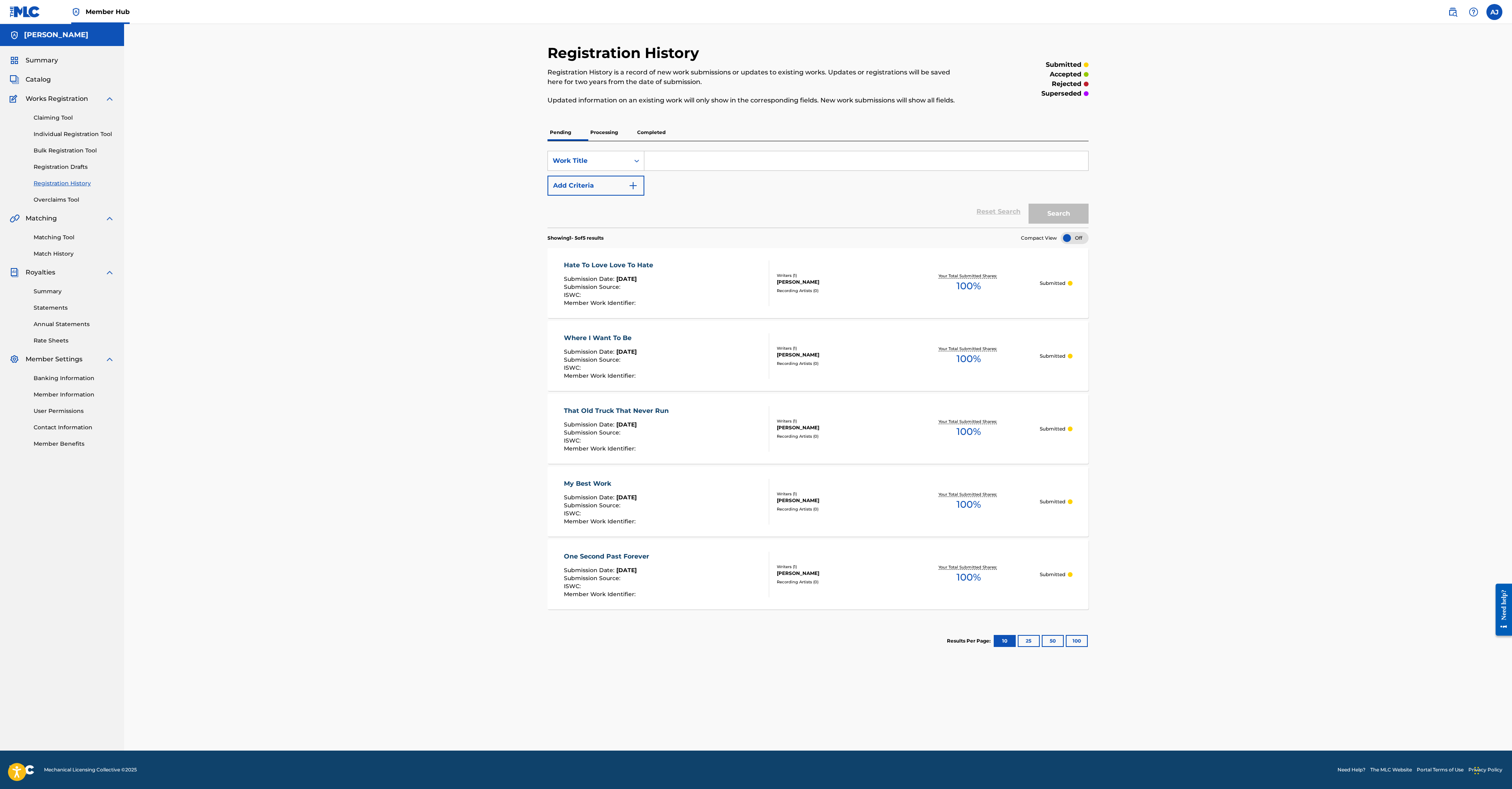
click at [588, 141] on p "Processing" at bounding box center [604, 132] width 32 height 17
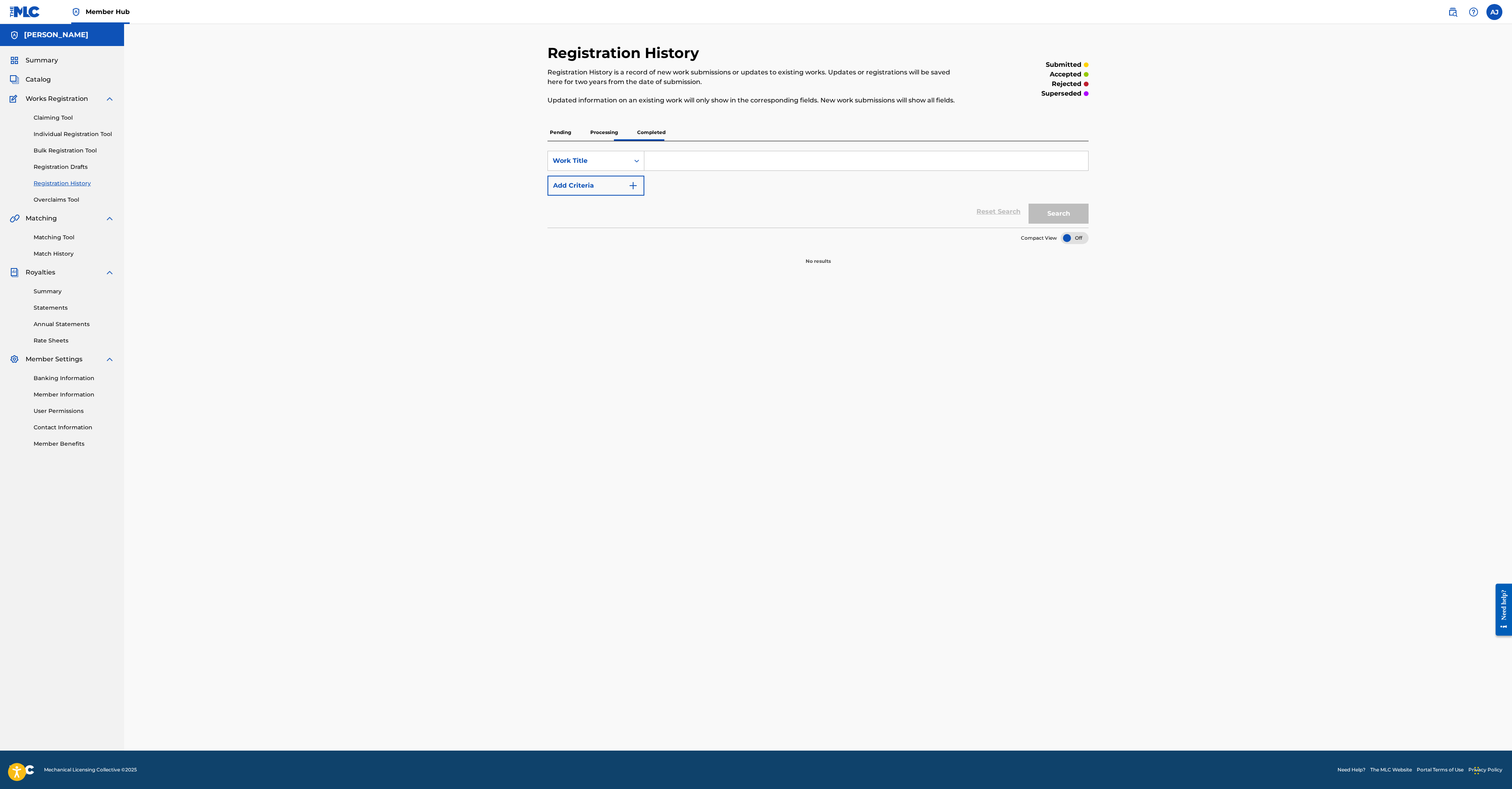
click at [635, 141] on p "Completed" at bounding box center [651, 132] width 33 height 17
click at [51, 84] on span "Catalog" at bounding box center [38, 80] width 25 height 9
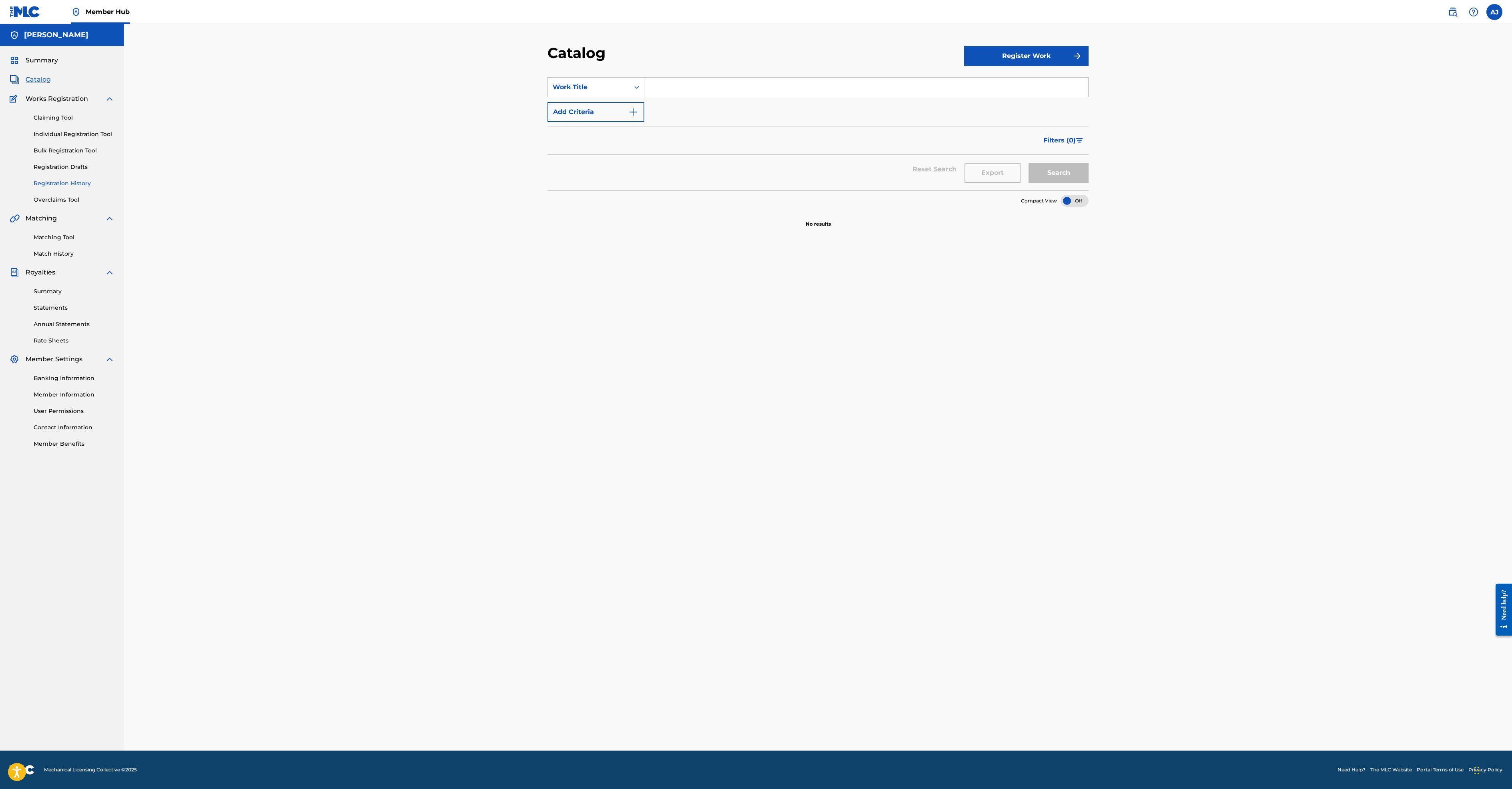
click at [113, 188] on link "Registration History" at bounding box center [74, 183] width 81 height 8
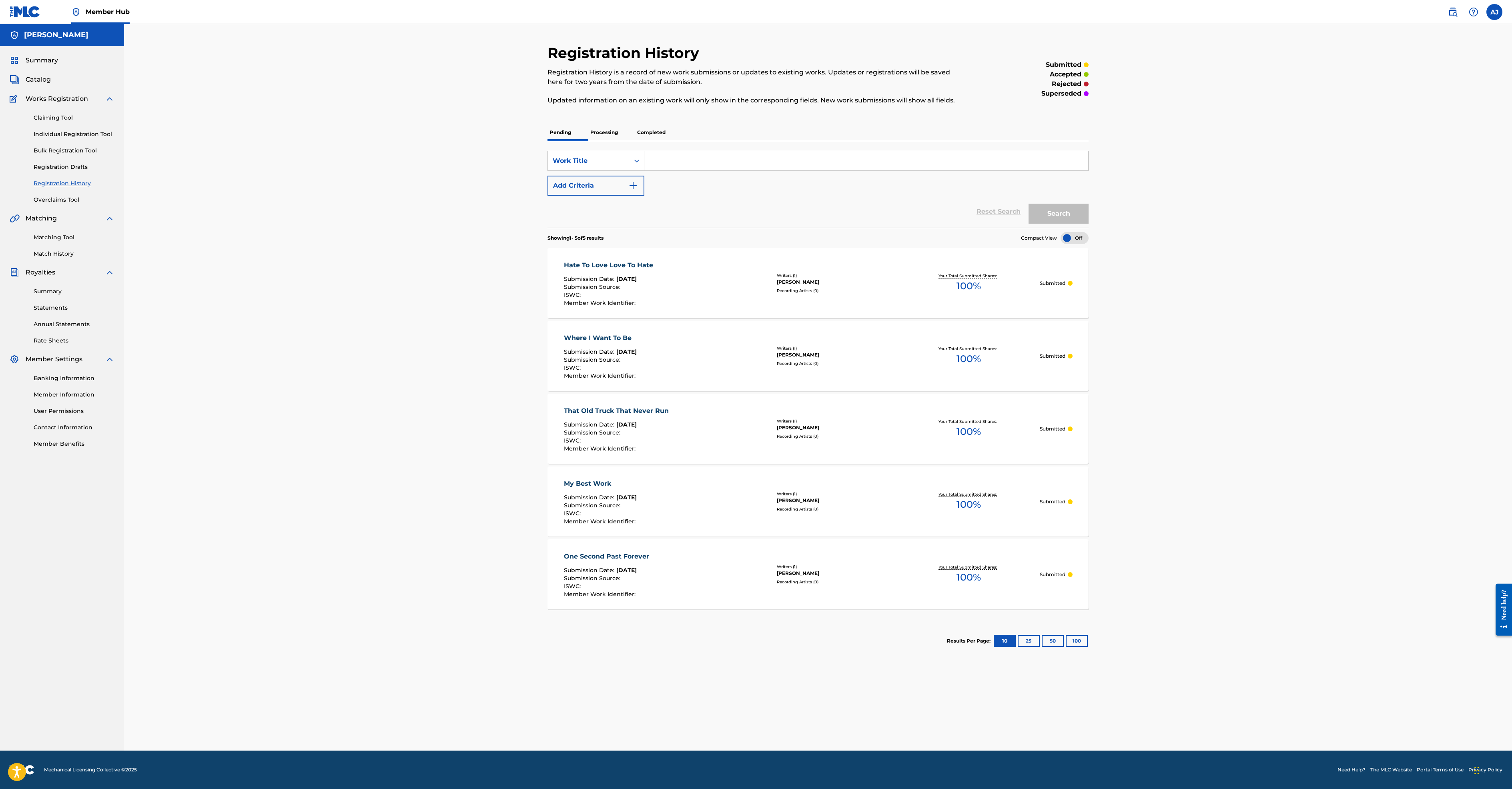
scroll to position [117, 0]
